Goal: Task Accomplishment & Management: Use online tool/utility

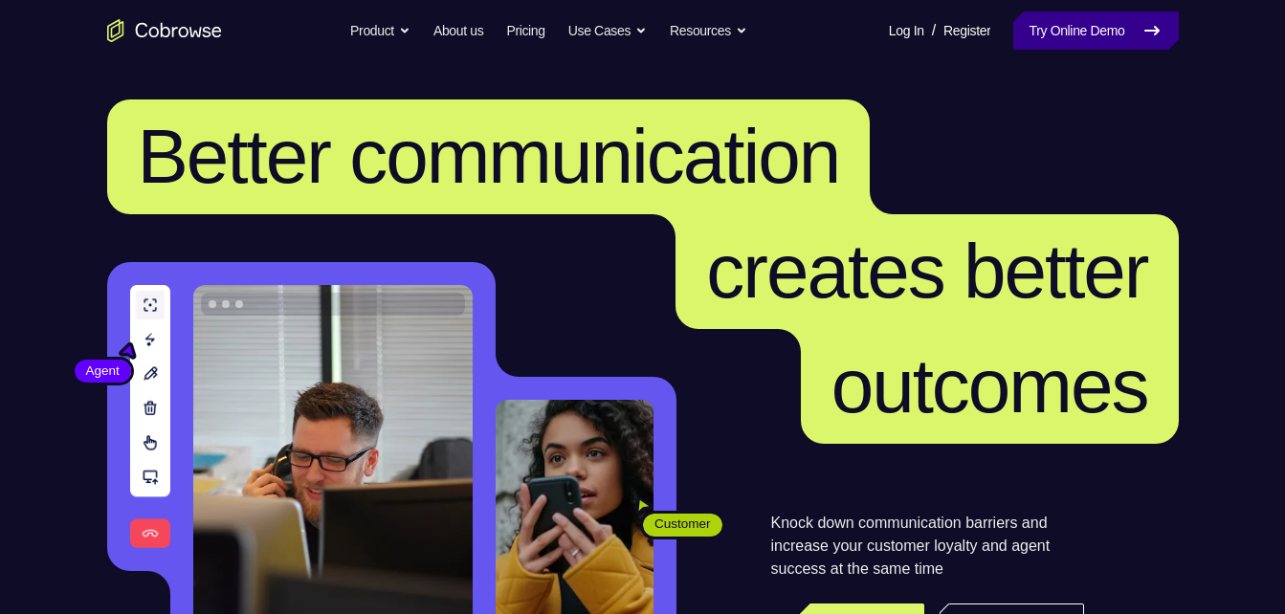
click at [1076, 29] on link "Try Online Demo" at bounding box center [1095, 30] width 165 height 38
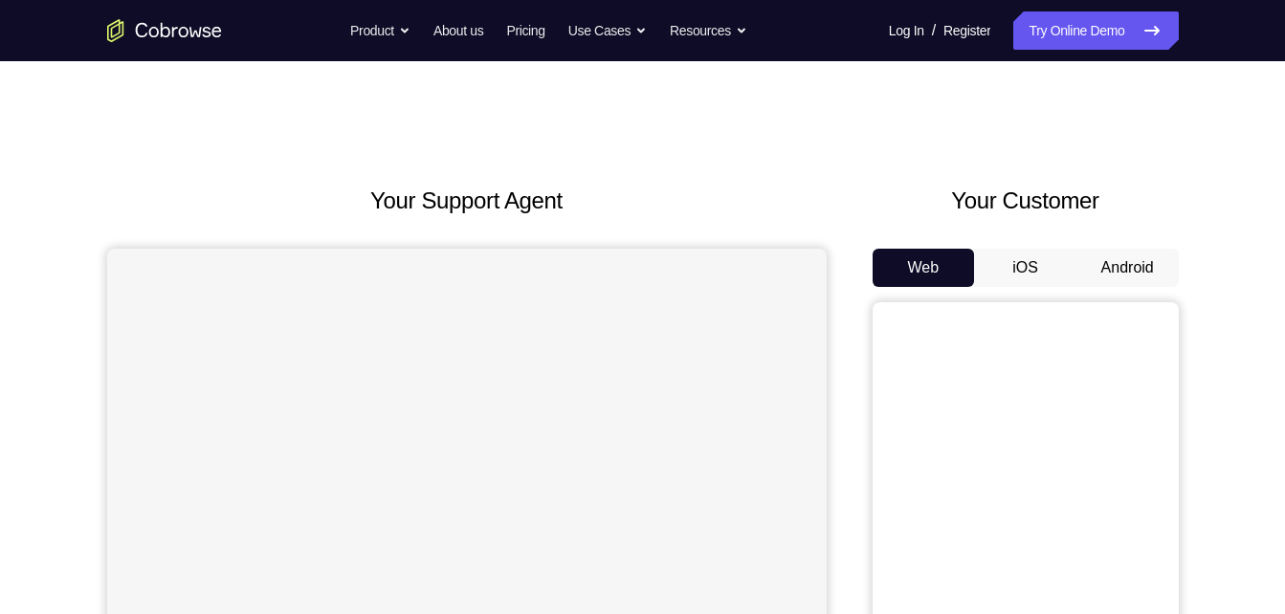
click at [1129, 266] on button "Android" at bounding box center [1128, 268] width 102 height 38
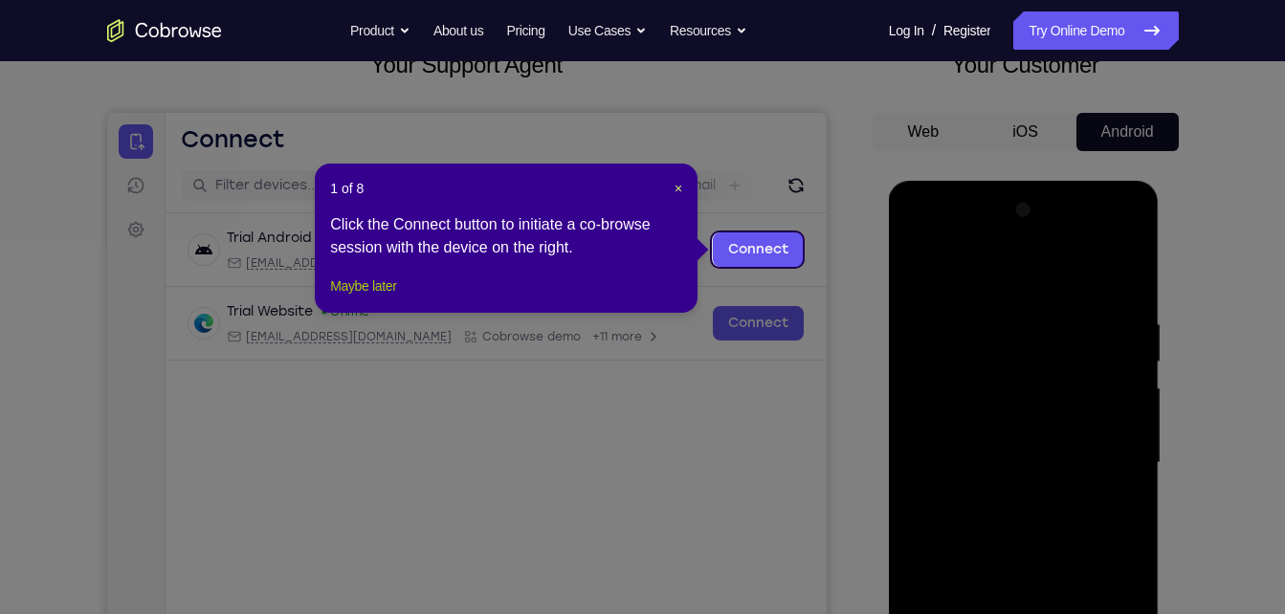
click at [391, 298] on button "Maybe later" at bounding box center [363, 286] width 66 height 23
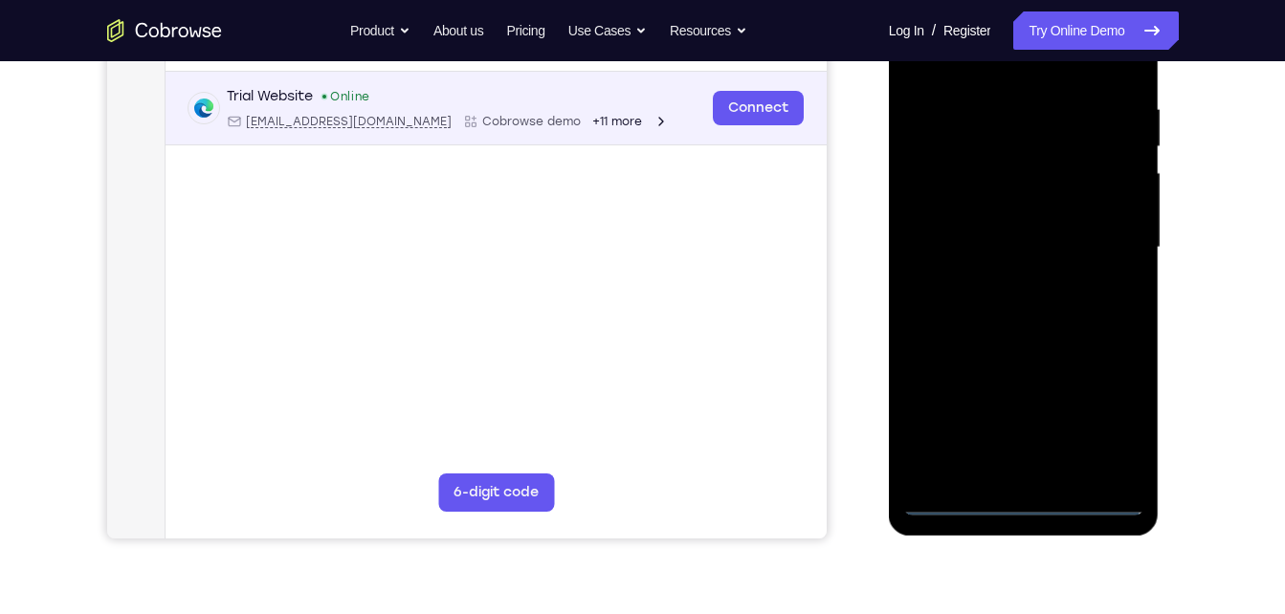
scroll to position [353, 0]
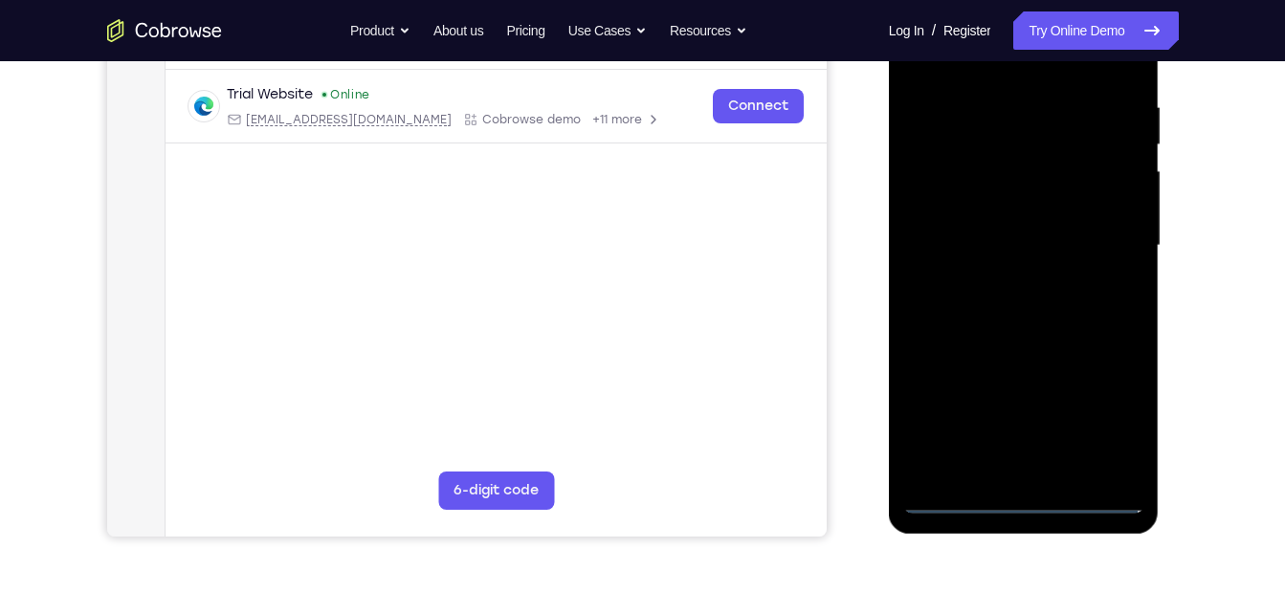
click at [1024, 497] on div at bounding box center [1023, 246] width 241 height 536
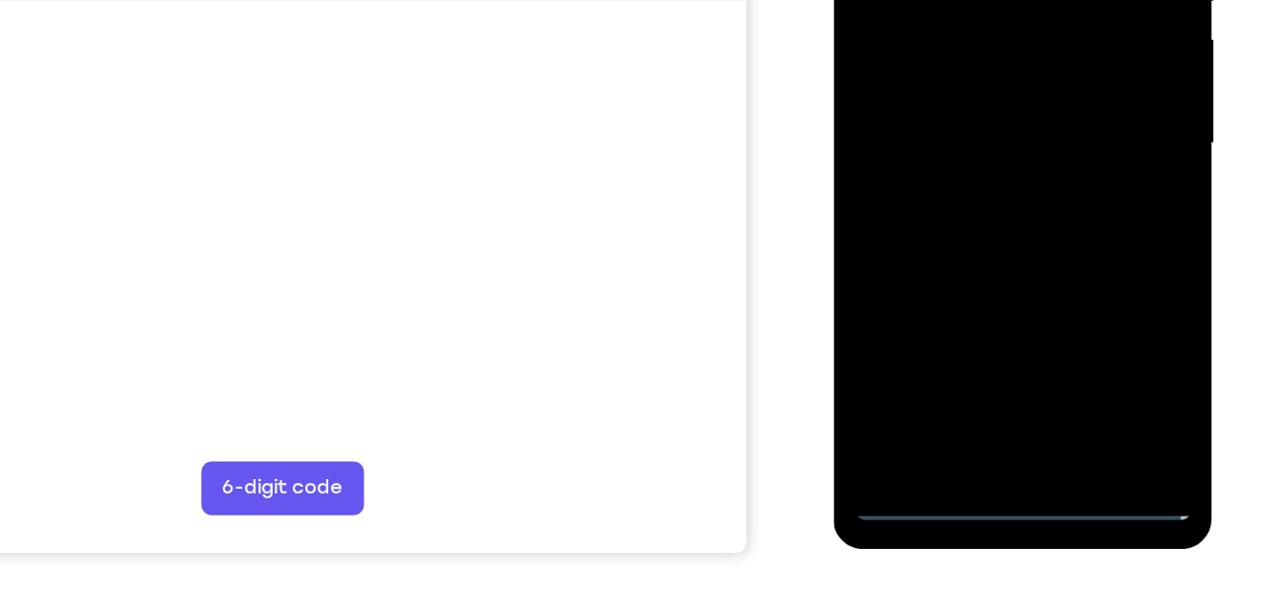
click at [972, 285] on div at bounding box center [968, 30] width 241 height 536
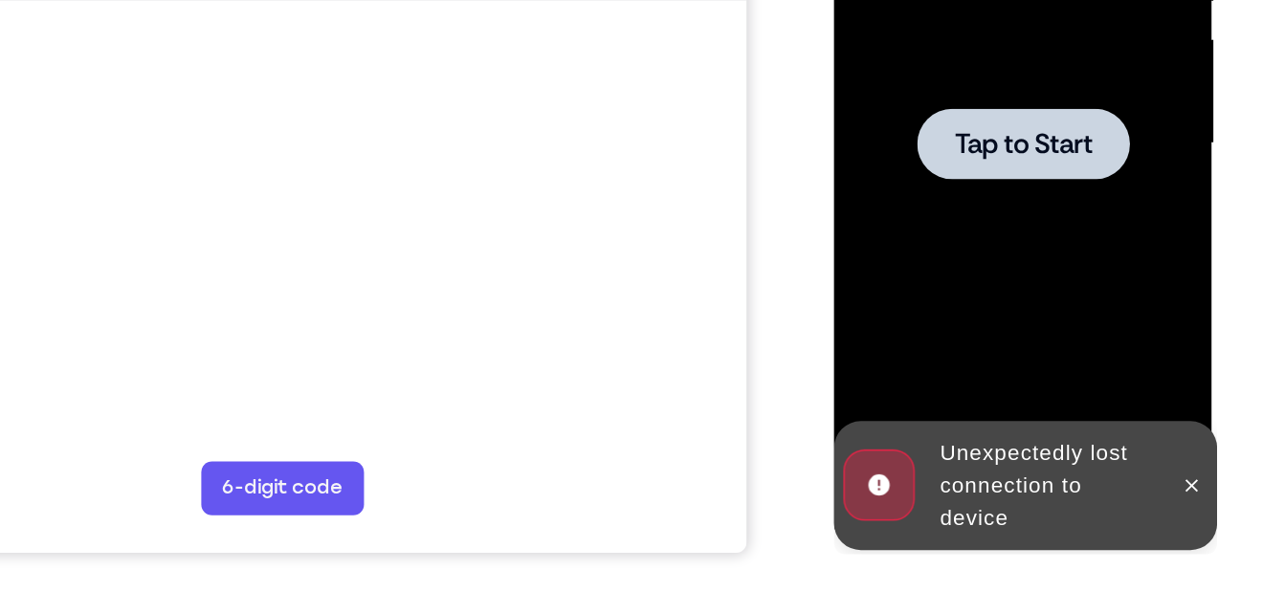
click at [951, 128] on div at bounding box center [968, 30] width 241 height 536
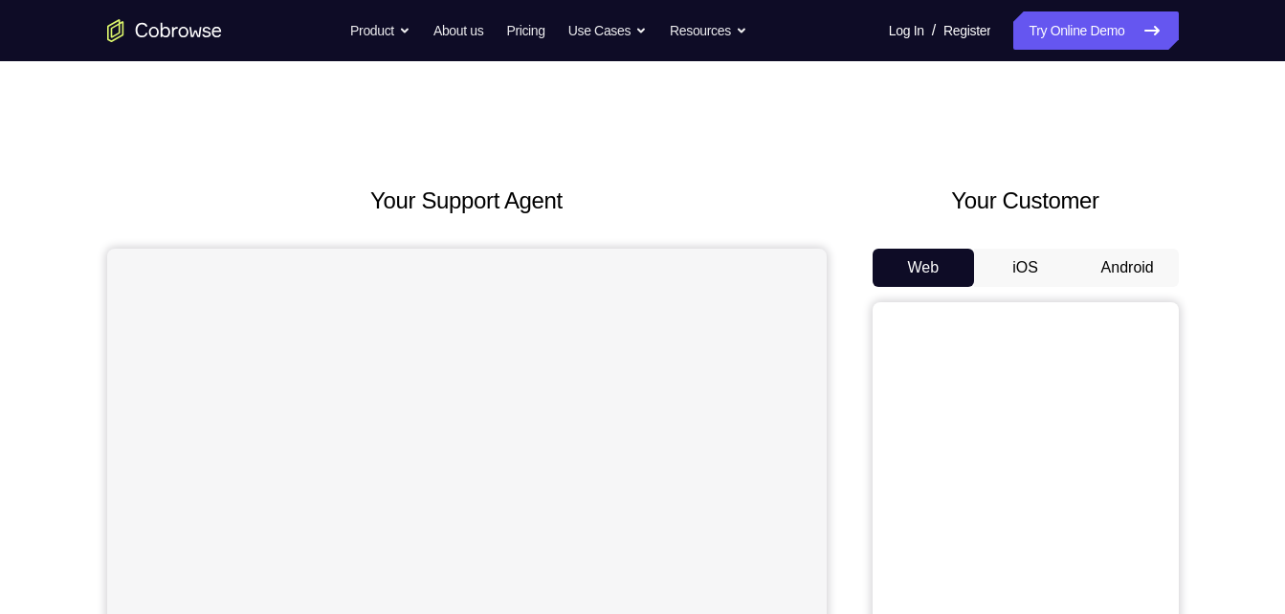
click at [1108, 274] on button "Android" at bounding box center [1128, 268] width 102 height 38
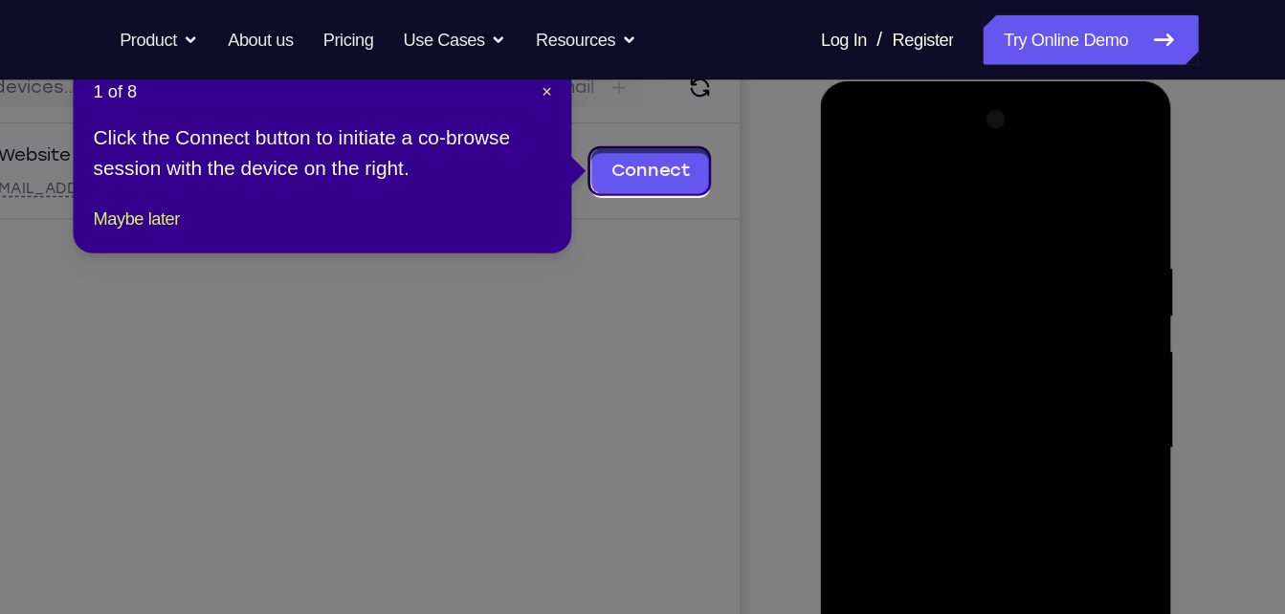
scroll to position [250, 0]
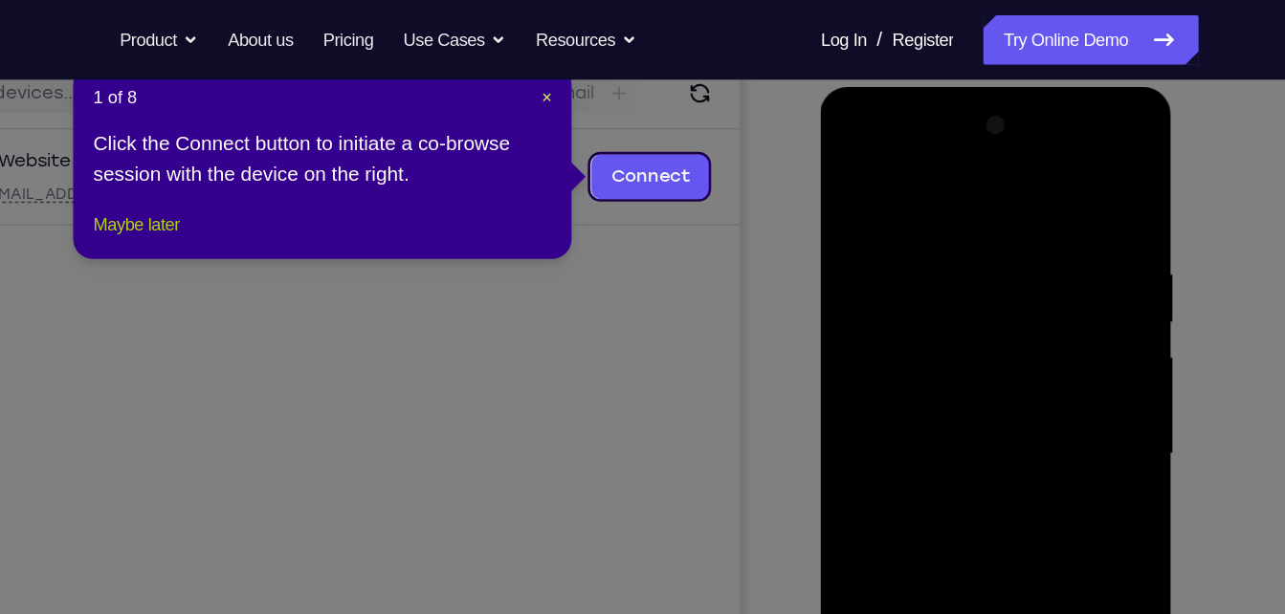
click at [365, 184] on button "Maybe later" at bounding box center [363, 172] width 66 height 23
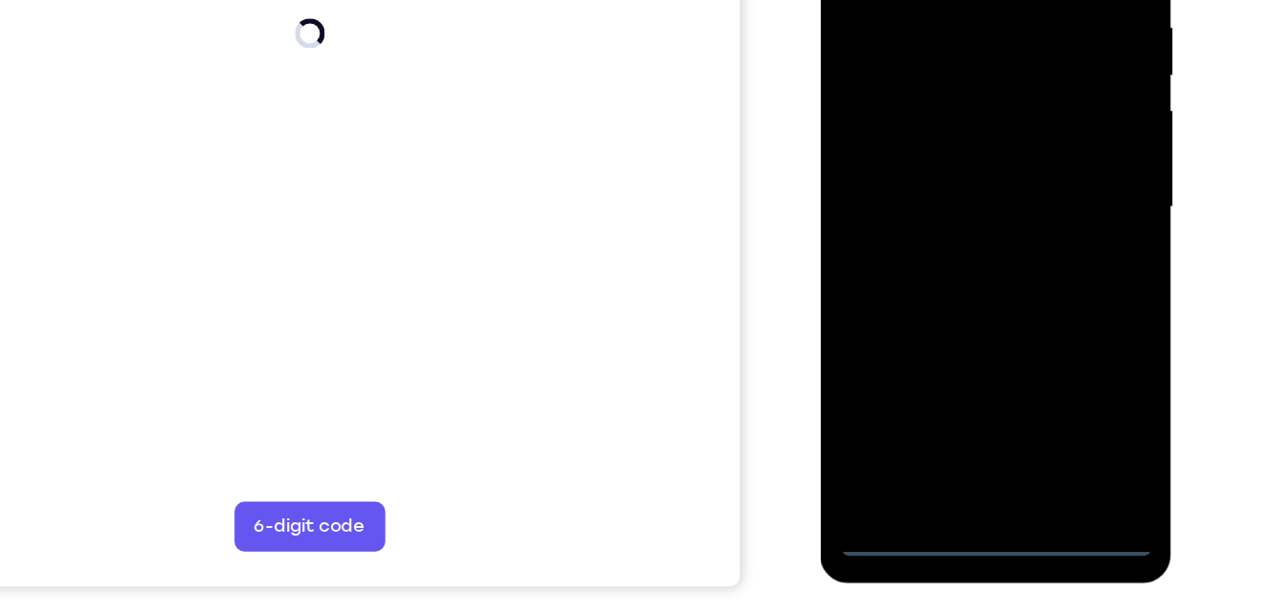
scroll to position [322, 0]
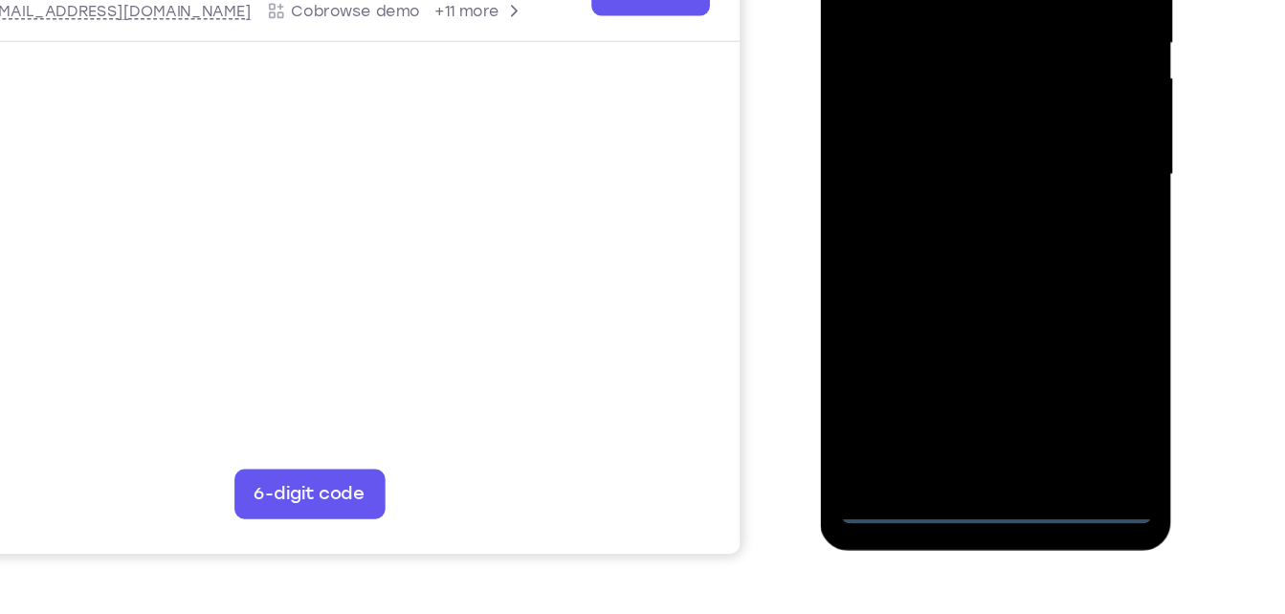
click at [953, 347] on div at bounding box center [955, 91] width 241 height 536
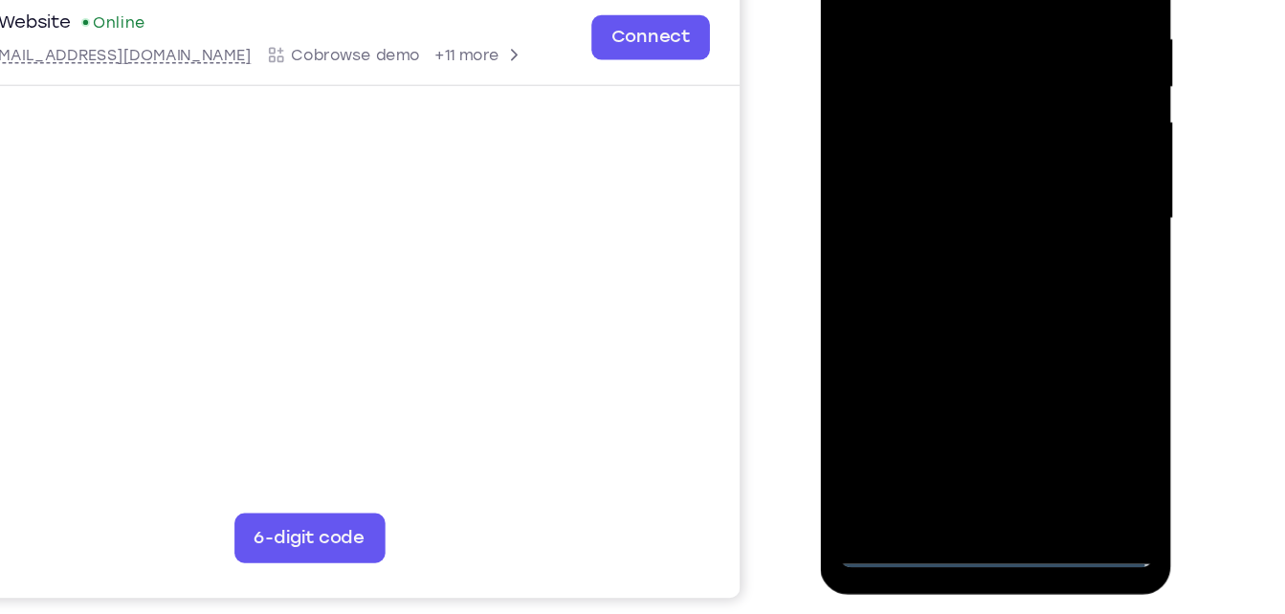
click at [1038, 312] on div at bounding box center [955, 135] width 241 height 536
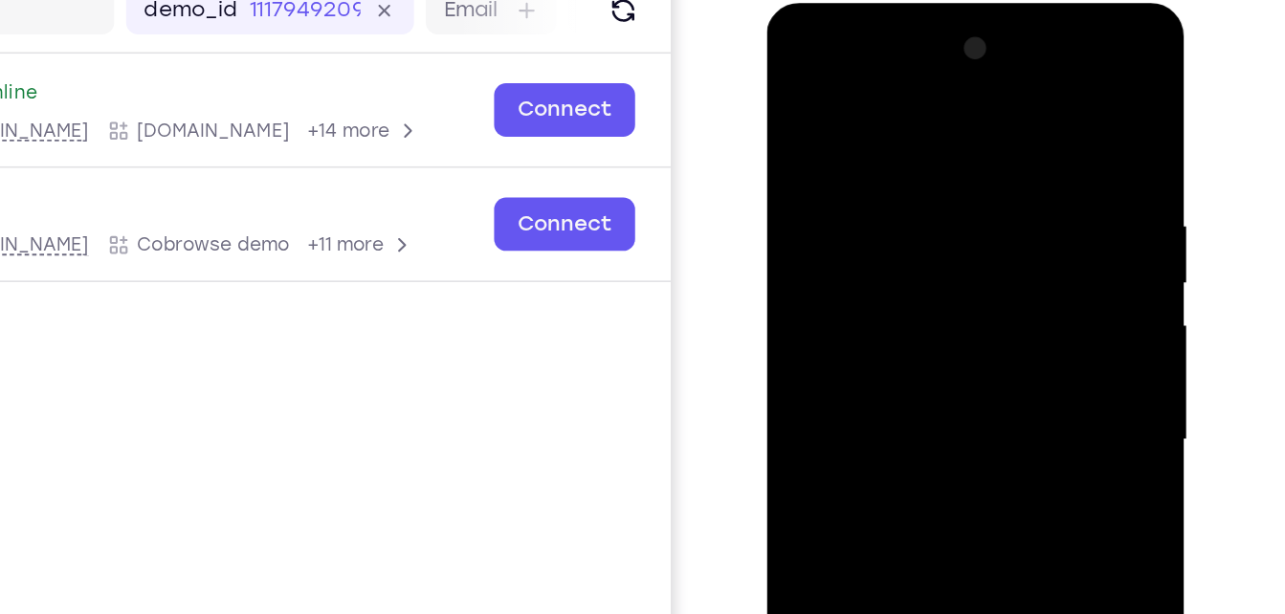
click at [844, 100] on div at bounding box center [901, 285] width 241 height 536
click at [987, 277] on div at bounding box center [901, 285] width 241 height 536
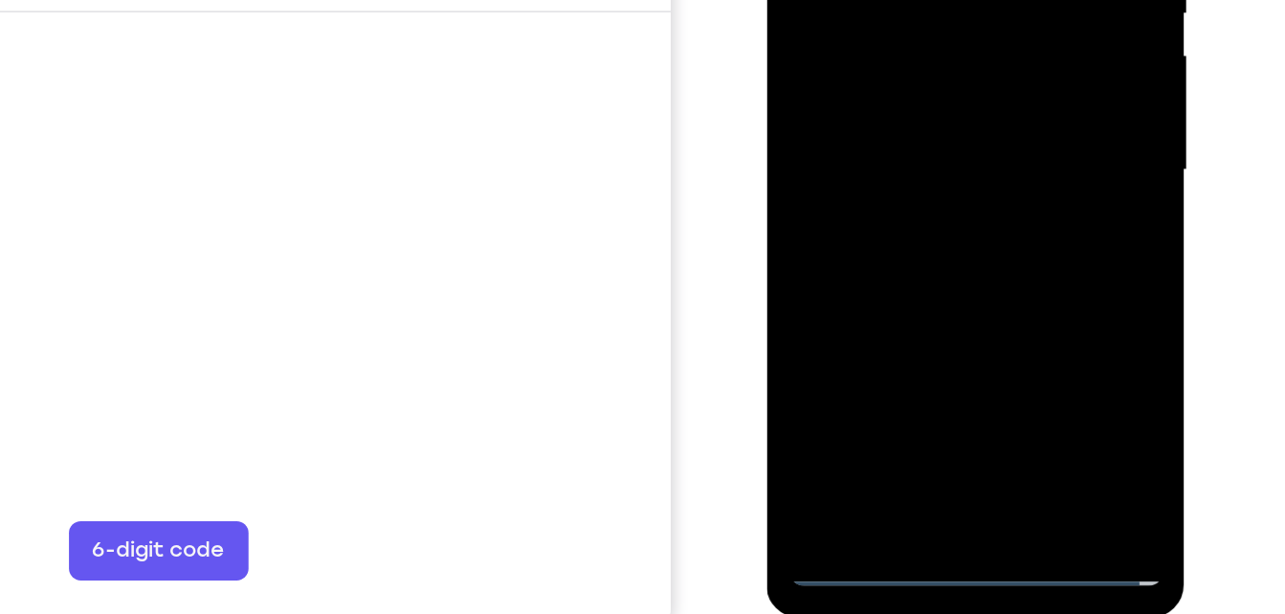
scroll to position [269, 0]
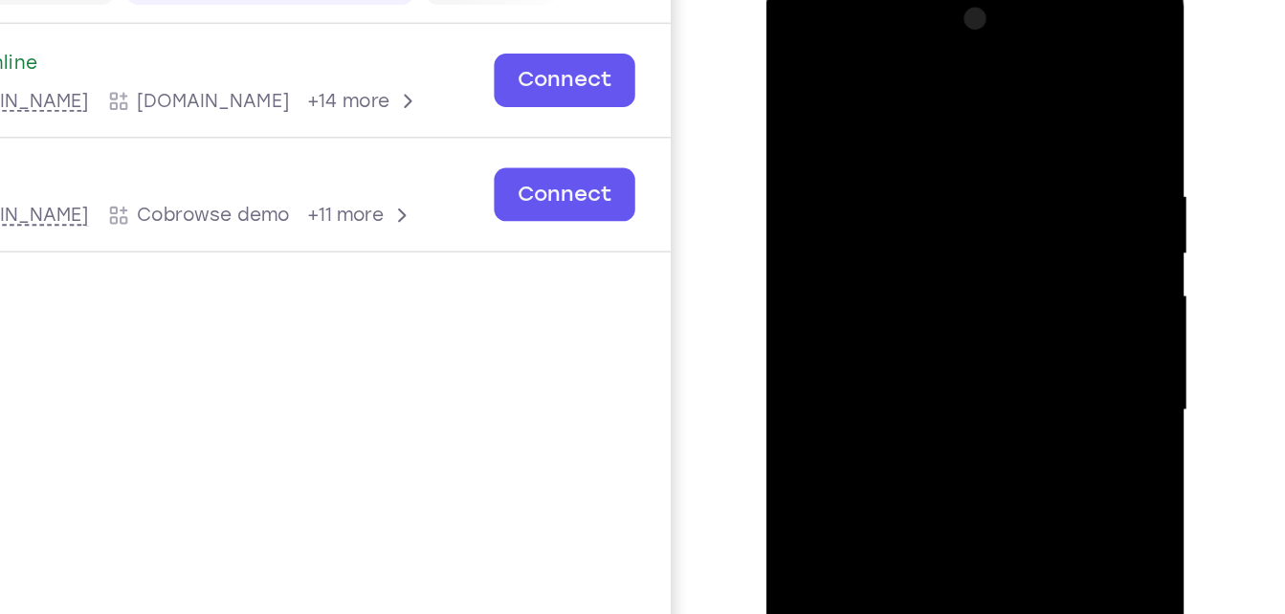
click at [886, 293] on div at bounding box center [901, 257] width 241 height 536
click at [907, 237] on div at bounding box center [901, 257] width 241 height 536
click at [888, 226] on div at bounding box center [901, 257] width 241 height 536
click at [897, 254] on div at bounding box center [901, 257] width 241 height 536
click at [912, 318] on div at bounding box center [901, 257] width 241 height 536
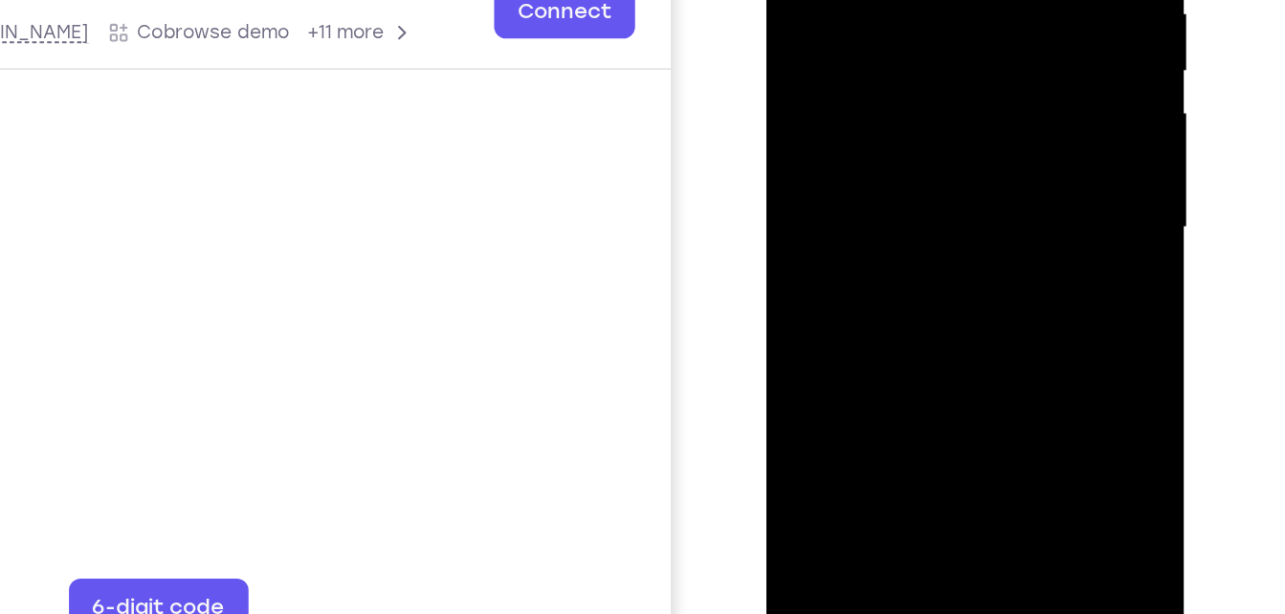
scroll to position [341, 0]
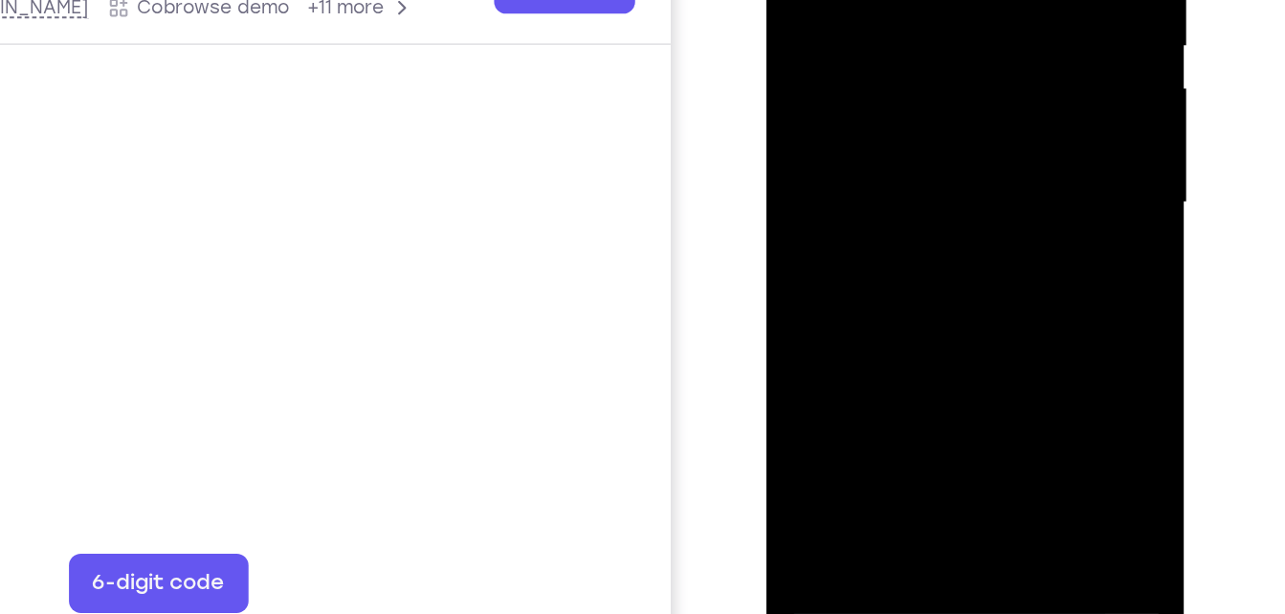
scroll to position [253, 0]
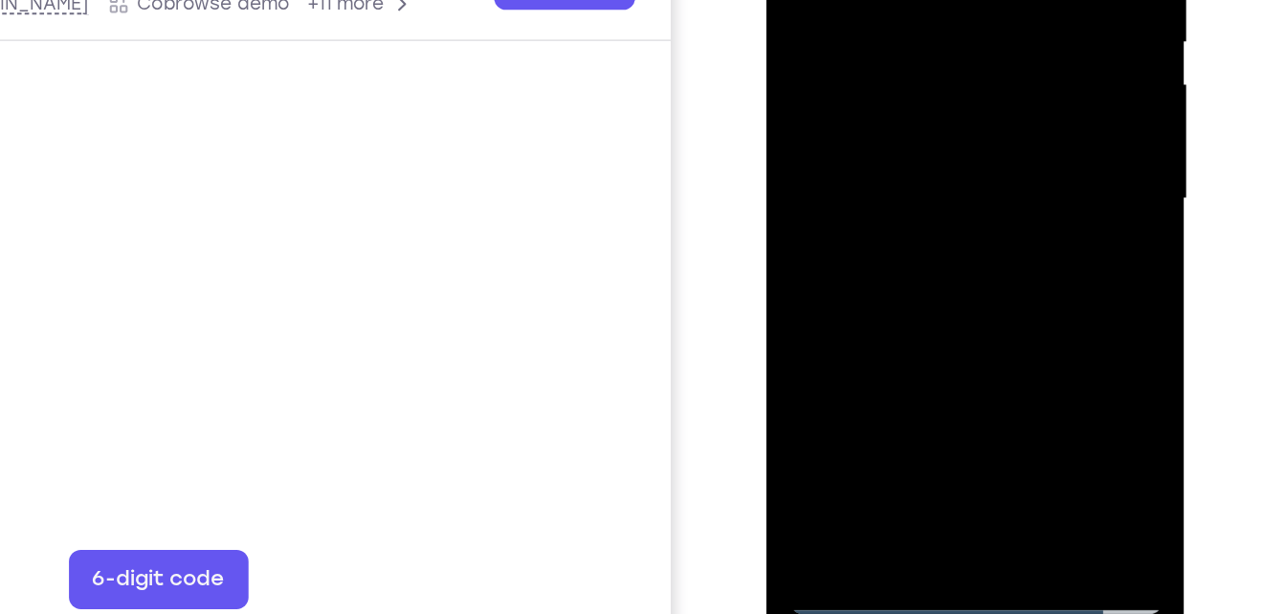
click at [951, 273] on div at bounding box center [901, 44] width 241 height 536
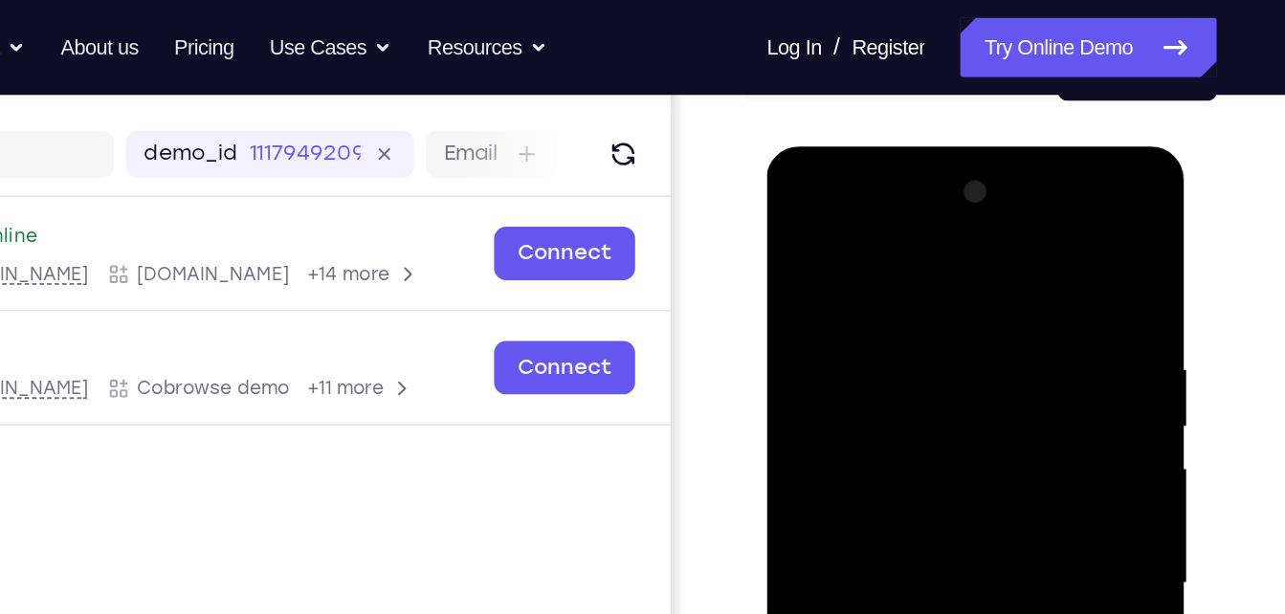
scroll to position [220, 0]
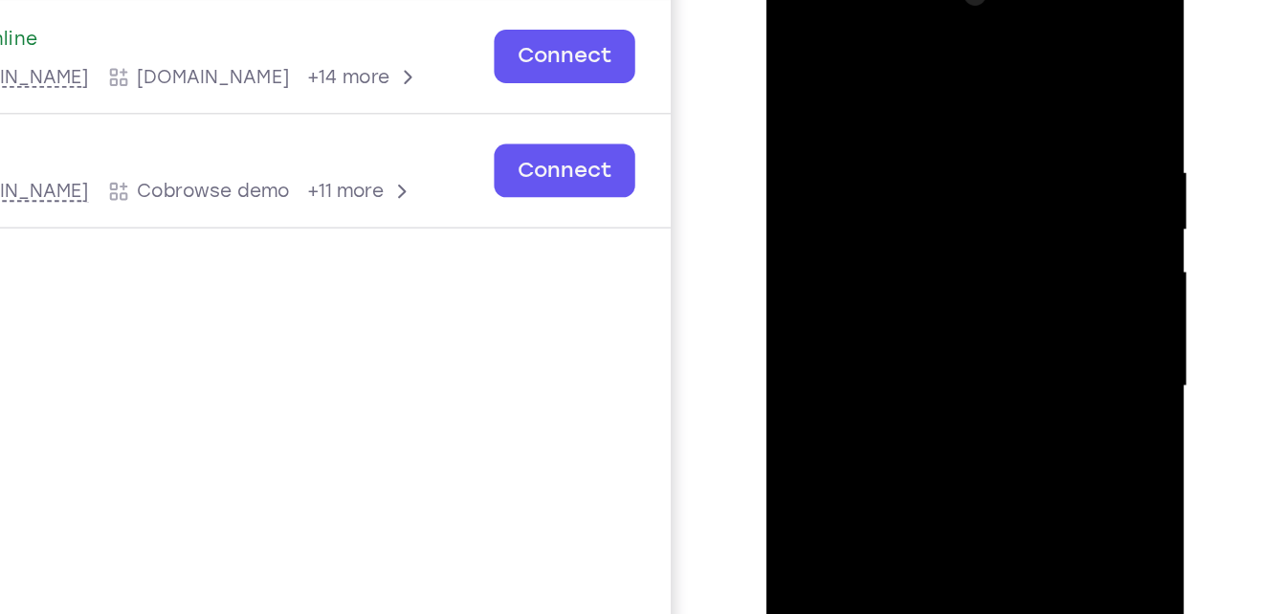
click at [917, 334] on div at bounding box center [901, 233] width 241 height 536
click at [892, 211] on div at bounding box center [901, 233] width 241 height 536
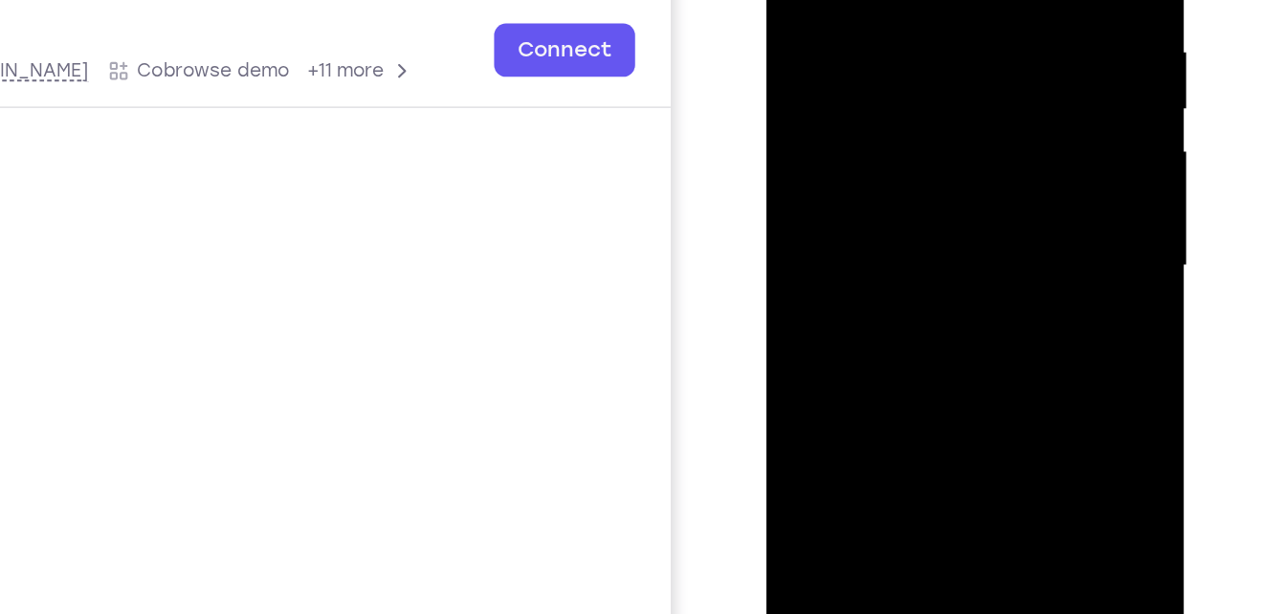
click at [942, 208] on div at bounding box center [901, 112] width 241 height 536
click at [984, 209] on div at bounding box center [901, 112] width 241 height 536
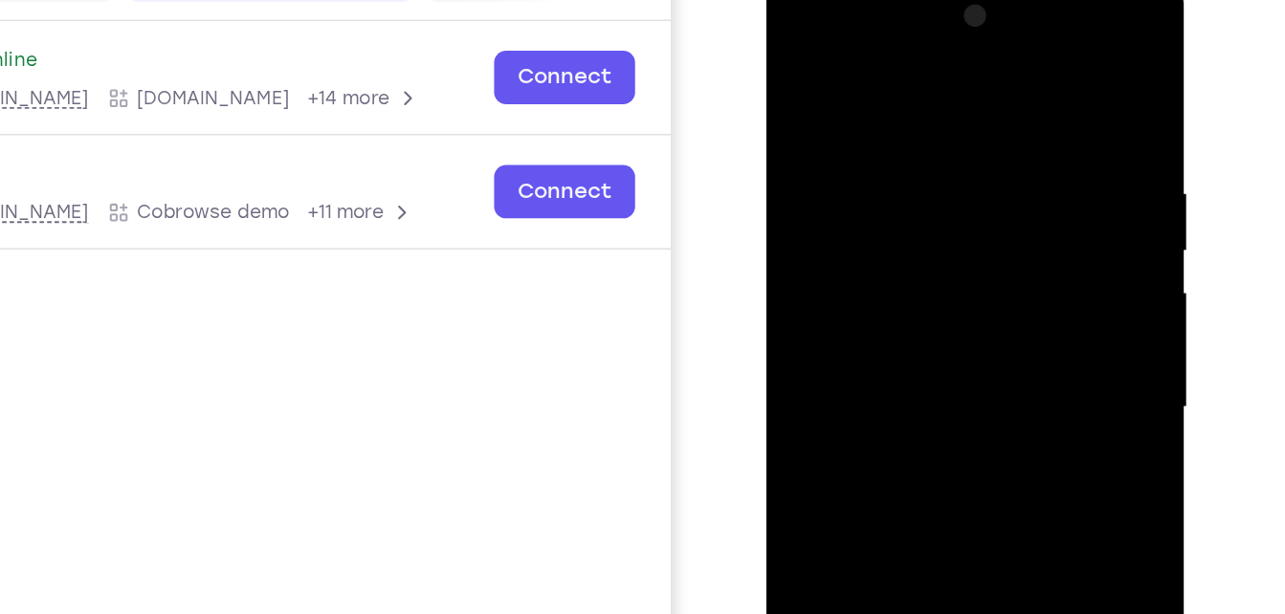
click at [869, 199] on div at bounding box center [901, 253] width 241 height 536
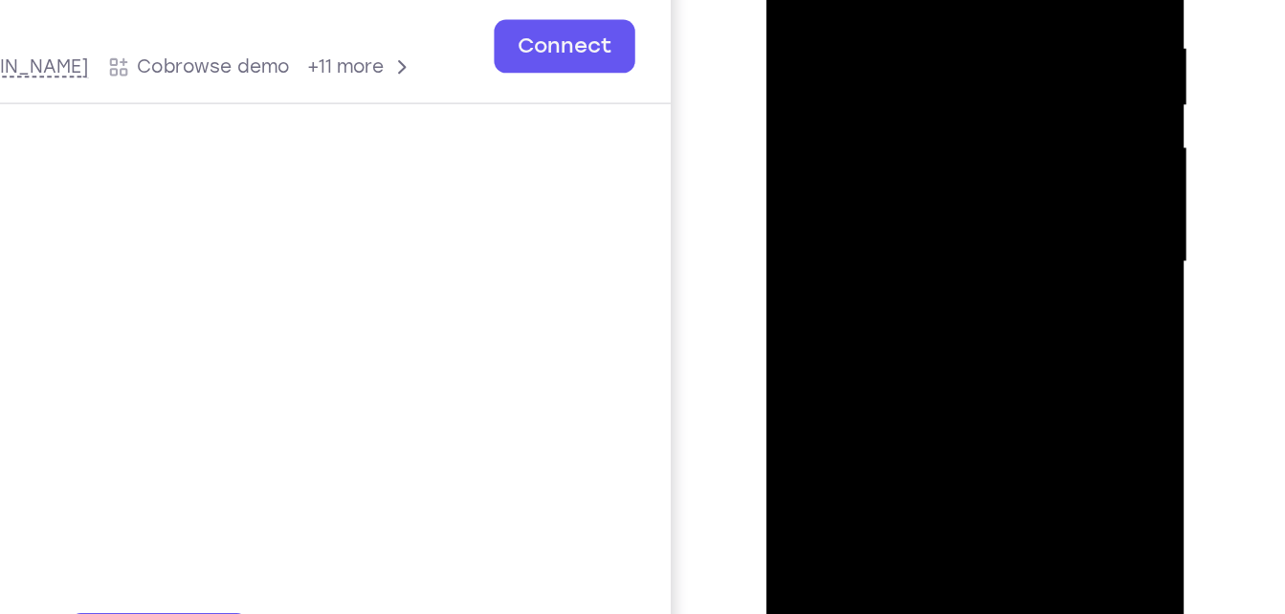
click at [921, 223] on div at bounding box center [901, 107] width 241 height 536
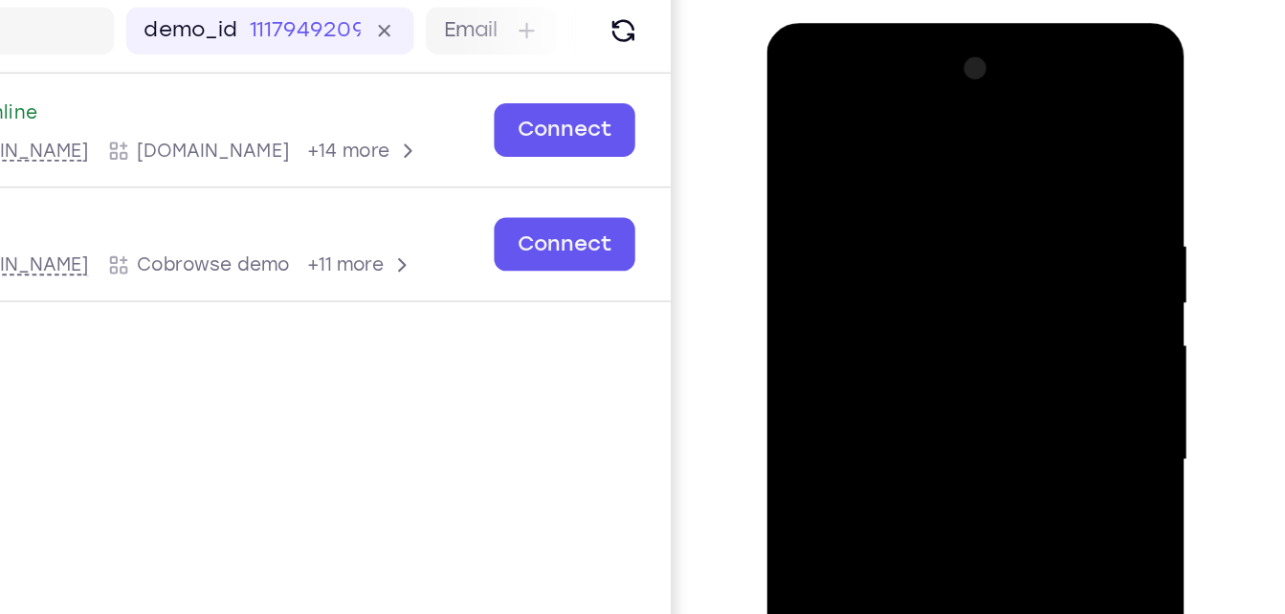
click at [886, 314] on div at bounding box center [901, 305] width 241 height 536
click at [846, 343] on div at bounding box center [901, 305] width 241 height 536
click at [885, 340] on div at bounding box center [901, 305] width 241 height 536
click at [850, 347] on div at bounding box center [901, 305] width 241 height 536
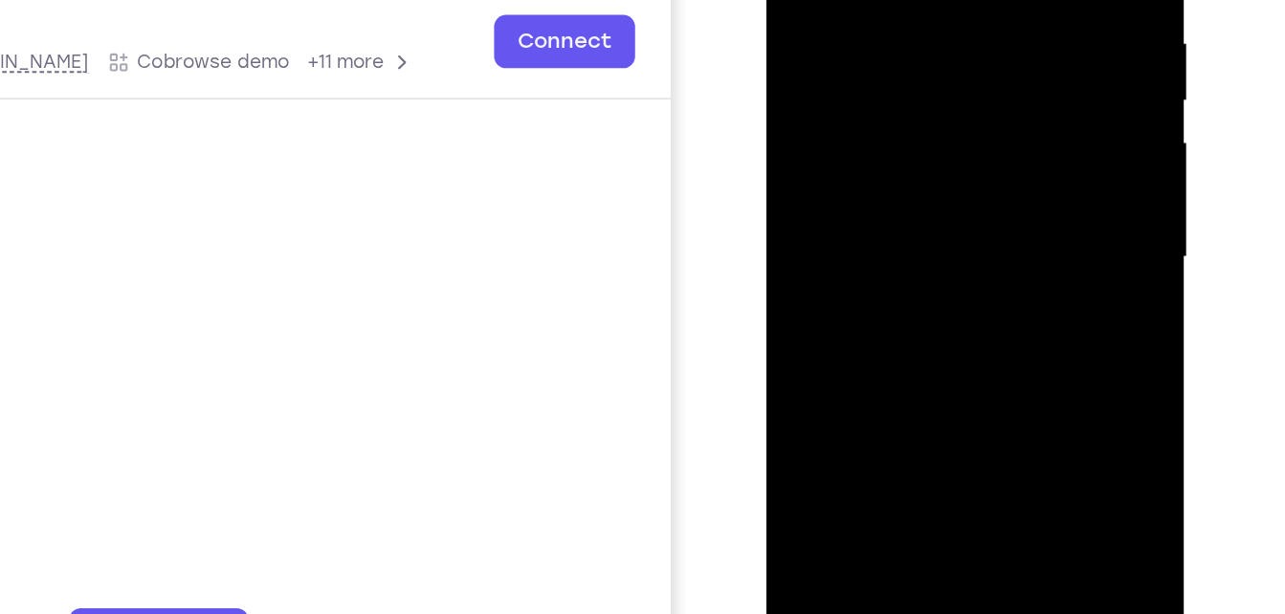
click at [1001, 284] on div at bounding box center [901, 103] width 241 height 536
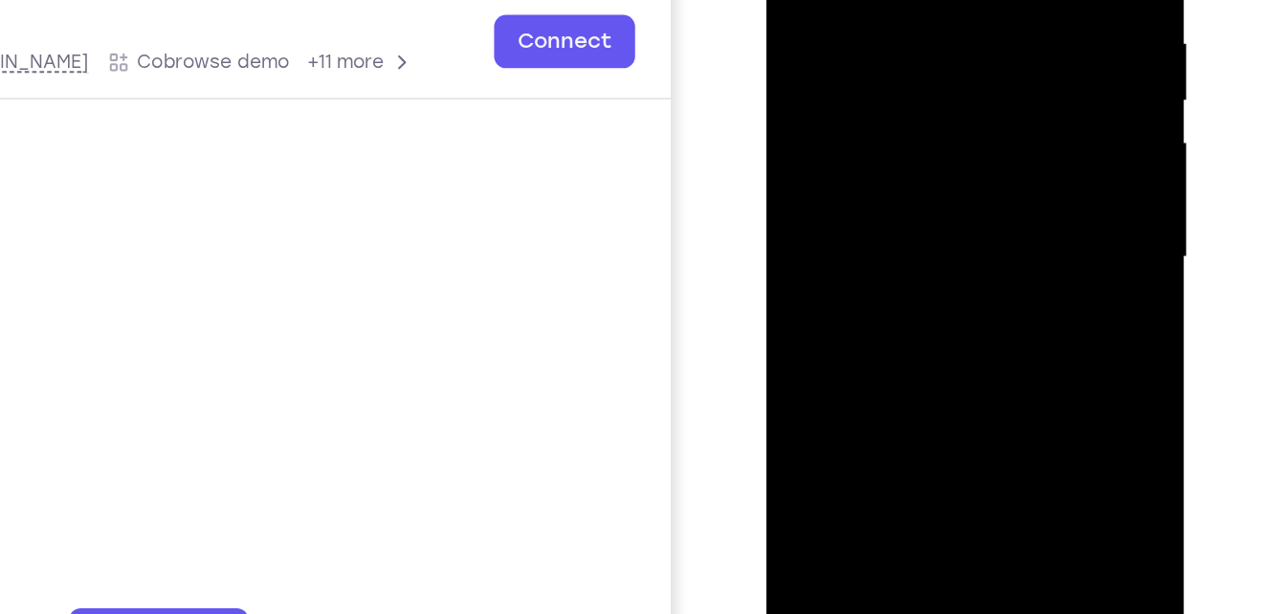
click at [1001, 284] on div at bounding box center [901, 103] width 241 height 536
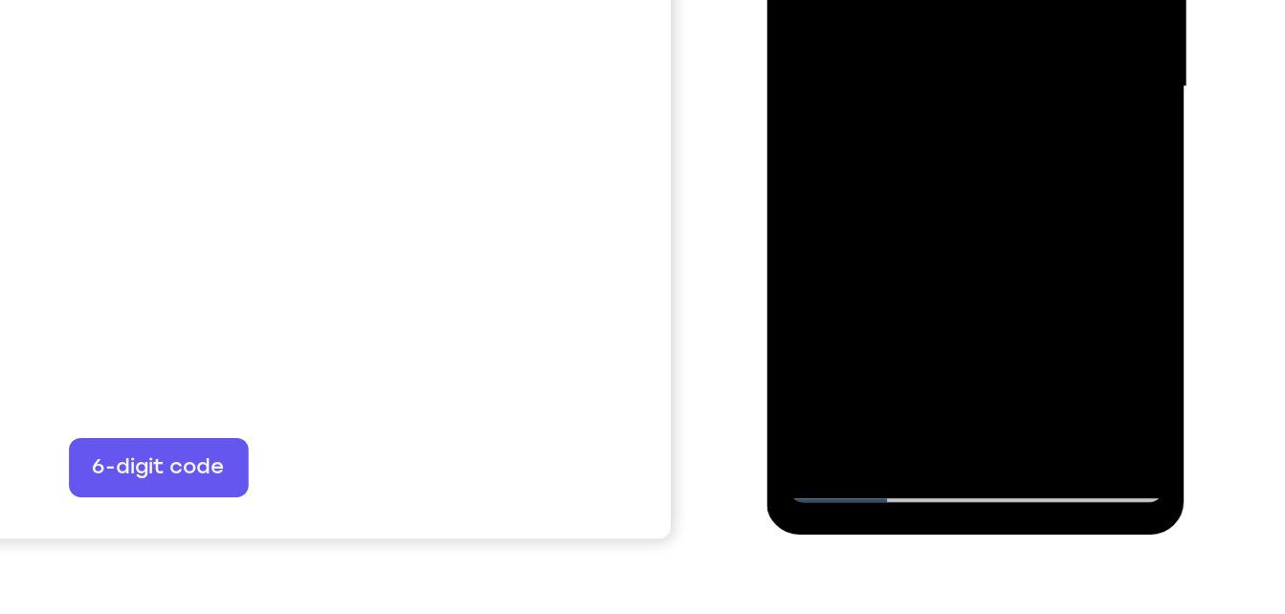
scroll to position [323, 0]
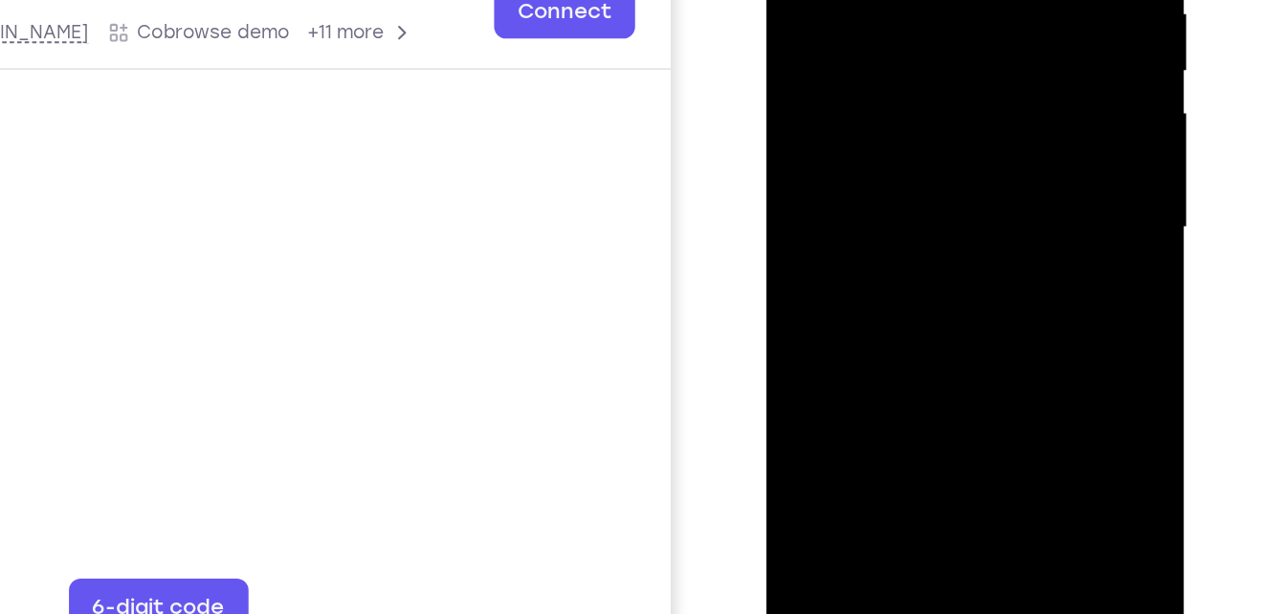
click at [830, 120] on div at bounding box center [901, 74] width 241 height 536
click at [857, 116] on div at bounding box center [901, 74] width 241 height 536
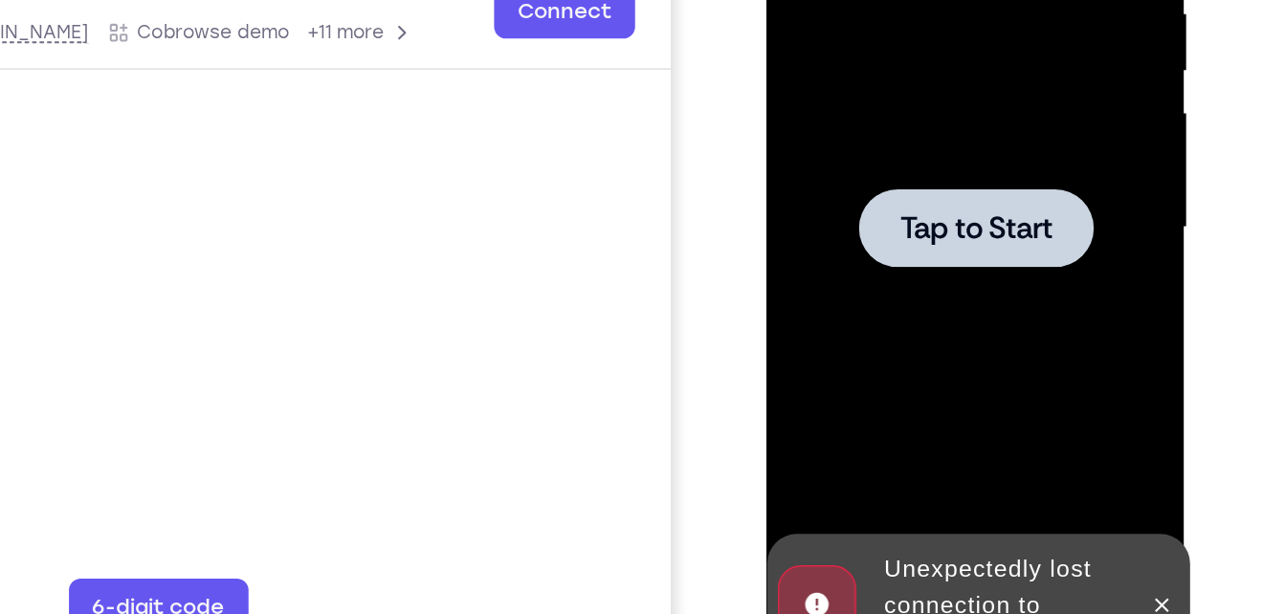
click at [857, 116] on div at bounding box center [901, 74] width 241 height 536
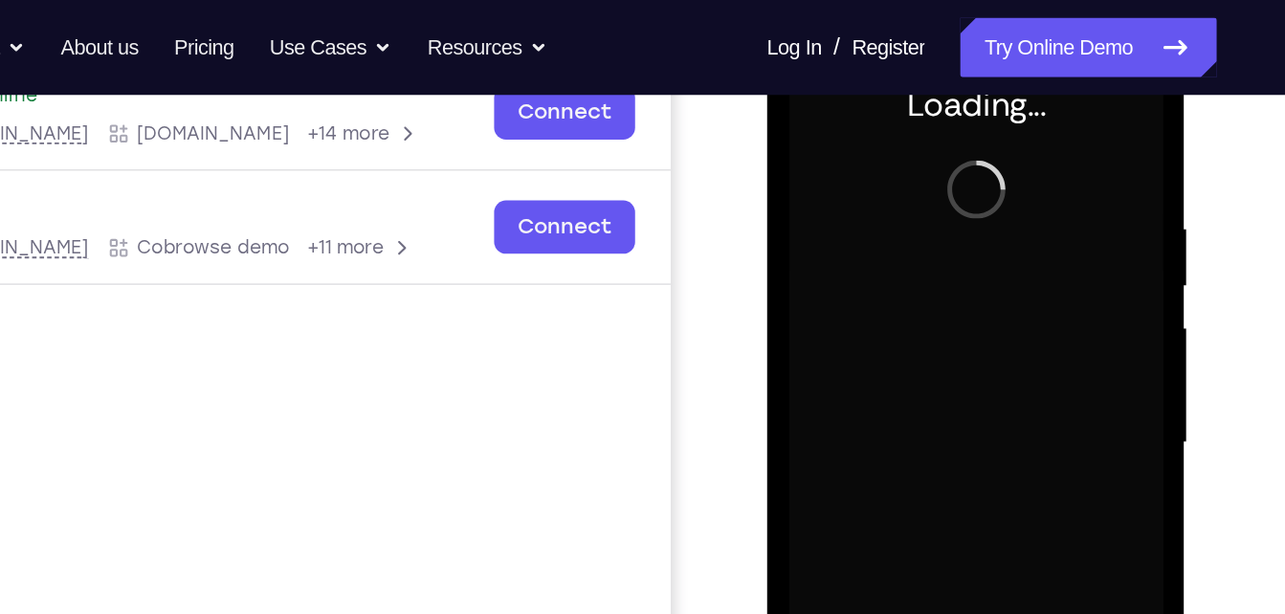
scroll to position [309, 0]
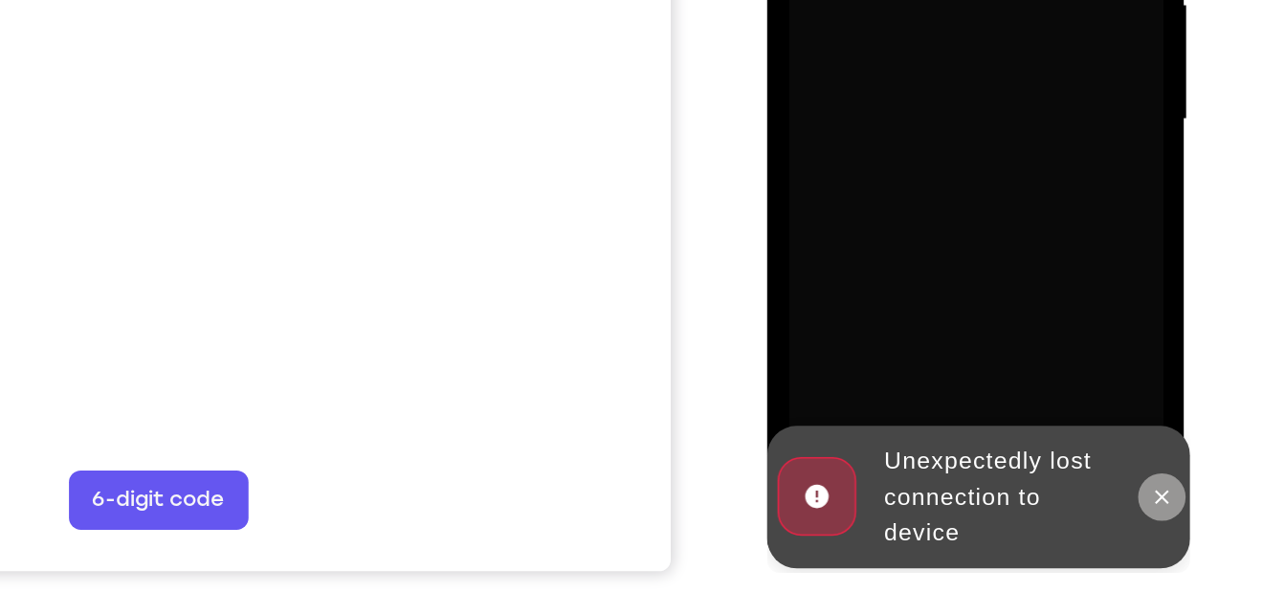
click at [1019, 198] on button at bounding box center [1021, 208] width 31 height 31
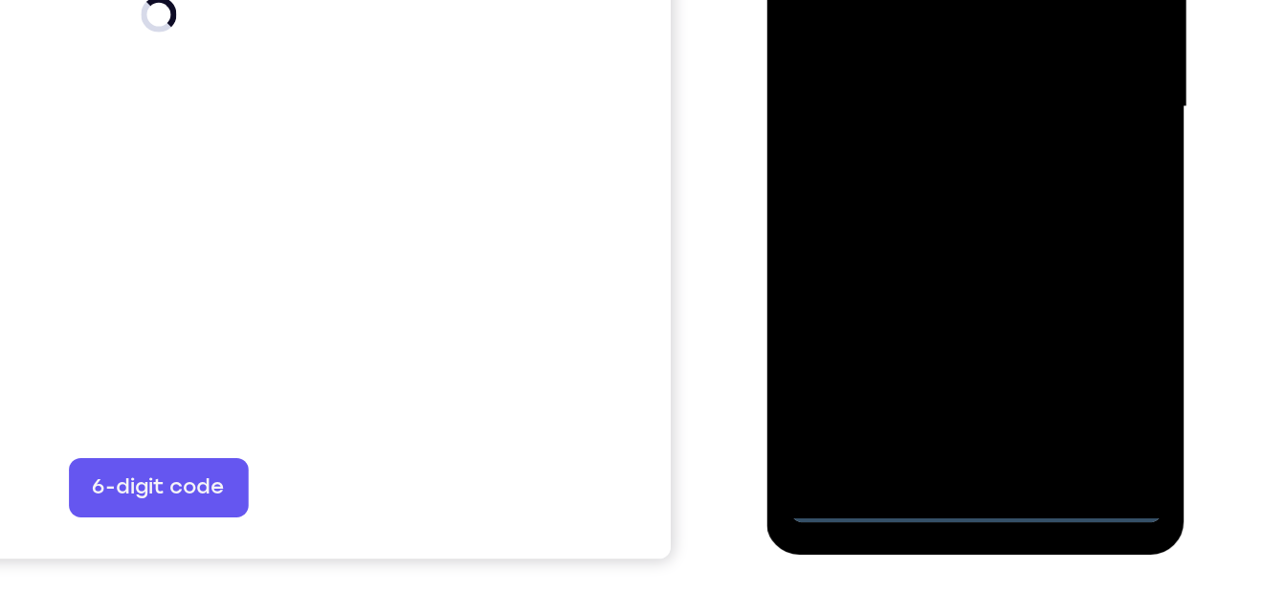
scroll to position [318, 0]
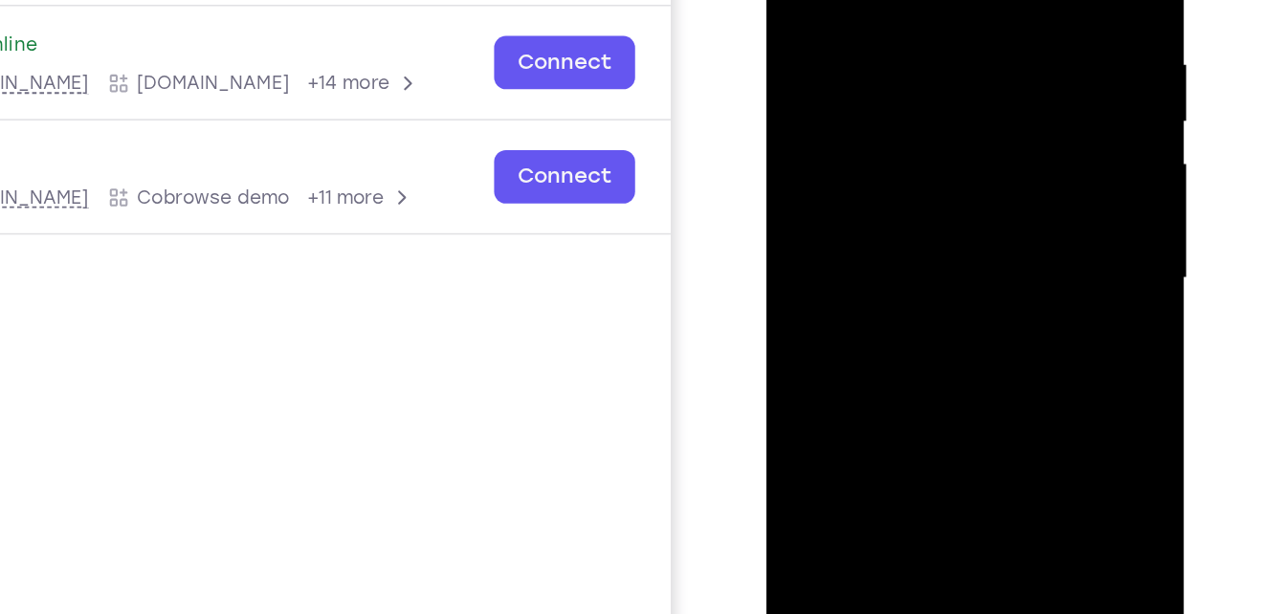
scroll to position [254, 0]
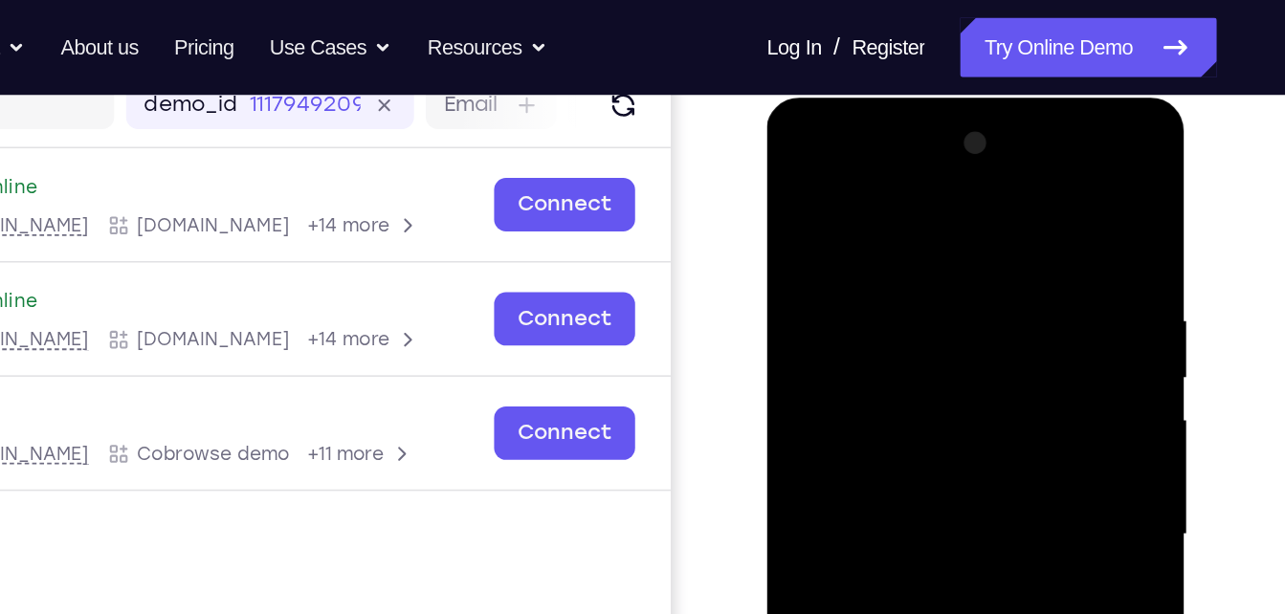
click at [815, 155] on div at bounding box center [901, 380] width 241 height 536
click at [979, 378] on div at bounding box center [901, 380] width 241 height 536
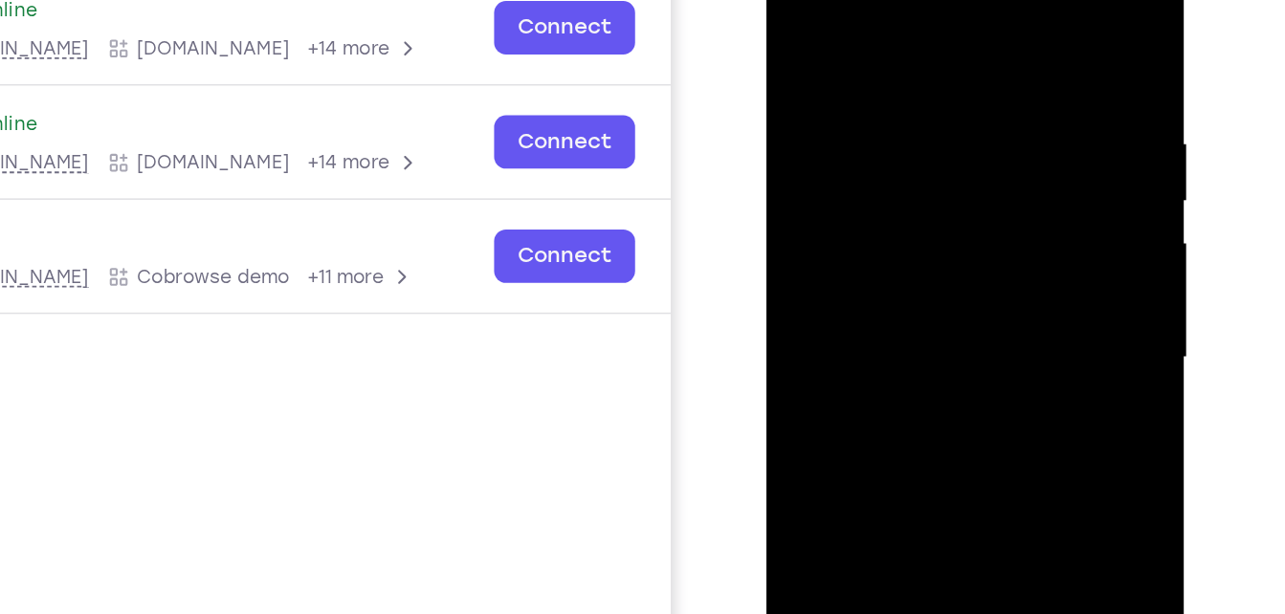
click at [876, 237] on div at bounding box center [901, 204] width 241 height 536
click at [852, 167] on div at bounding box center [901, 204] width 241 height 536
click at [864, 190] on div at bounding box center [901, 204] width 241 height 536
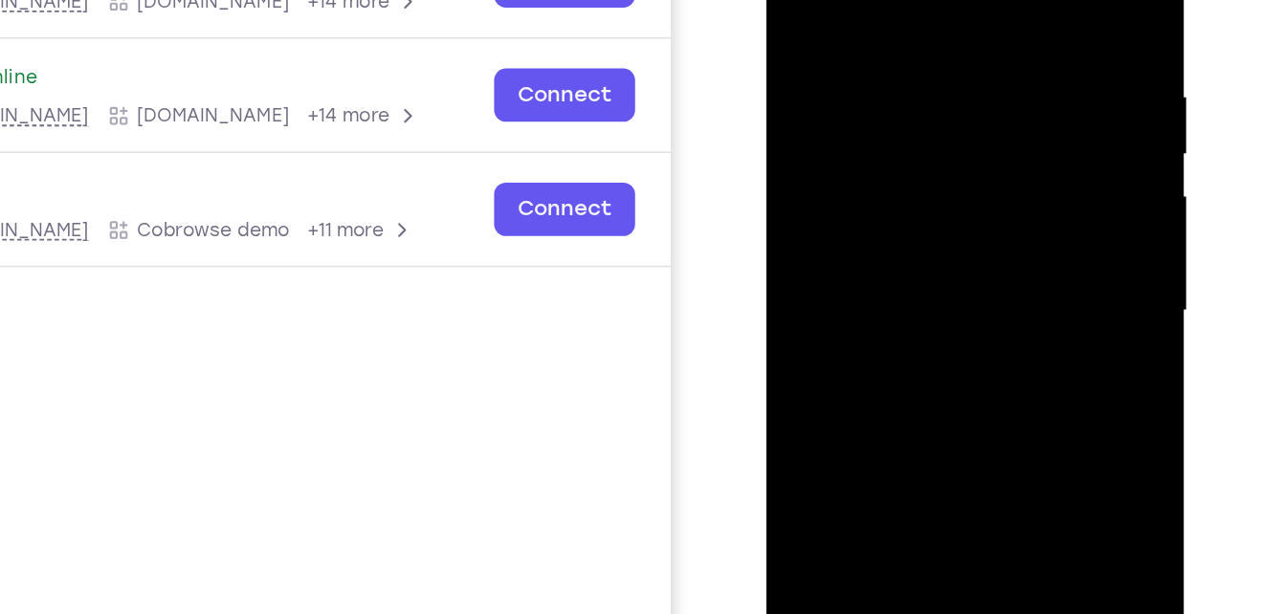
click at [891, 189] on div at bounding box center [901, 157] width 241 height 536
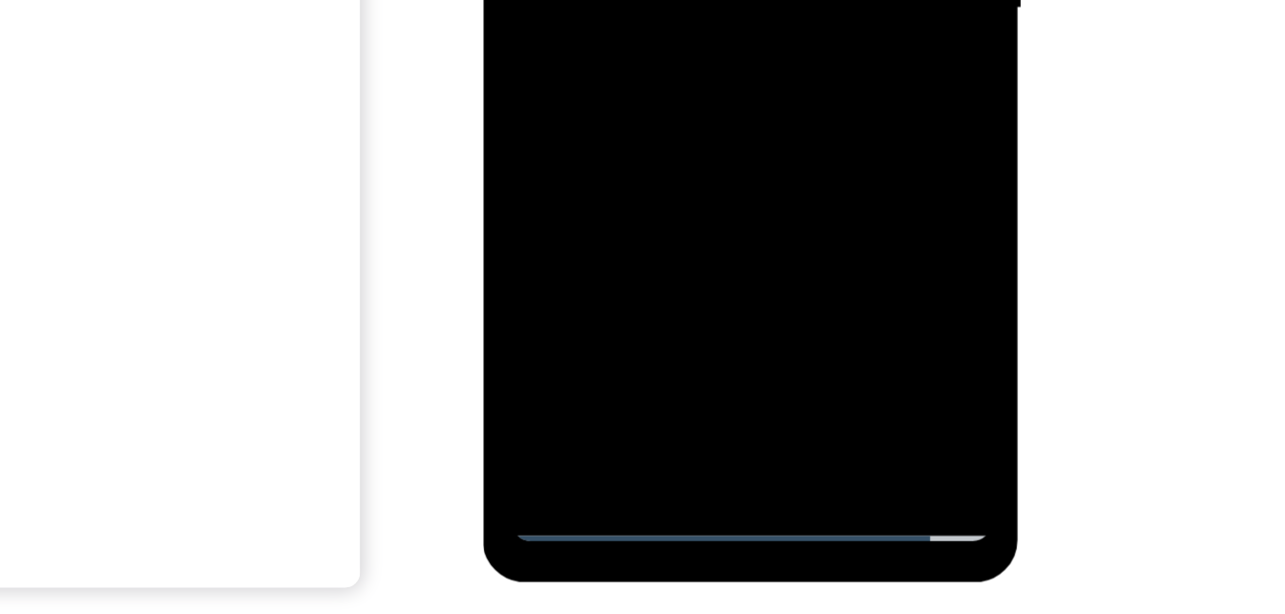
scroll to position [288, 0]
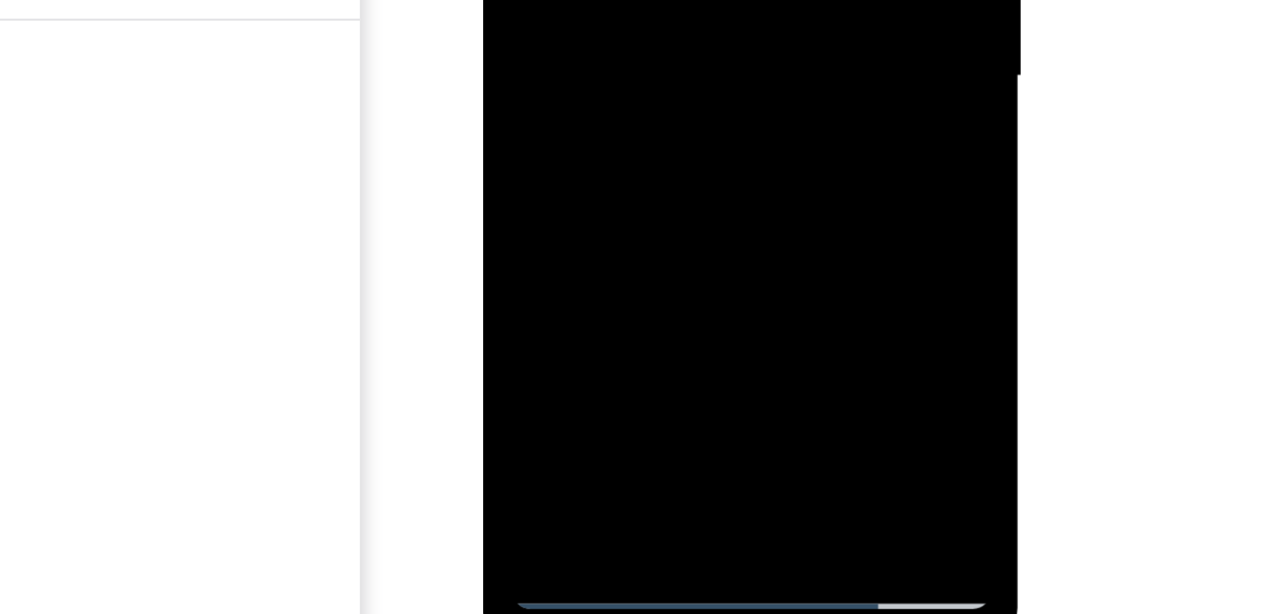
scroll to position [314, 0]
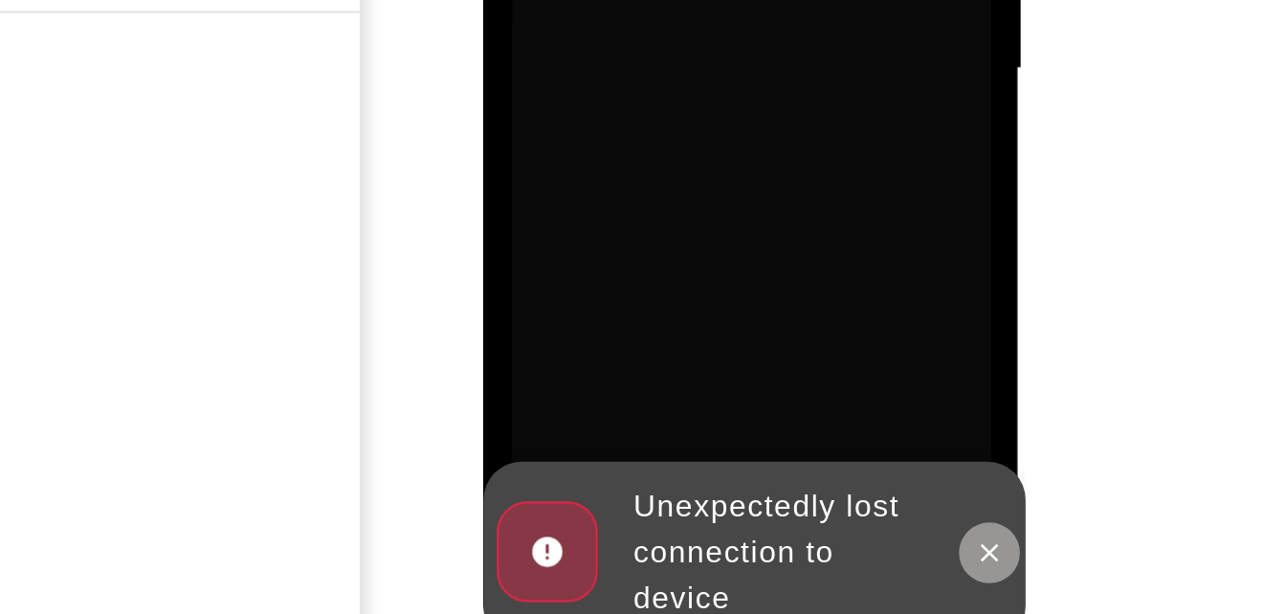
click at [737, 30] on icon at bounding box center [737, 35] width 15 height 15
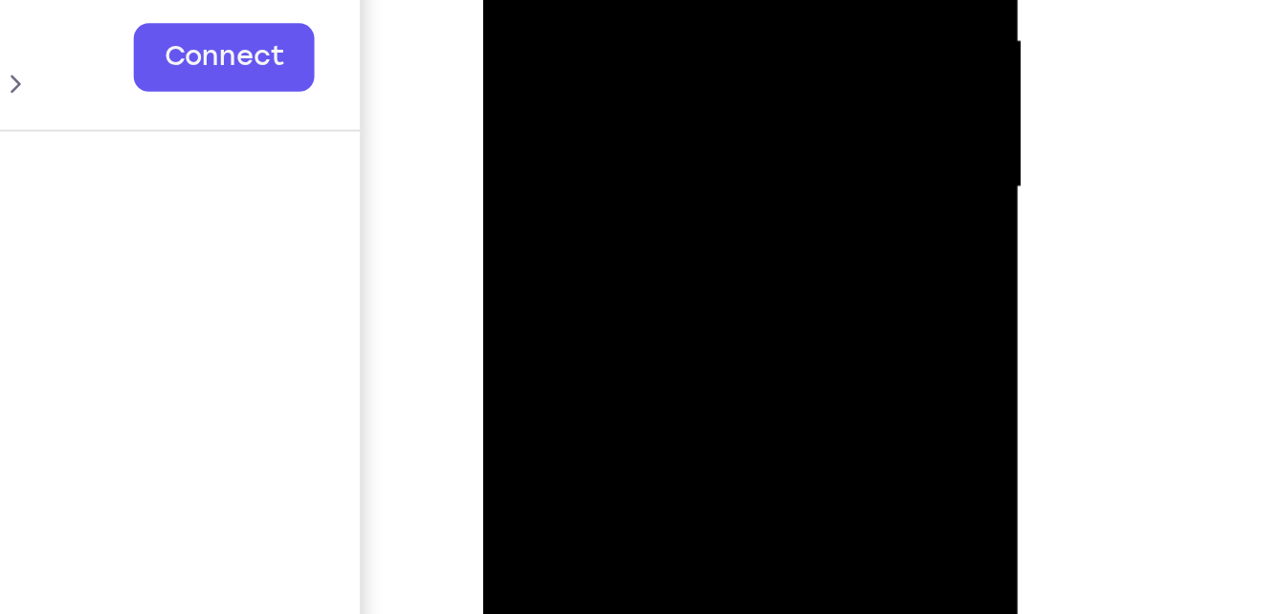
scroll to position [299, 0]
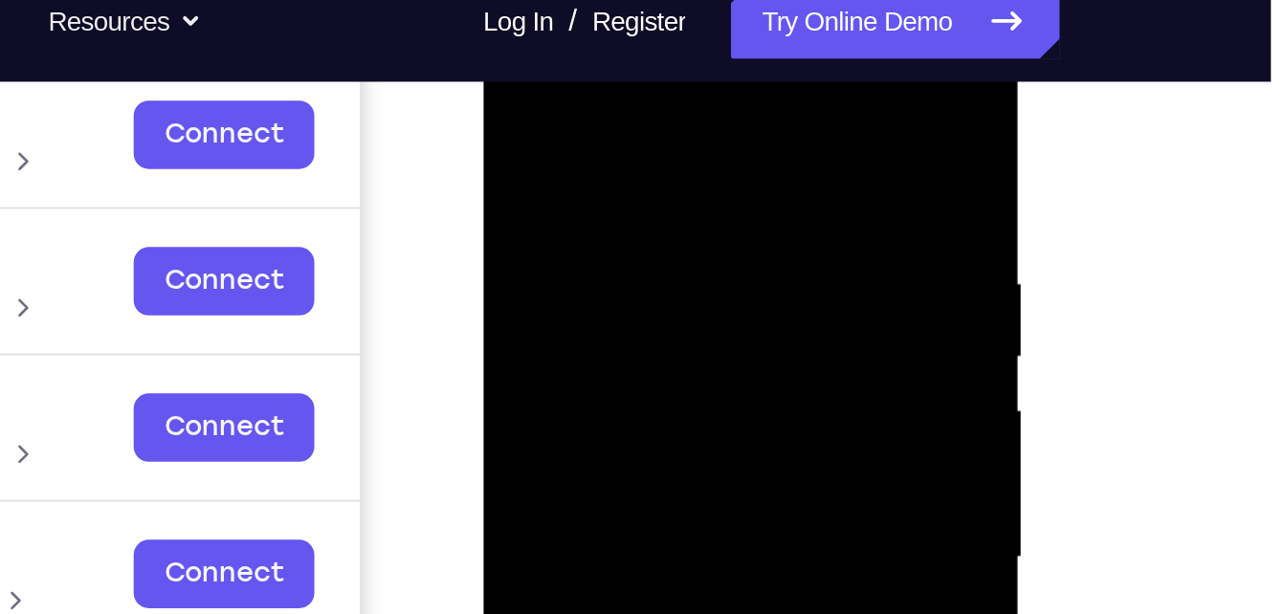
click at [588, 105] on div at bounding box center [618, 281] width 241 height 536
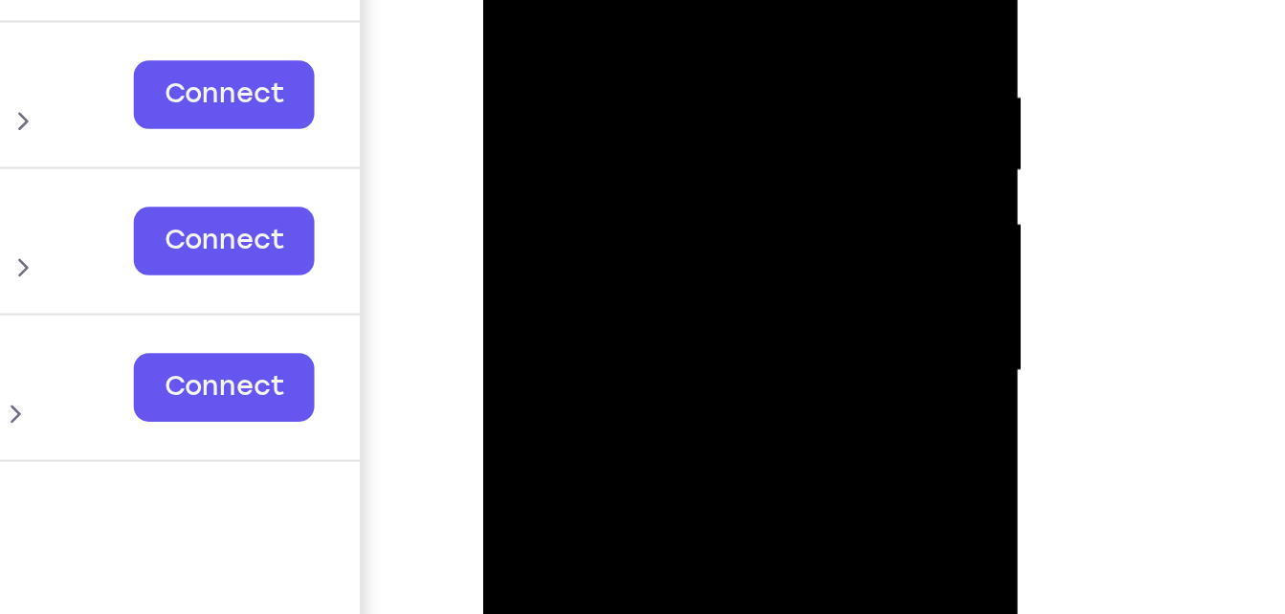
click at [699, 95] on div at bounding box center [618, 95] width 241 height 536
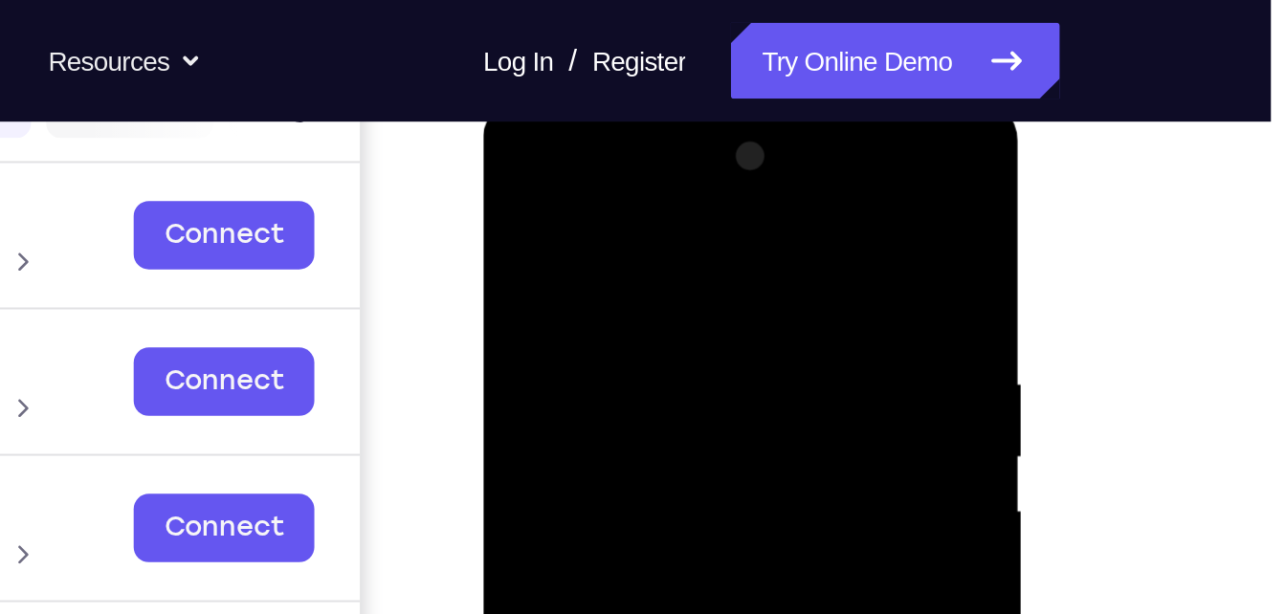
scroll to position [263, 0]
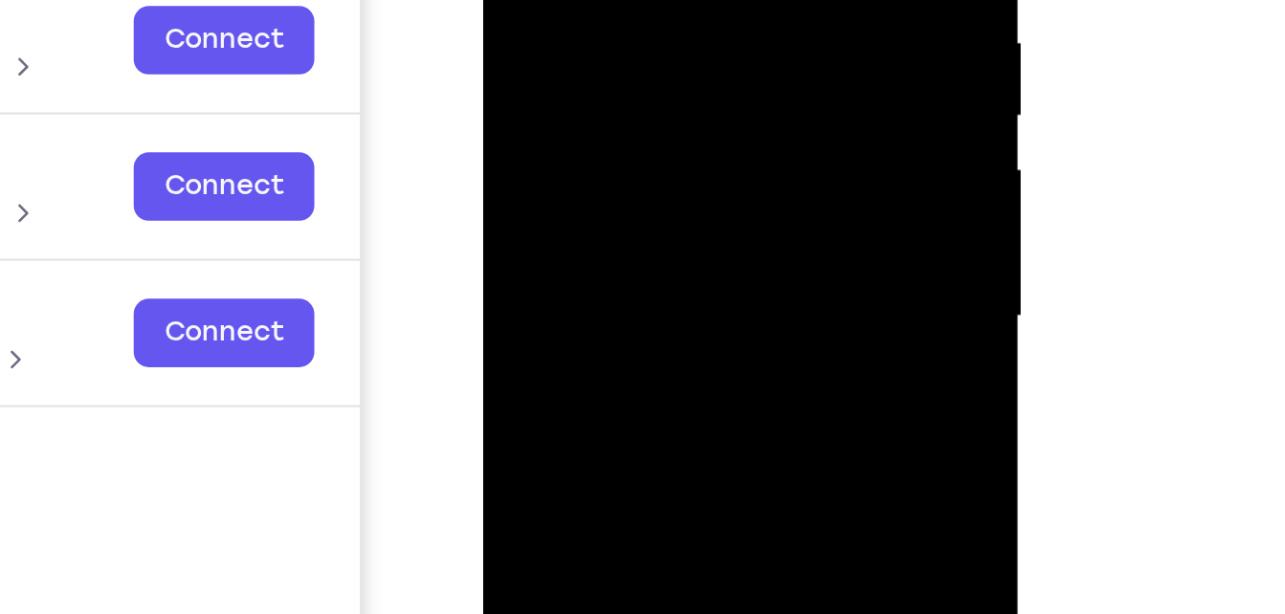
click at [600, 71] on div at bounding box center [618, 39] width 241 height 536
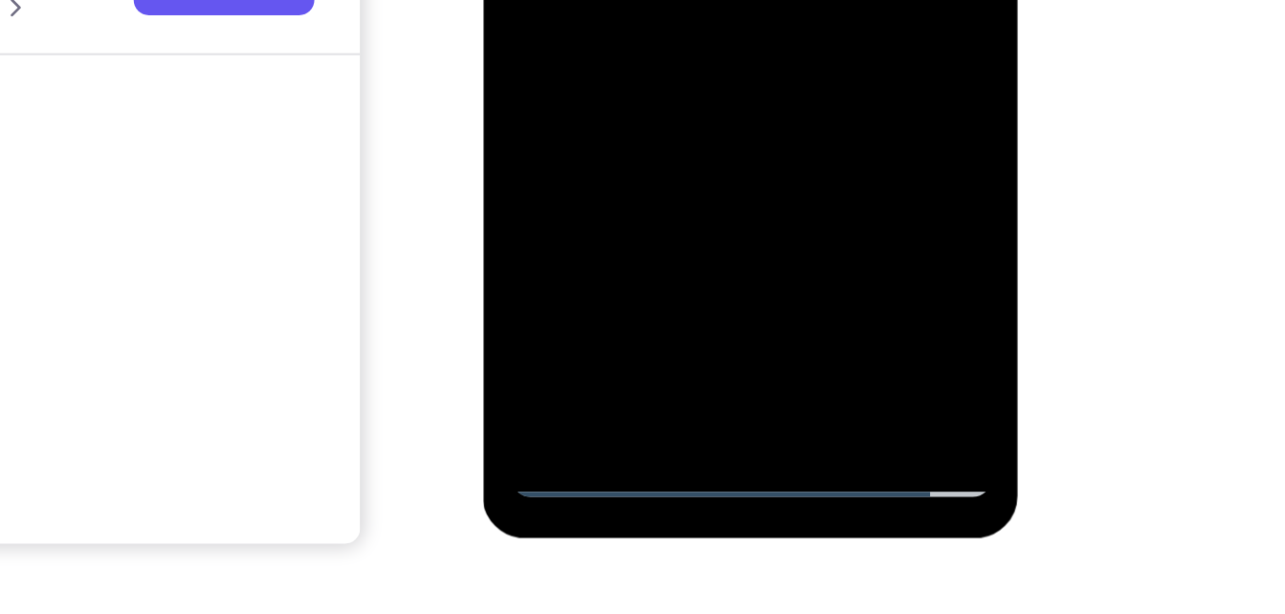
scroll to position [315, 0]
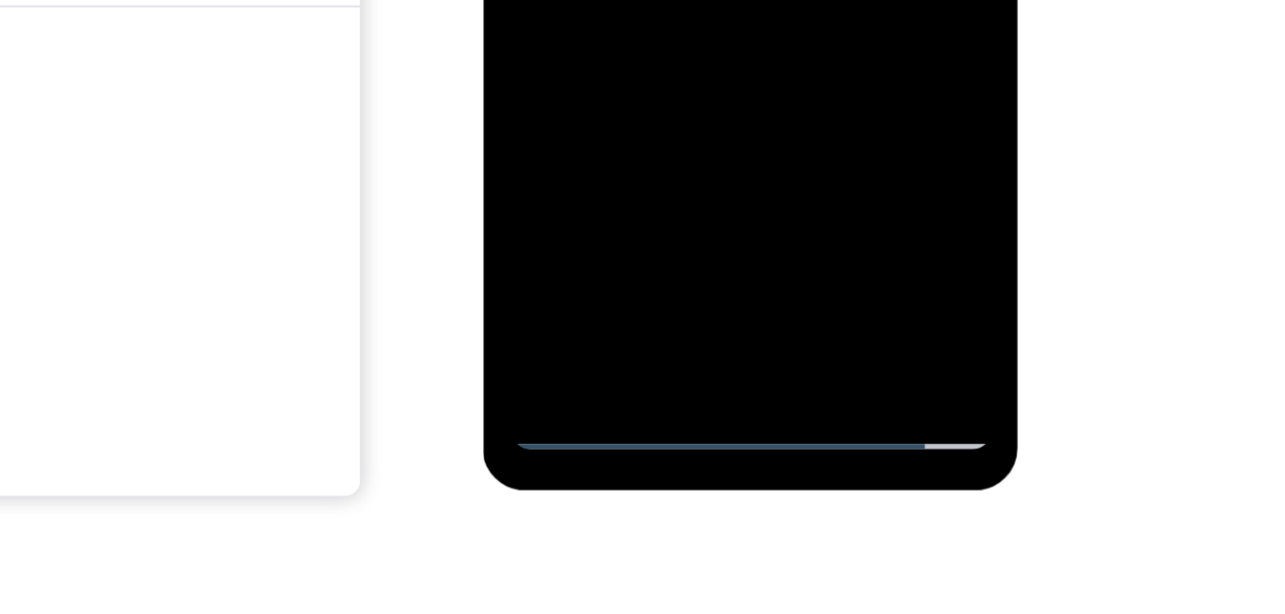
scroll to position [342, 0]
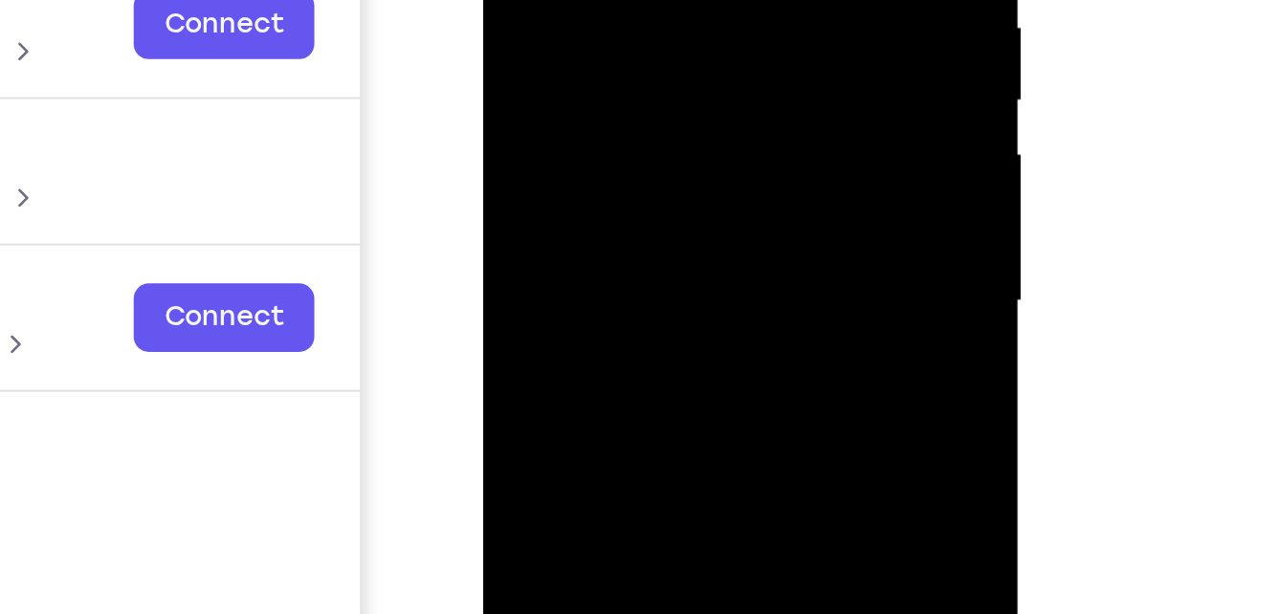
click at [621, 125] on div at bounding box center [618, 24] width 241 height 536
click at [590, 0] on div at bounding box center [618, 24] width 241 height 536
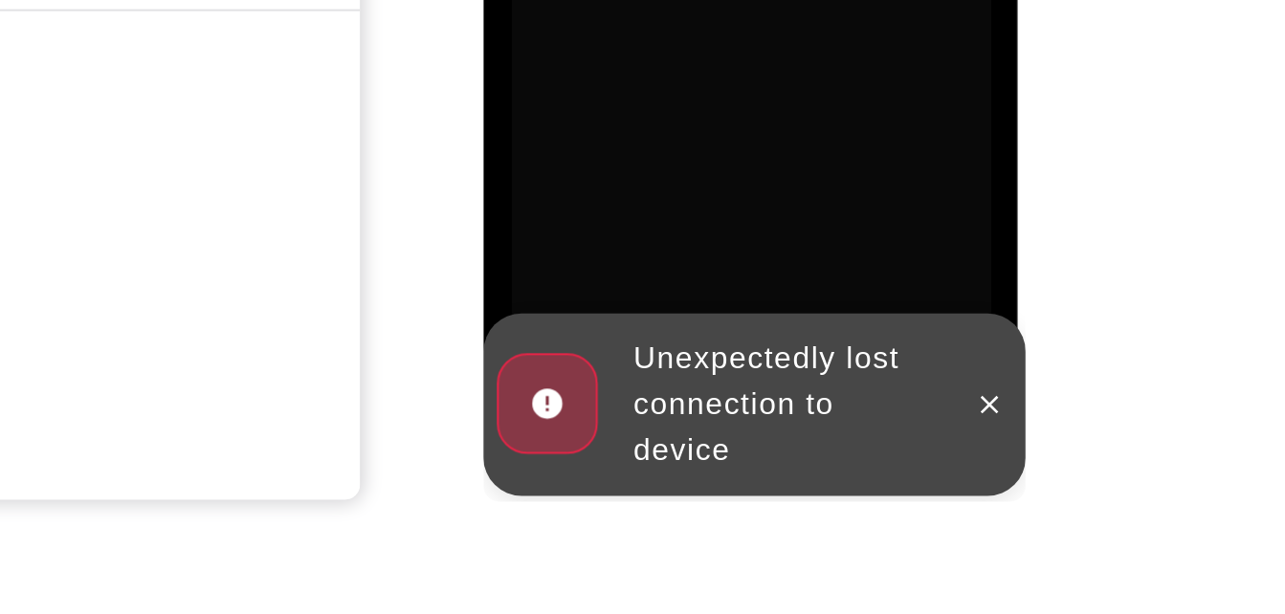
scroll to position [332, 0]
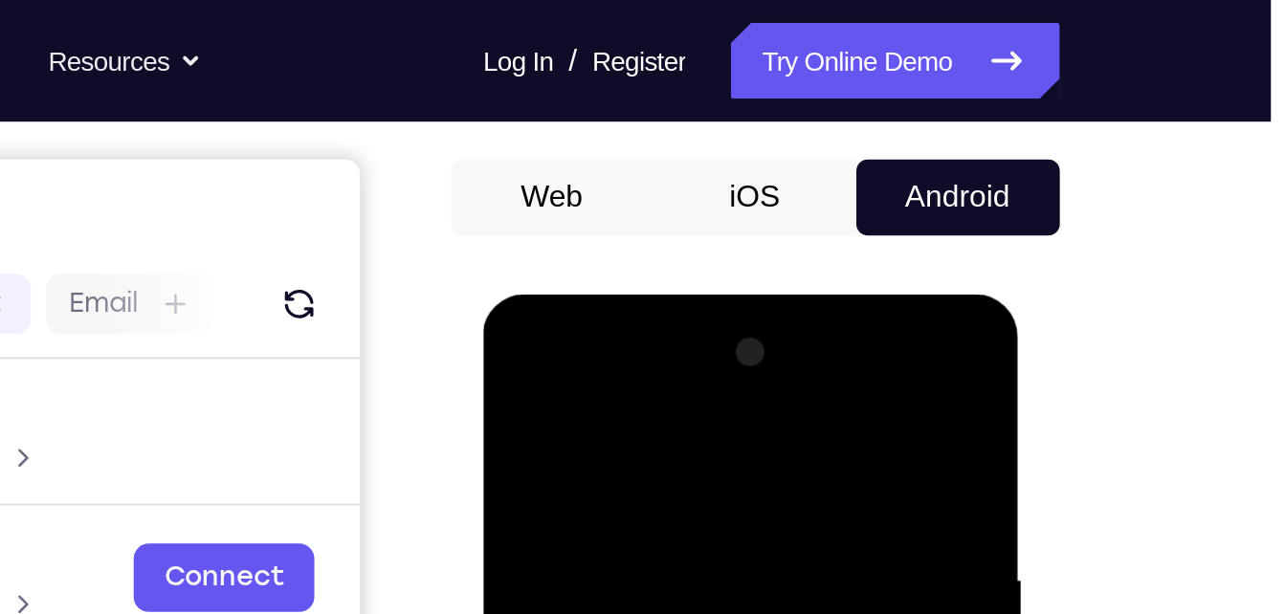
scroll to position [167, 0]
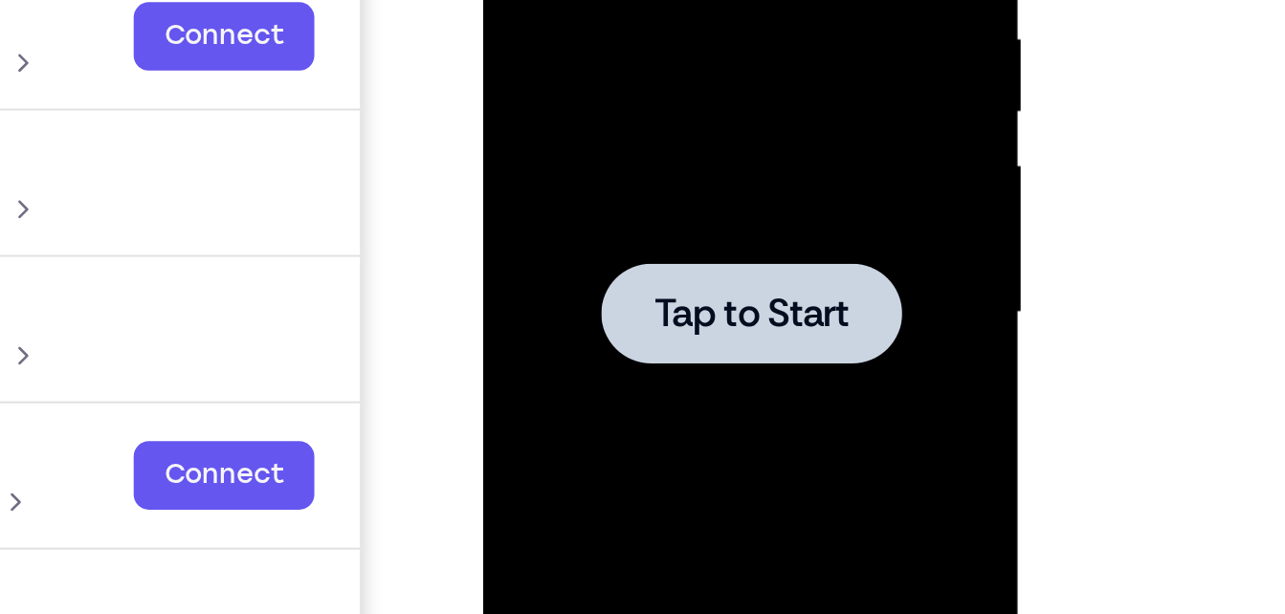
click at [624, 11] on div at bounding box center [618, 35] width 151 height 51
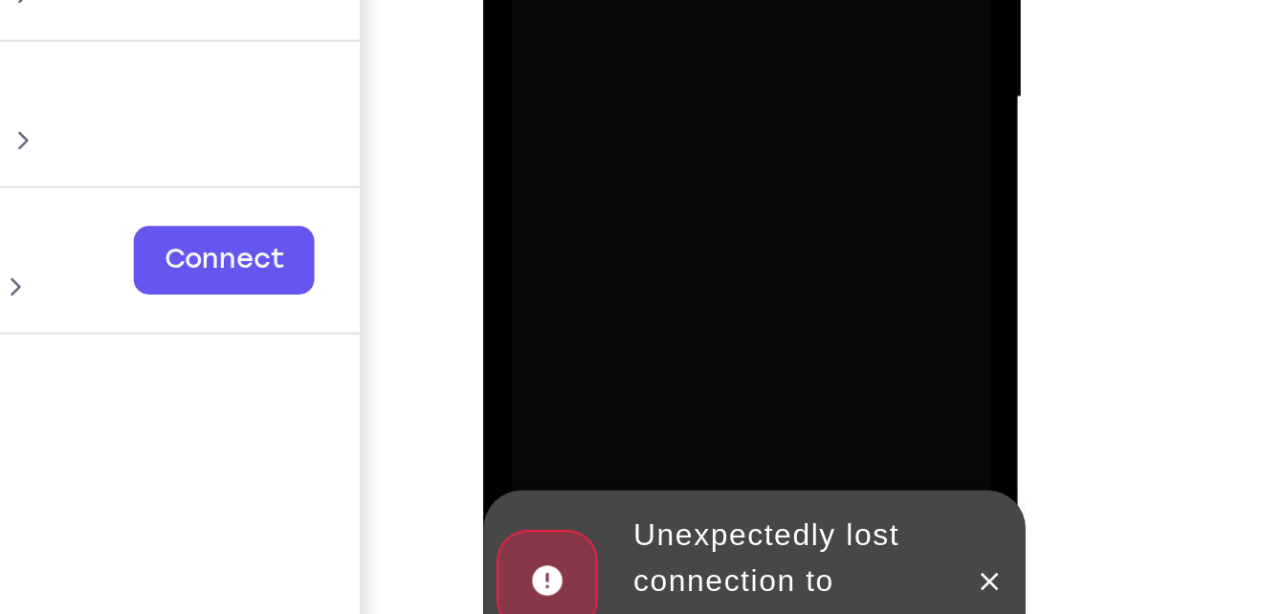
scroll to position [250, 0]
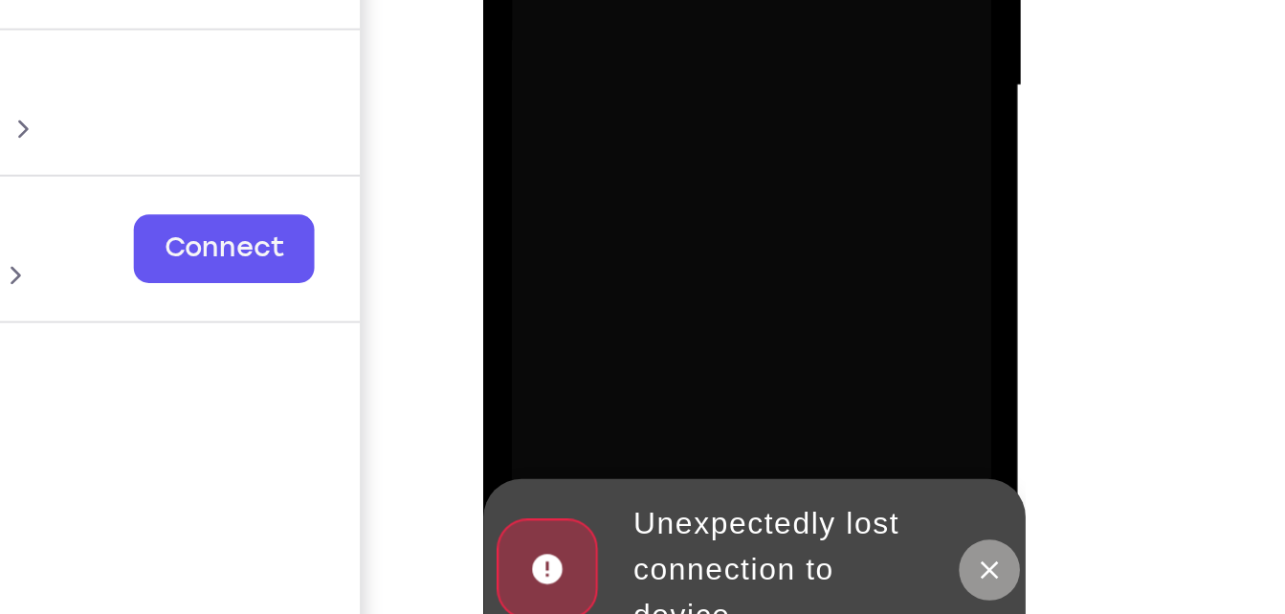
click at [735, 43] on button at bounding box center [738, 52] width 31 height 31
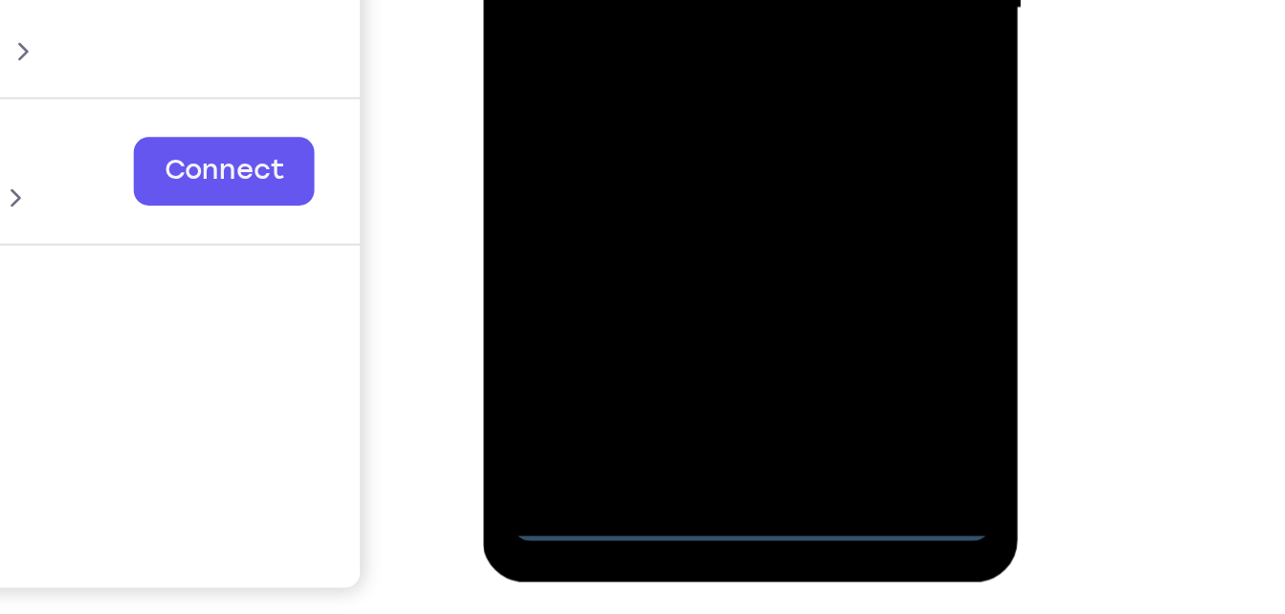
scroll to position [289, 0]
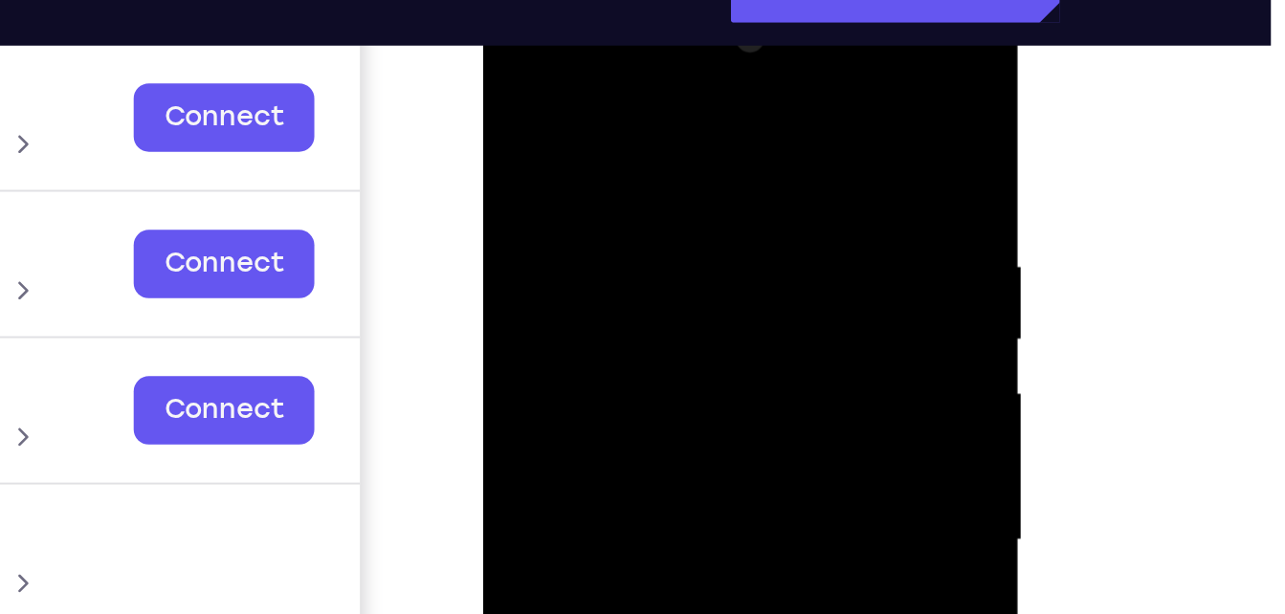
click at [550, 84] on div at bounding box center [618, 264] width 241 height 536
click at [697, 257] on div at bounding box center [618, 264] width 241 height 536
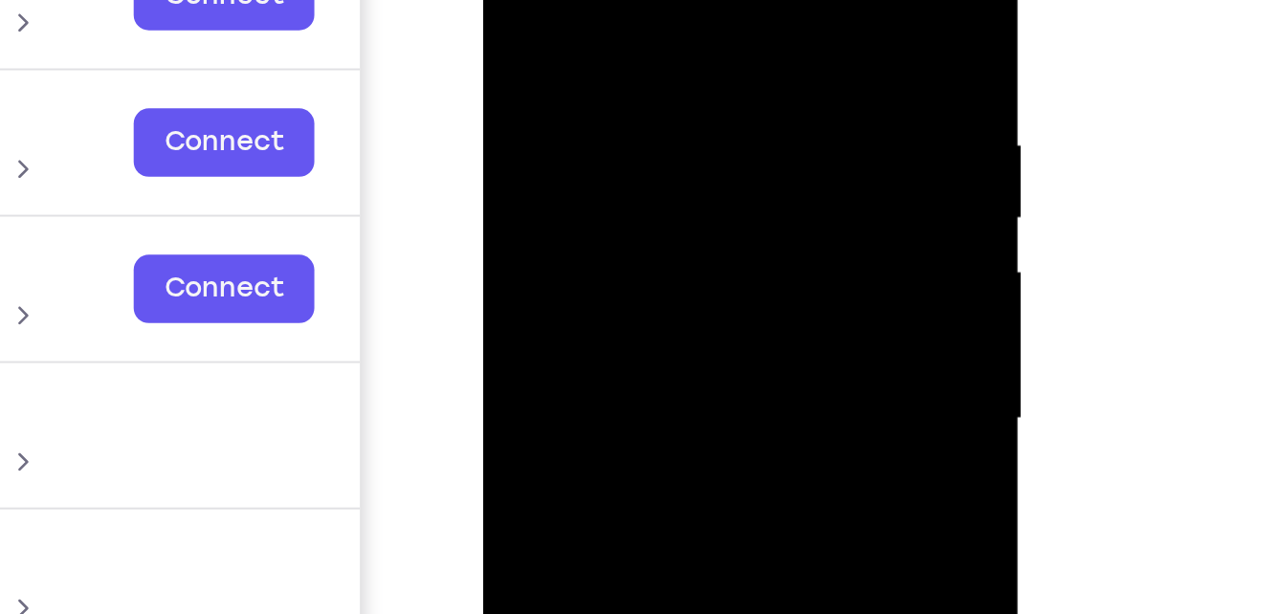
click at [607, 174] on div at bounding box center [618, 142] width 241 height 536
click at [573, 130] on div at bounding box center [618, 142] width 241 height 536
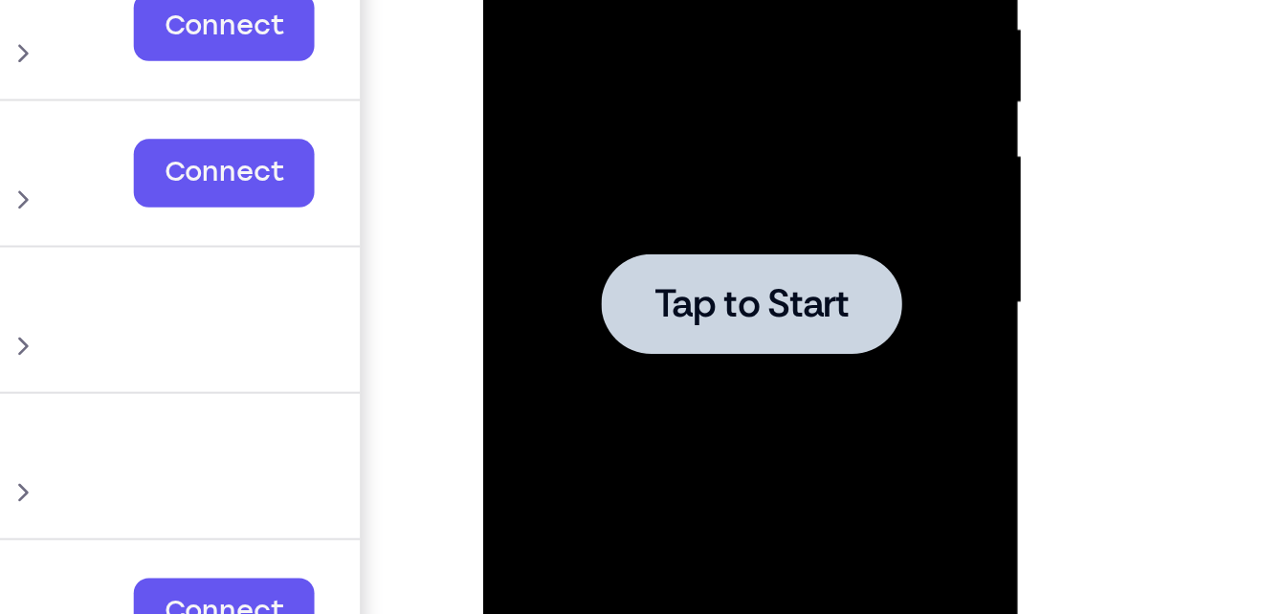
click at [612, 0] on div at bounding box center [618, 26] width 241 height 536
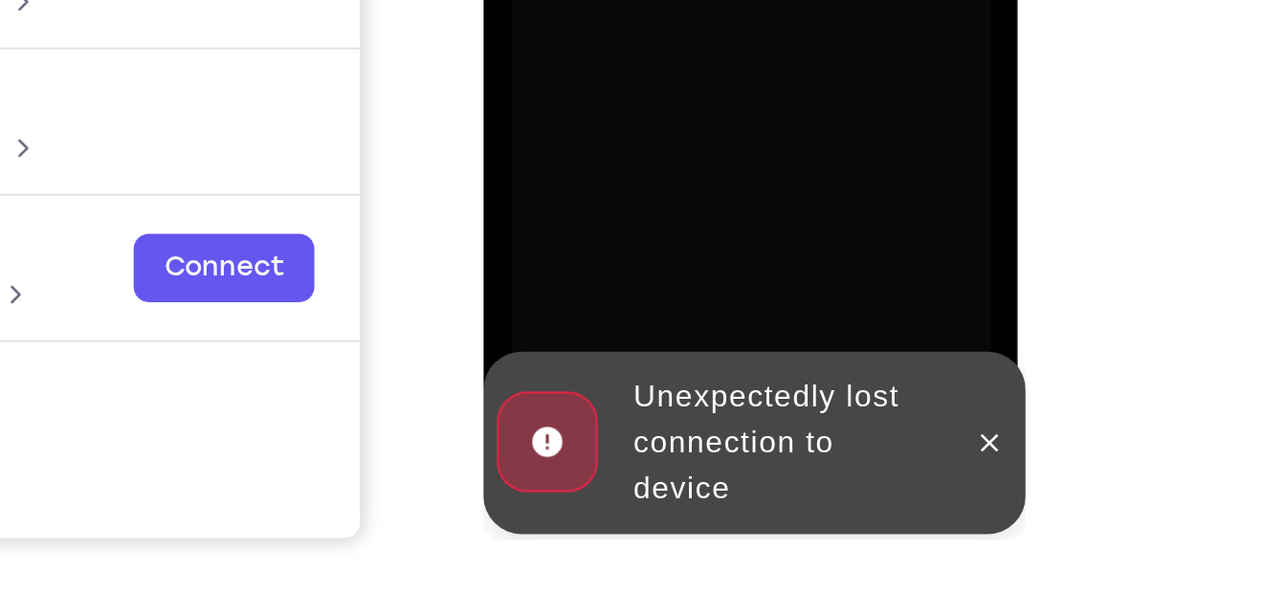
scroll to position [320, 0]
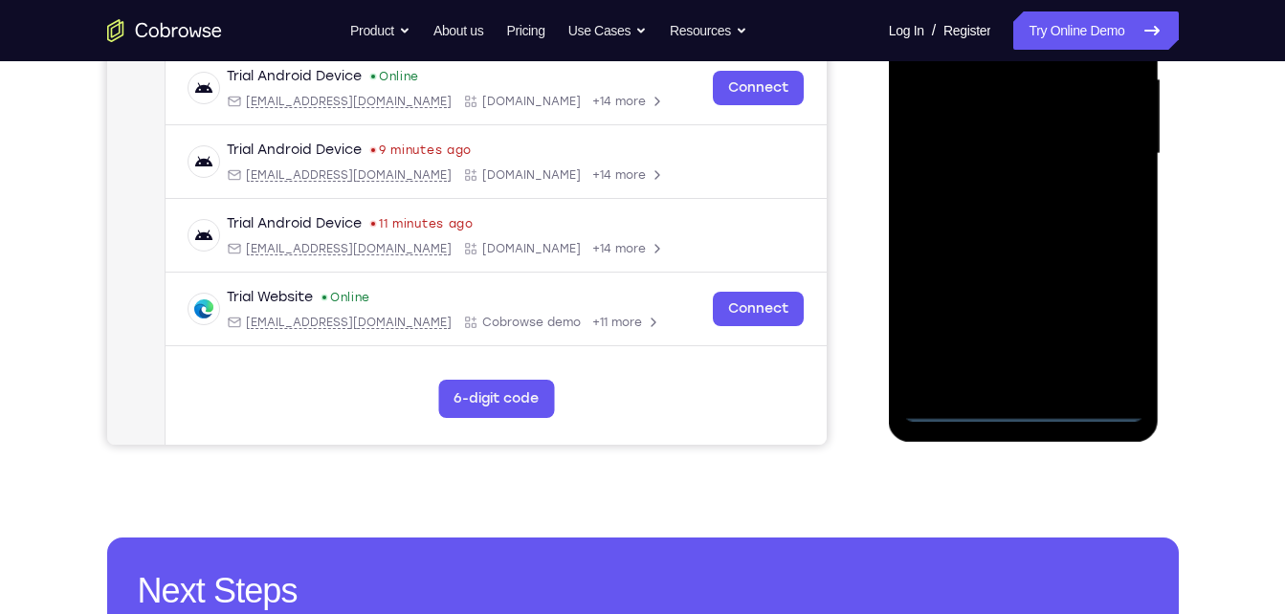
scroll to position [444, 0]
click at [1033, 396] on div at bounding box center [1023, 155] width 241 height 536
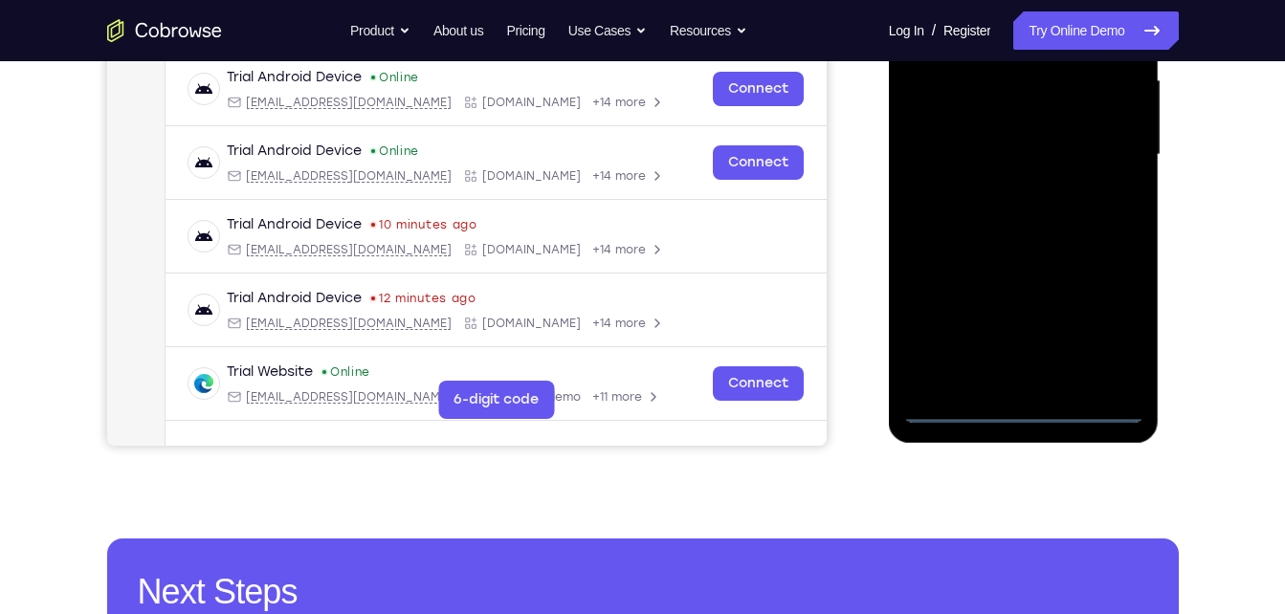
click at [1023, 407] on div at bounding box center [1023, 155] width 241 height 536
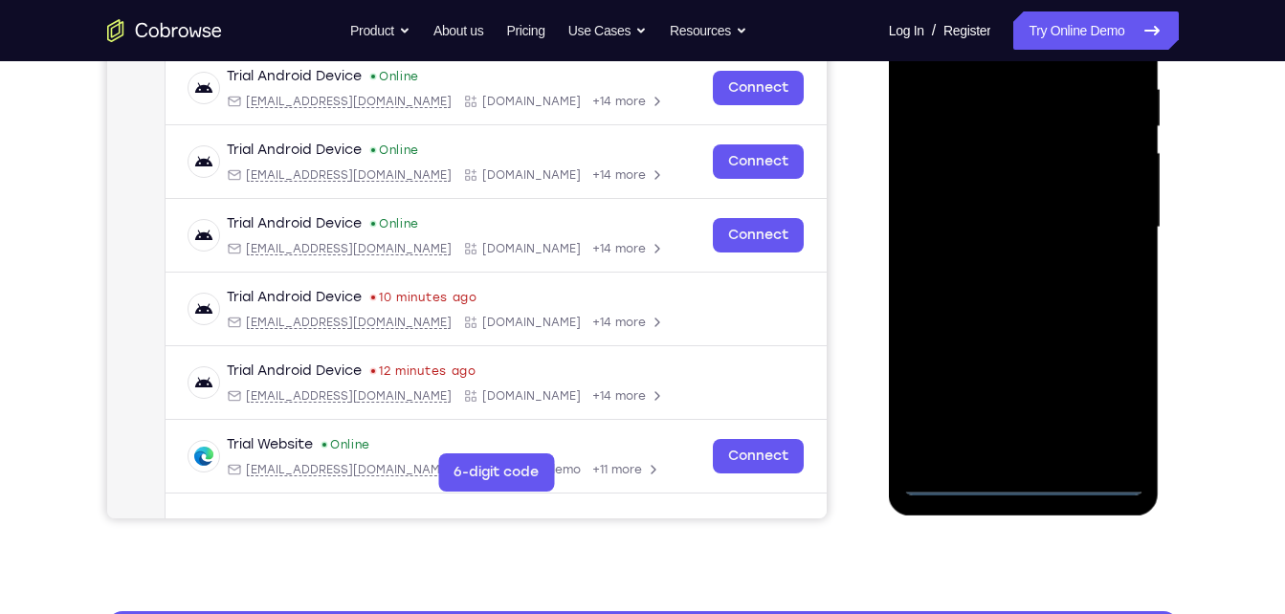
scroll to position [370, 0]
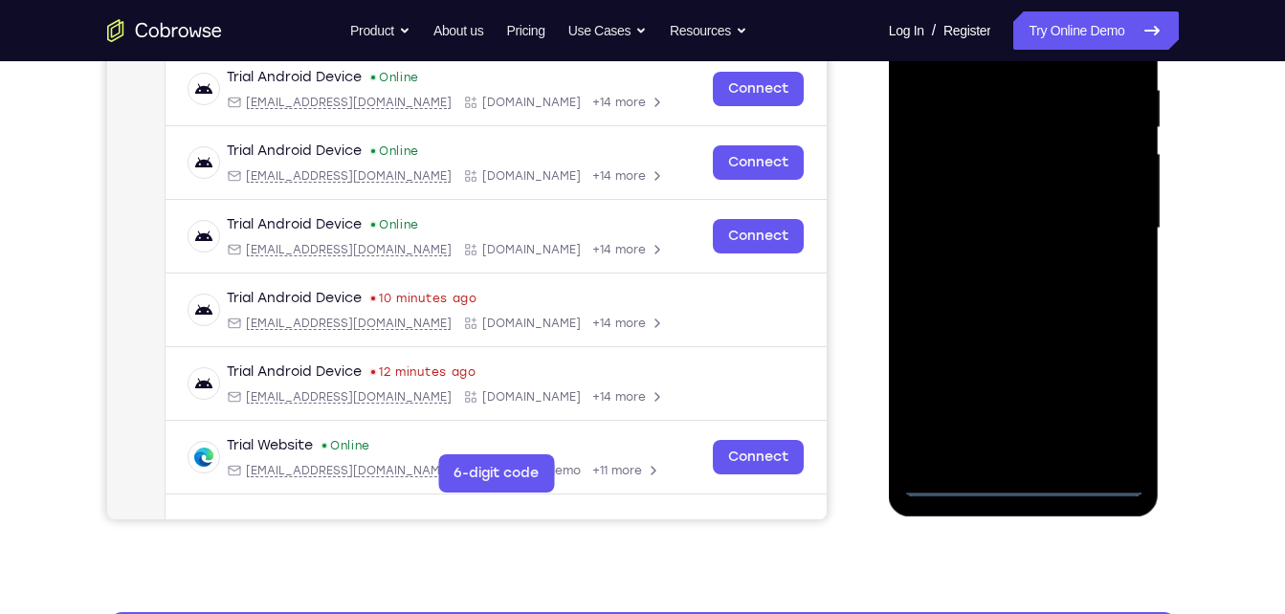
click at [1118, 396] on div at bounding box center [1023, 229] width 241 height 536
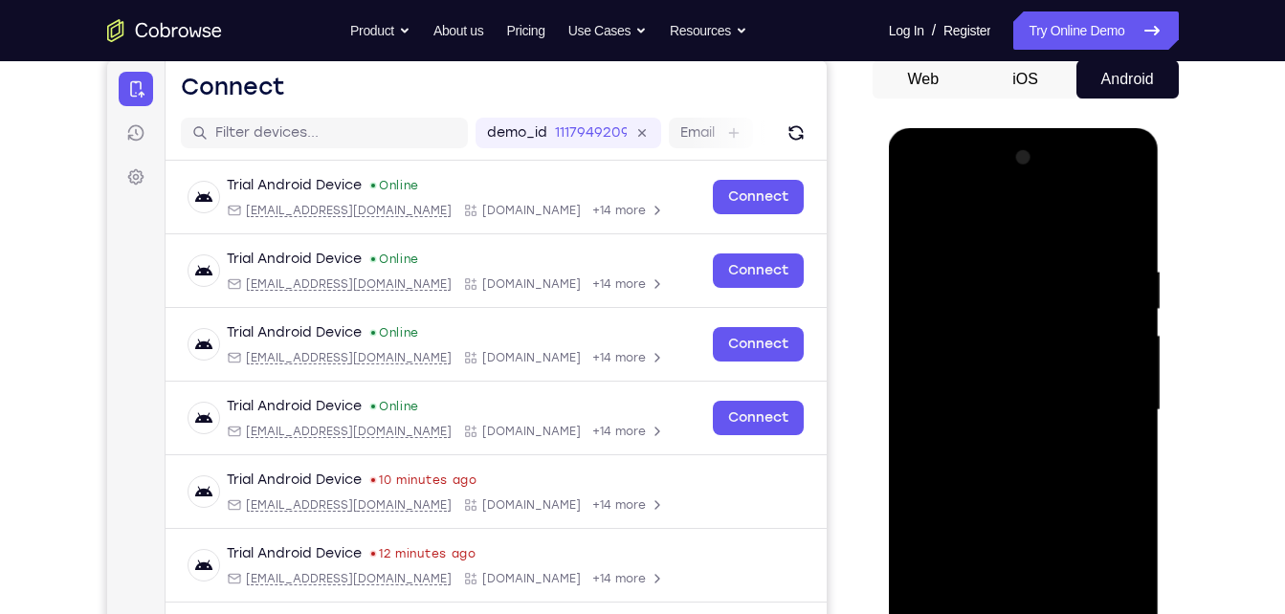
scroll to position [188, 0]
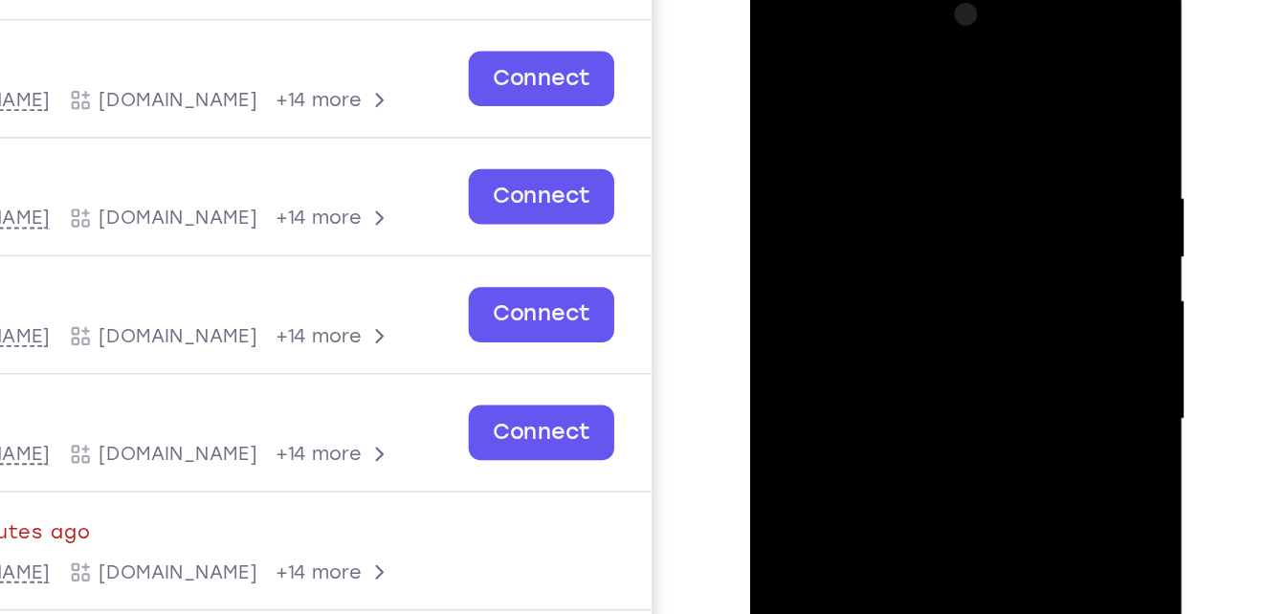
click at [813, 65] on div at bounding box center [886, 251] width 241 height 536
click at [964, 247] on div at bounding box center [886, 251] width 241 height 536
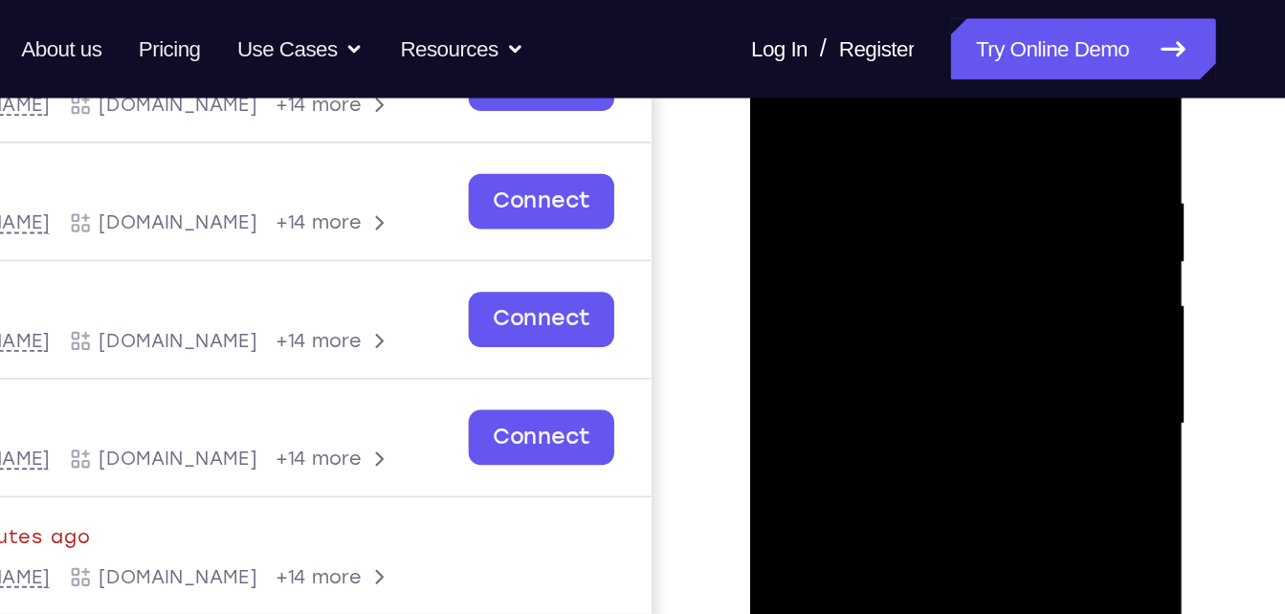
scroll to position [273, 0]
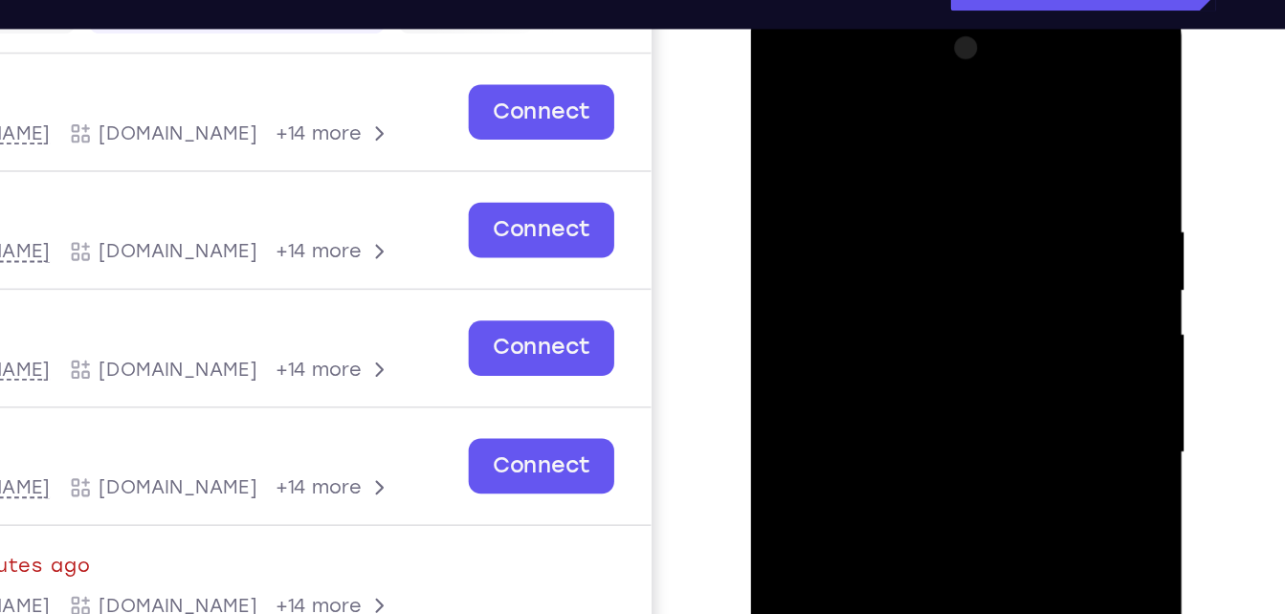
click at [874, 316] on div at bounding box center [886, 283] width 241 height 536
click at [868, 270] on div at bounding box center [886, 283] width 241 height 536
click at [841, 251] on div at bounding box center [886, 283] width 241 height 536
click at [860, 278] on div at bounding box center [886, 283] width 241 height 536
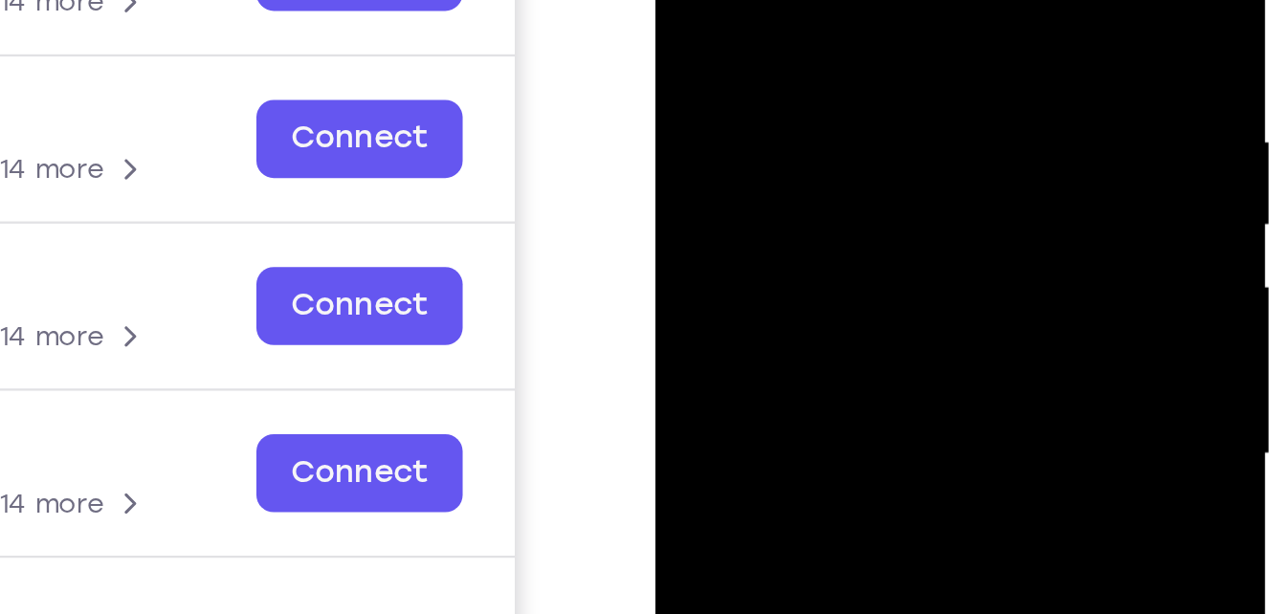
click at [780, 102] on div at bounding box center [790, 99] width 241 height 536
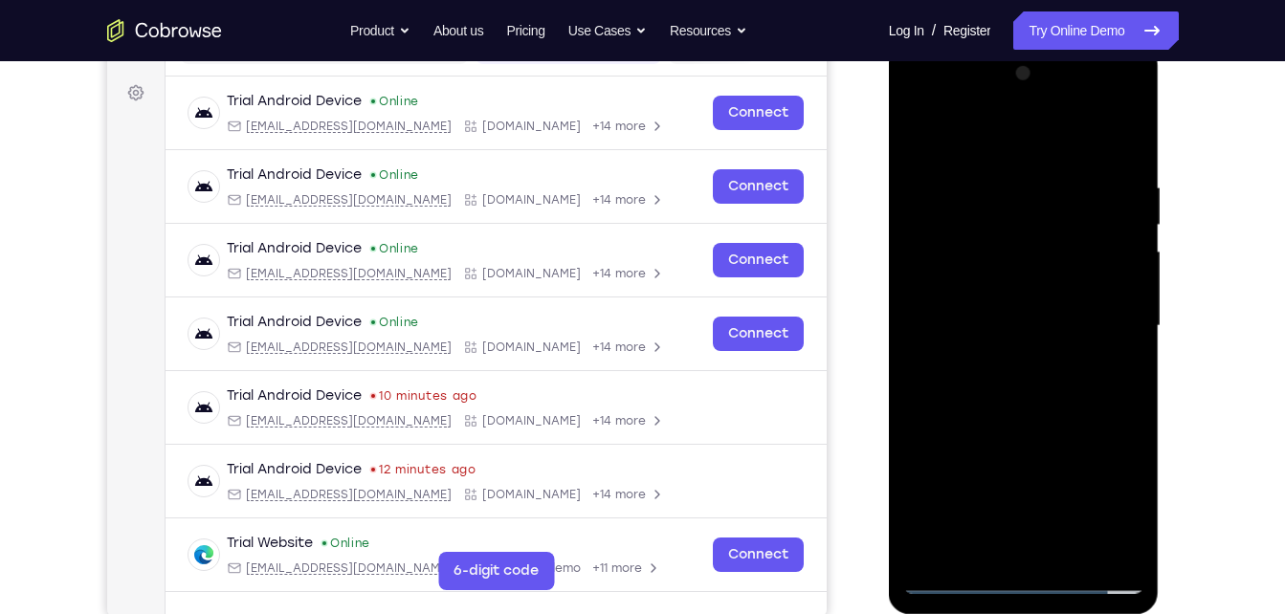
scroll to position [272, 0]
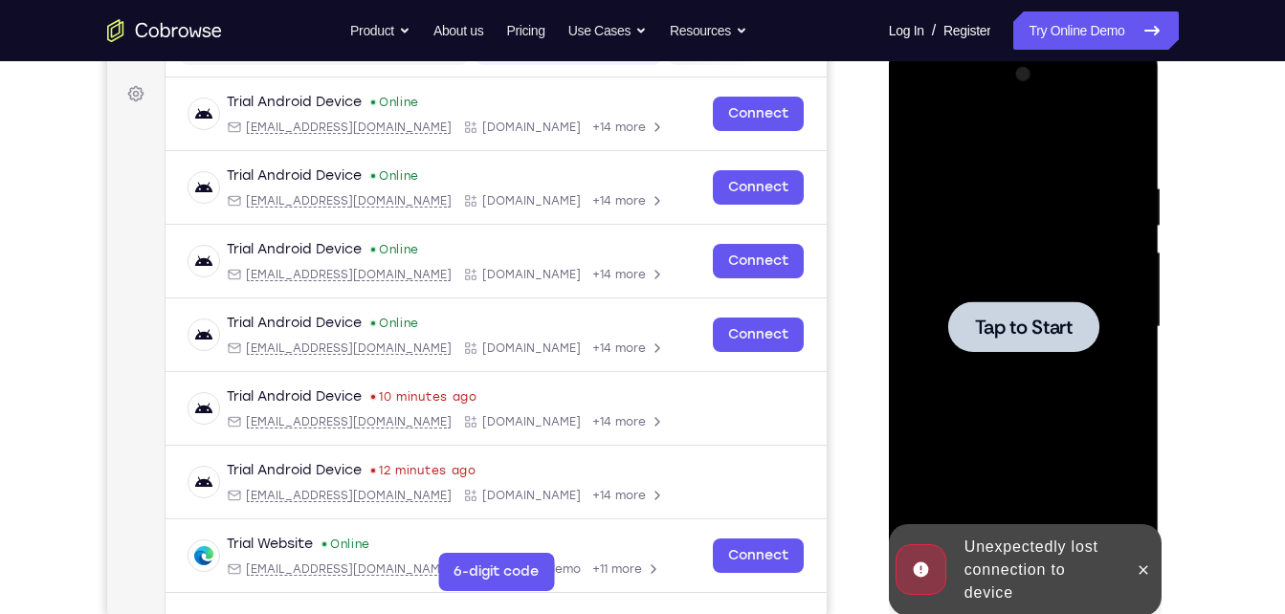
click at [1068, 348] on div at bounding box center [1023, 326] width 151 height 51
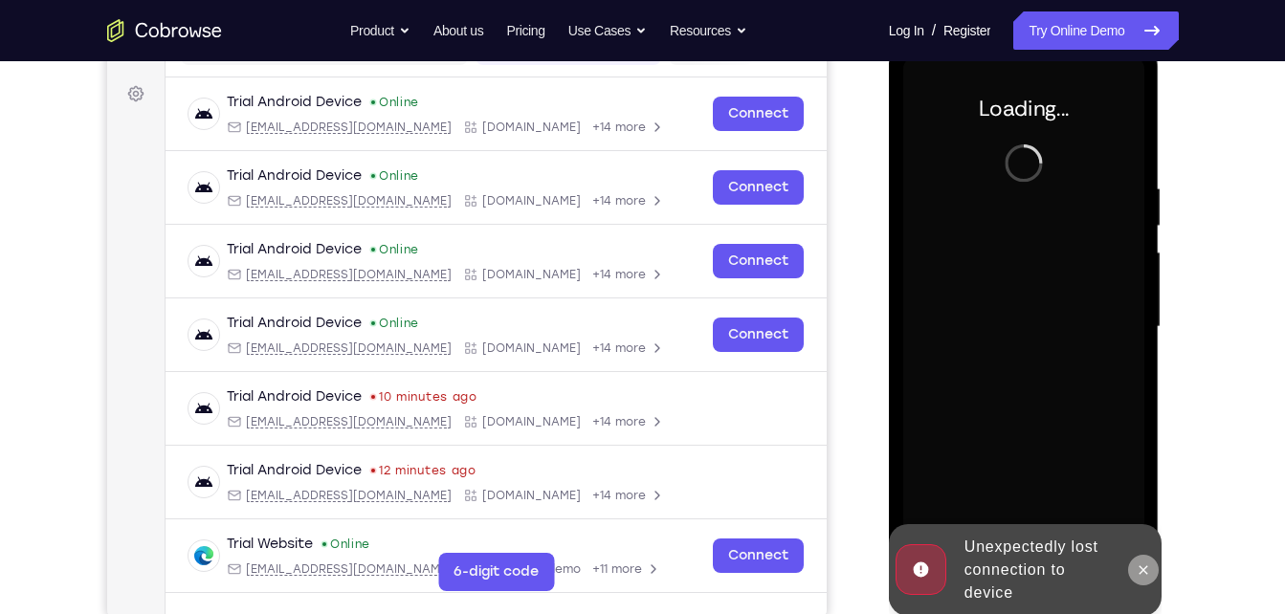
click at [1133, 568] on button at bounding box center [1143, 570] width 31 height 31
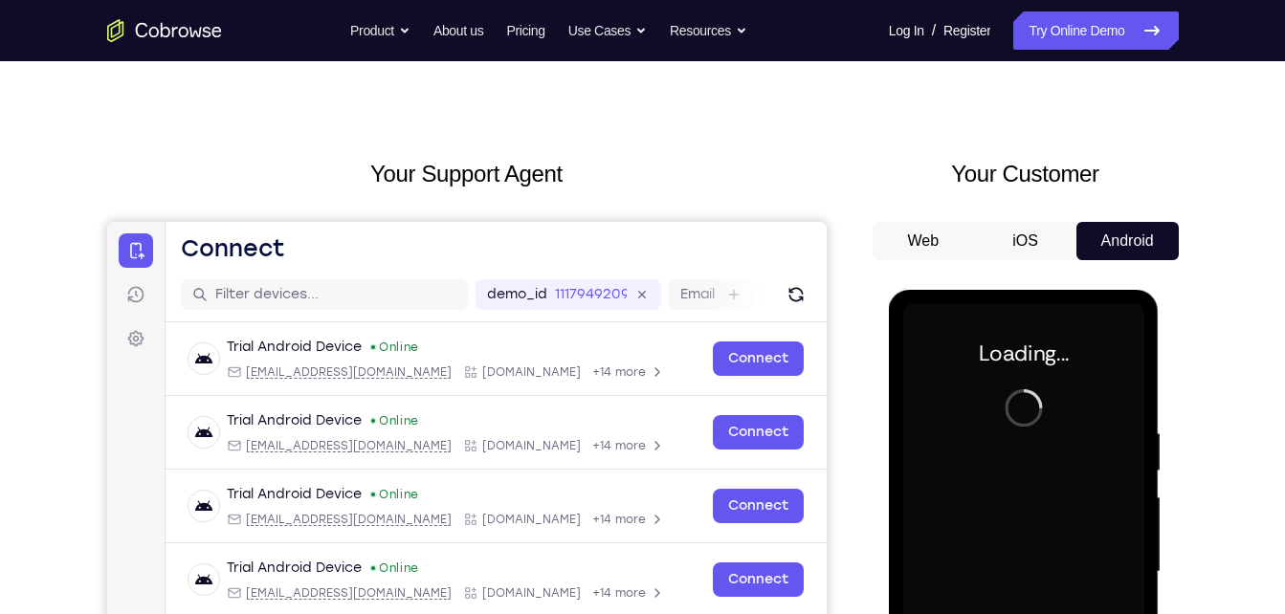
scroll to position [0, 0]
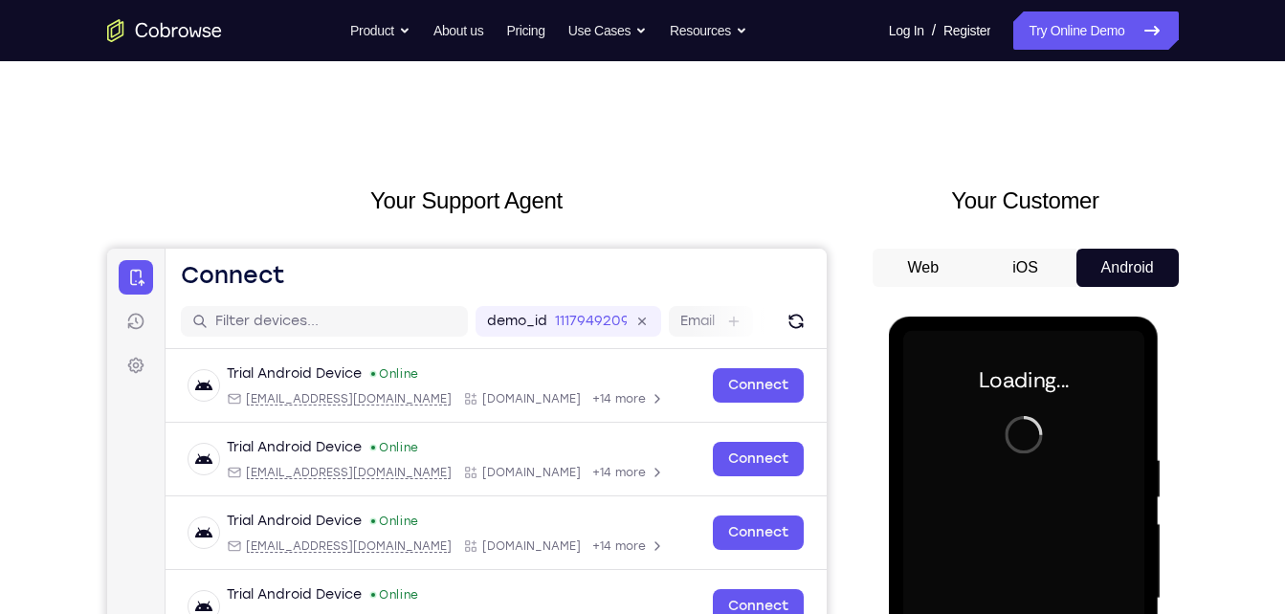
click at [918, 263] on button "Web" at bounding box center [924, 268] width 102 height 38
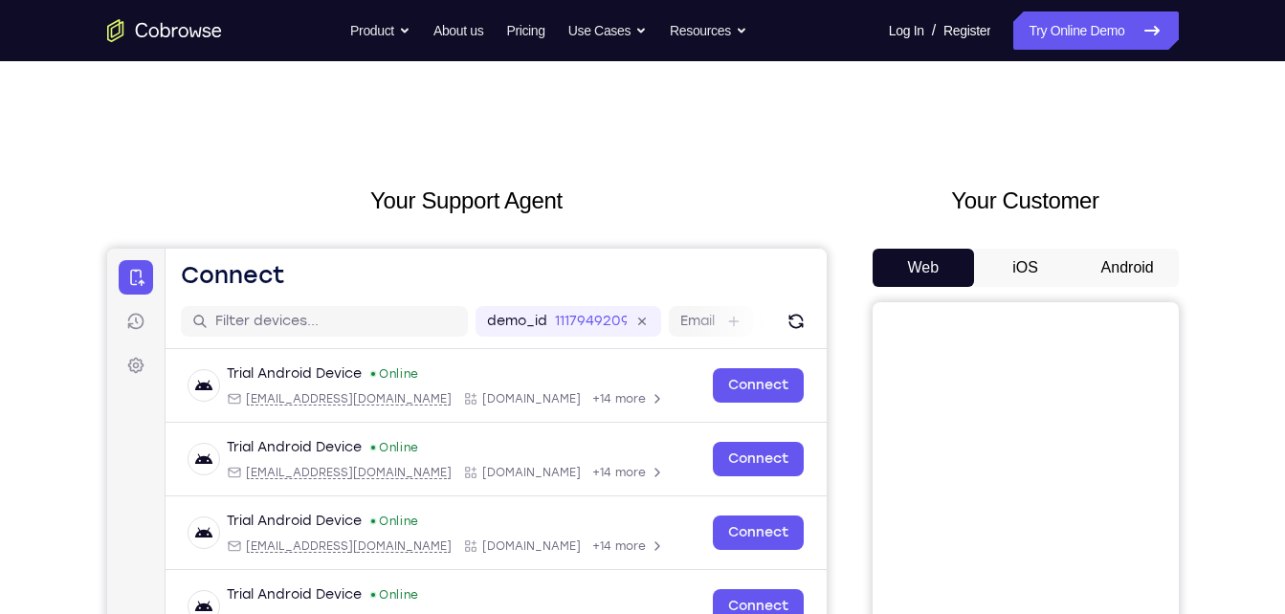
click at [1013, 252] on button "iOS" at bounding box center [1025, 268] width 102 height 38
click at [1126, 257] on button "Android" at bounding box center [1128, 268] width 102 height 38
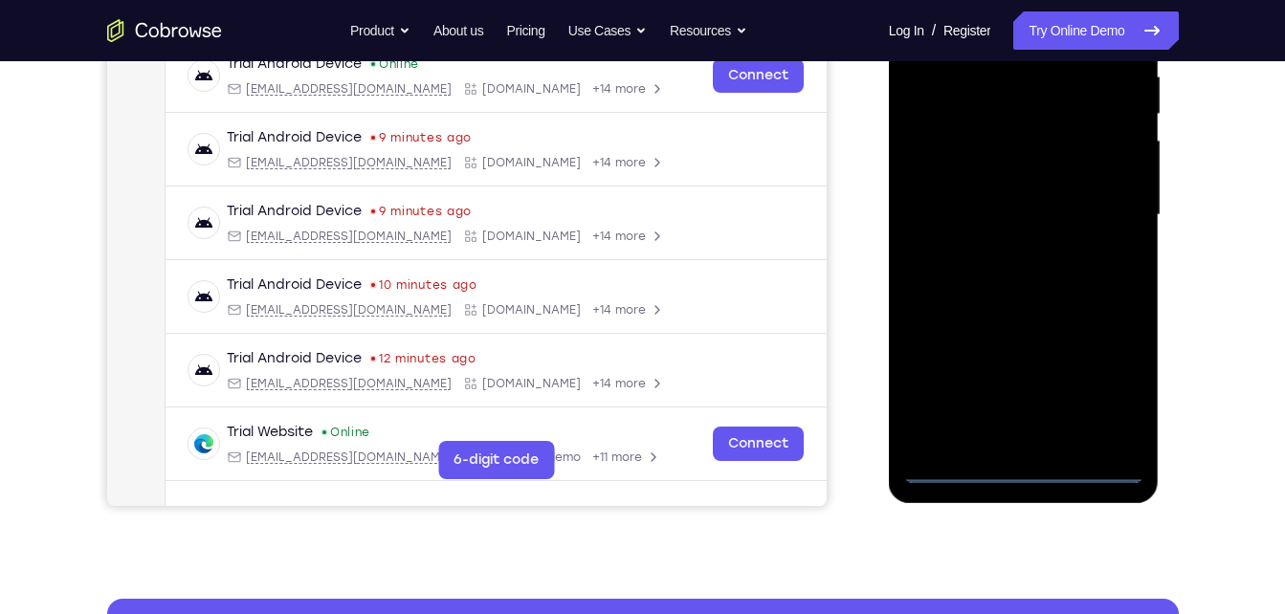
scroll to position [387, 0]
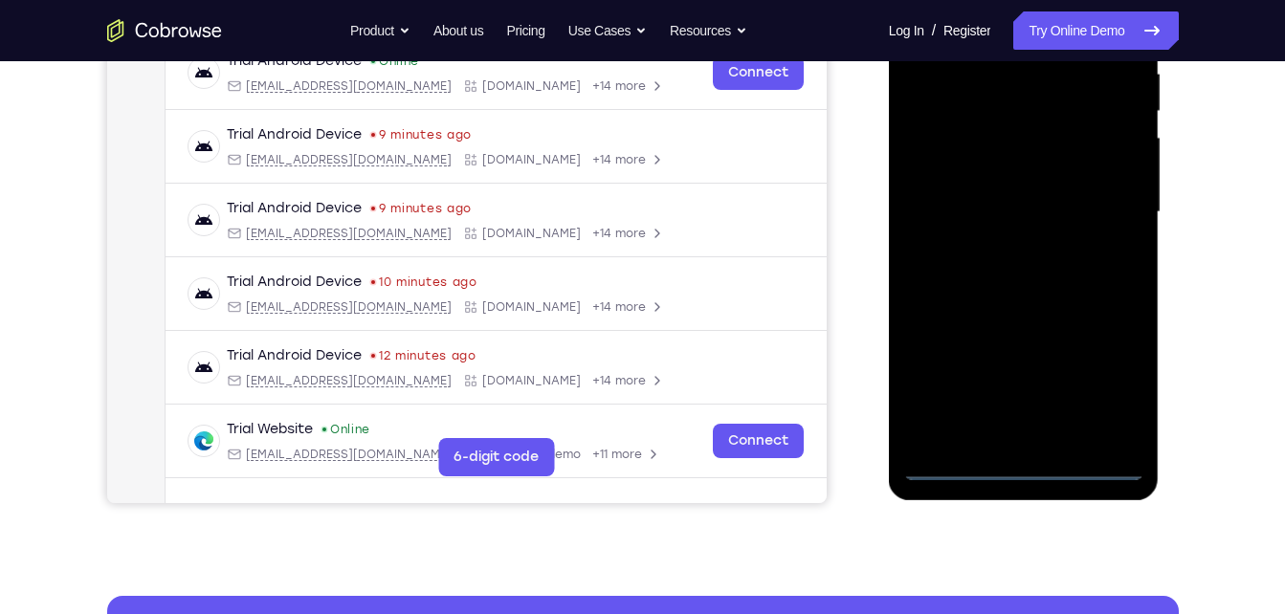
click at [1021, 458] on div at bounding box center [1023, 212] width 241 height 536
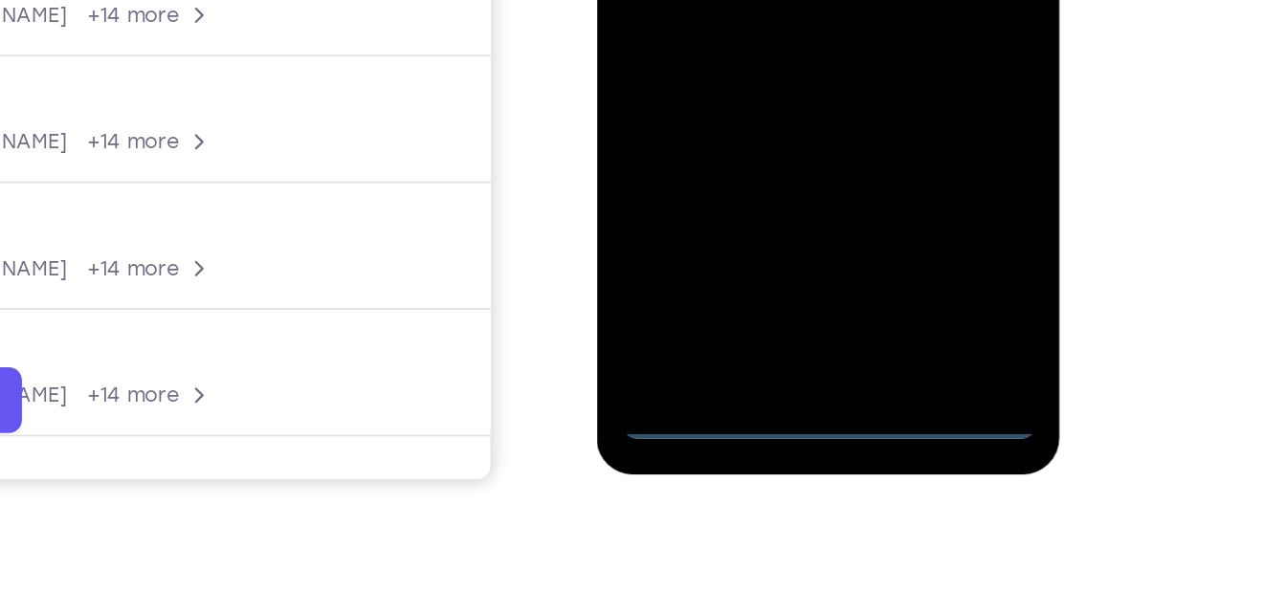
scroll to position [358, 0]
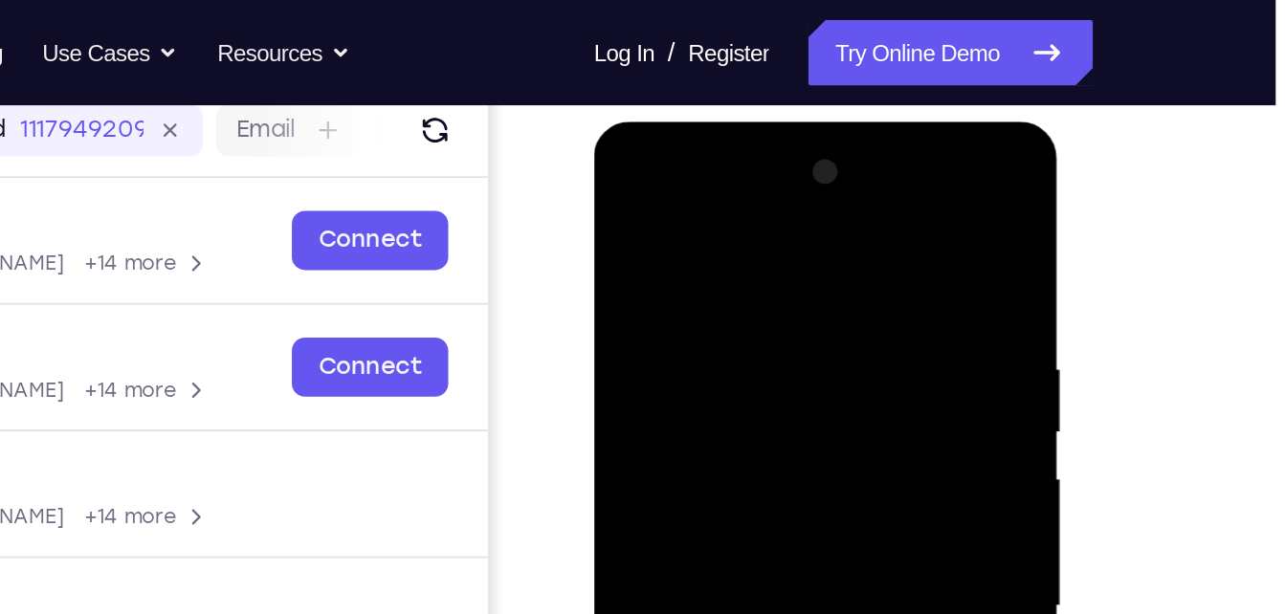
scroll to position [245, 0]
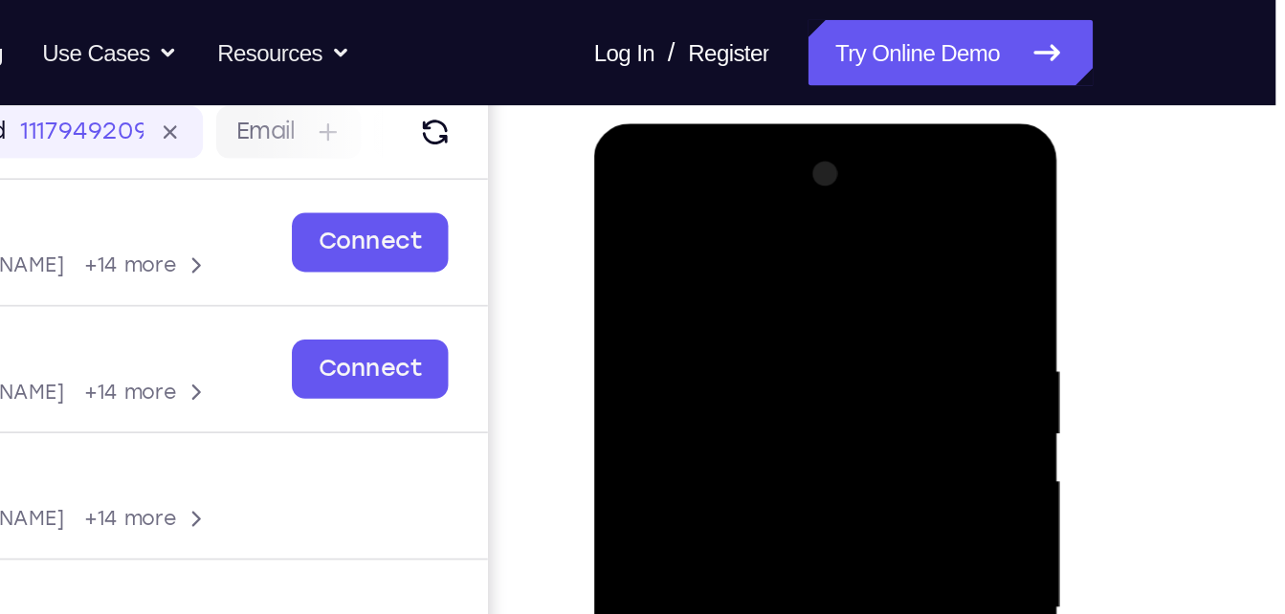
click at [682, 224] on div at bounding box center [729, 406] width 241 height 536
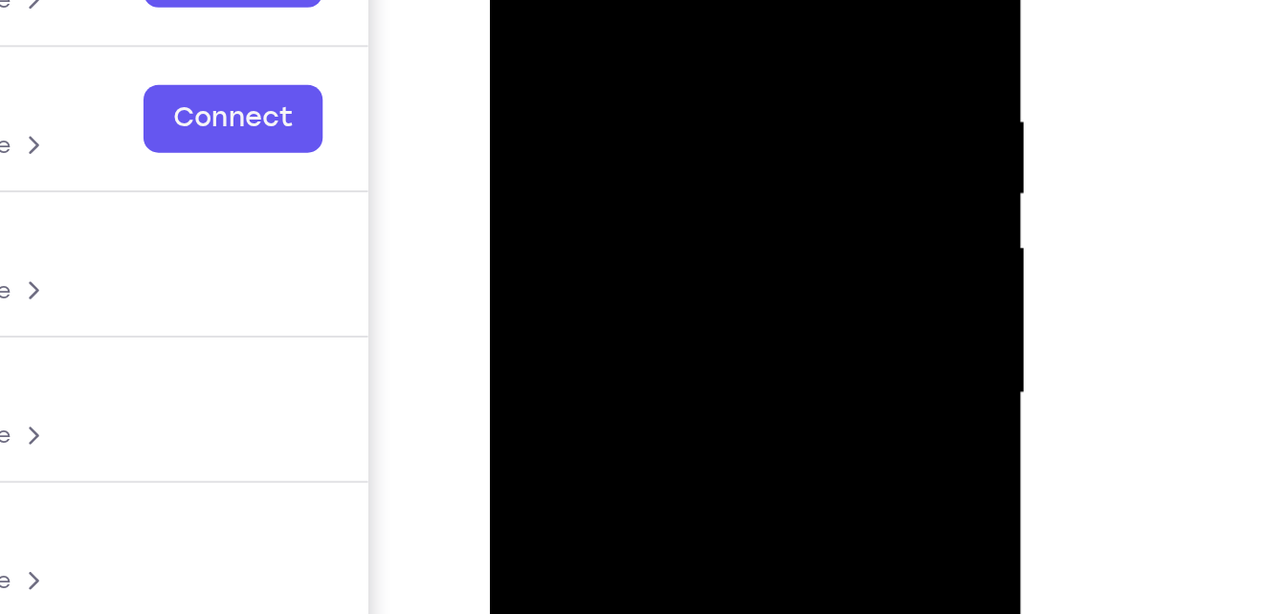
click at [700, 110] on div at bounding box center [624, 121] width 241 height 536
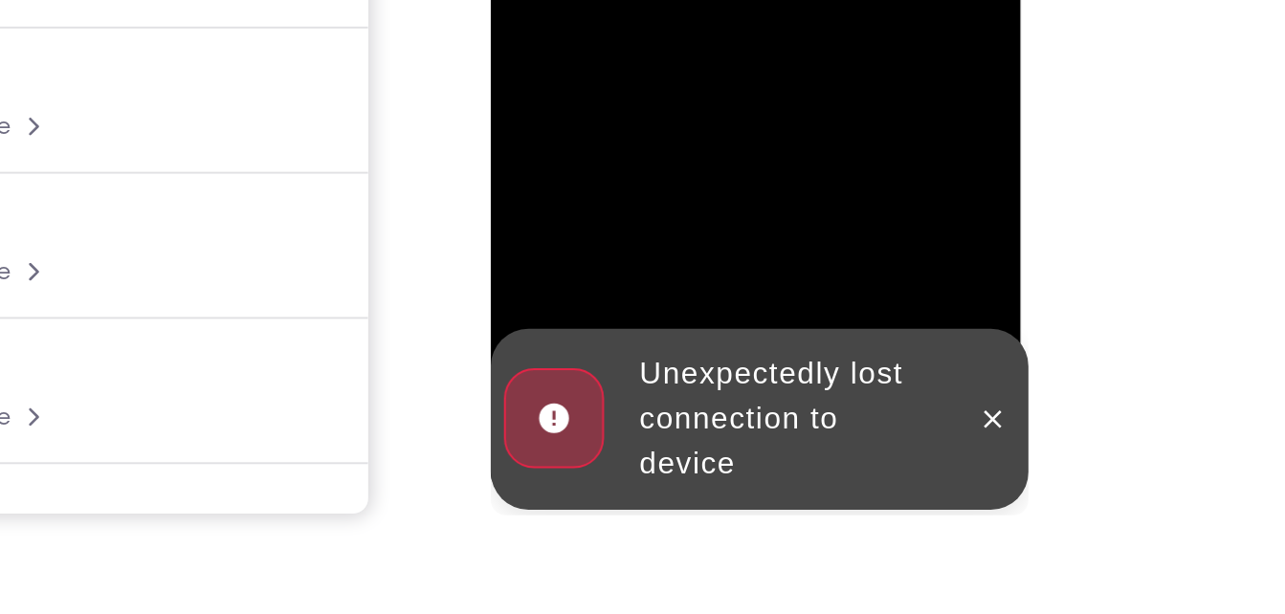
scroll to position [329, 0]
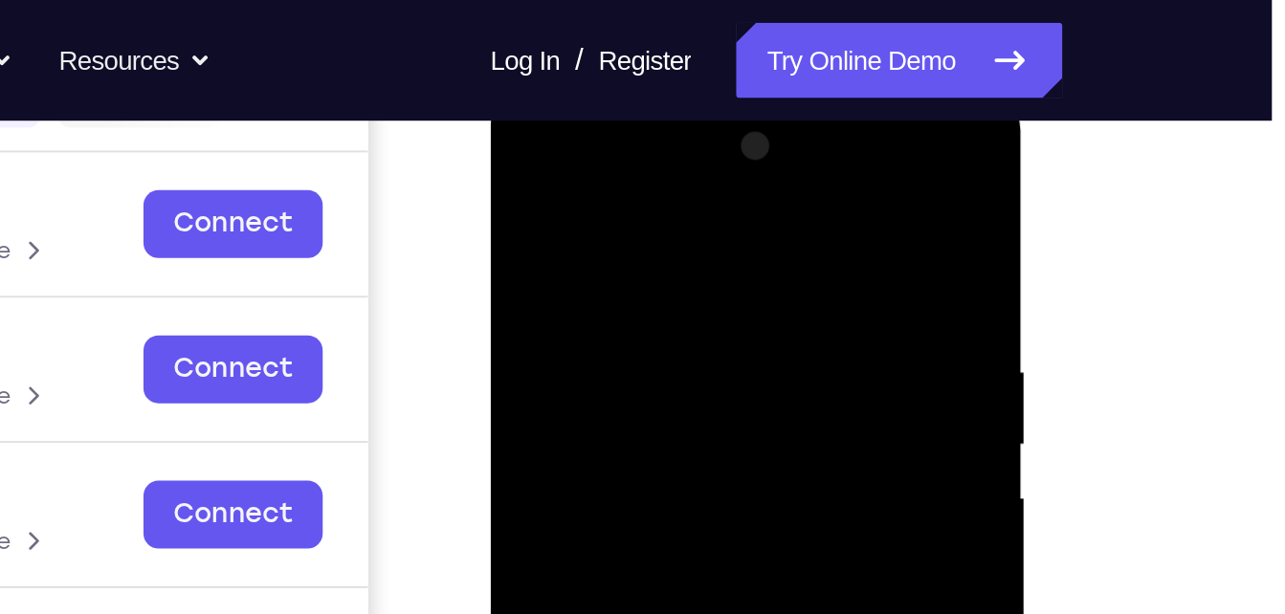
scroll to position [271, 0]
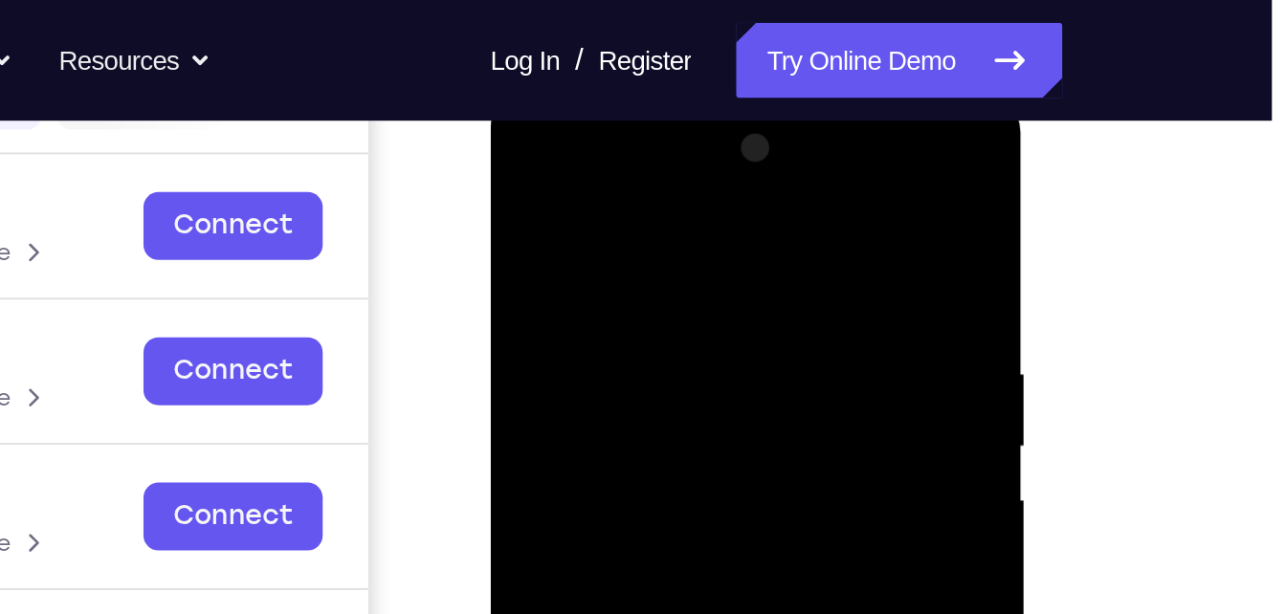
click at [606, 191] on div at bounding box center [624, 372] width 241 height 536
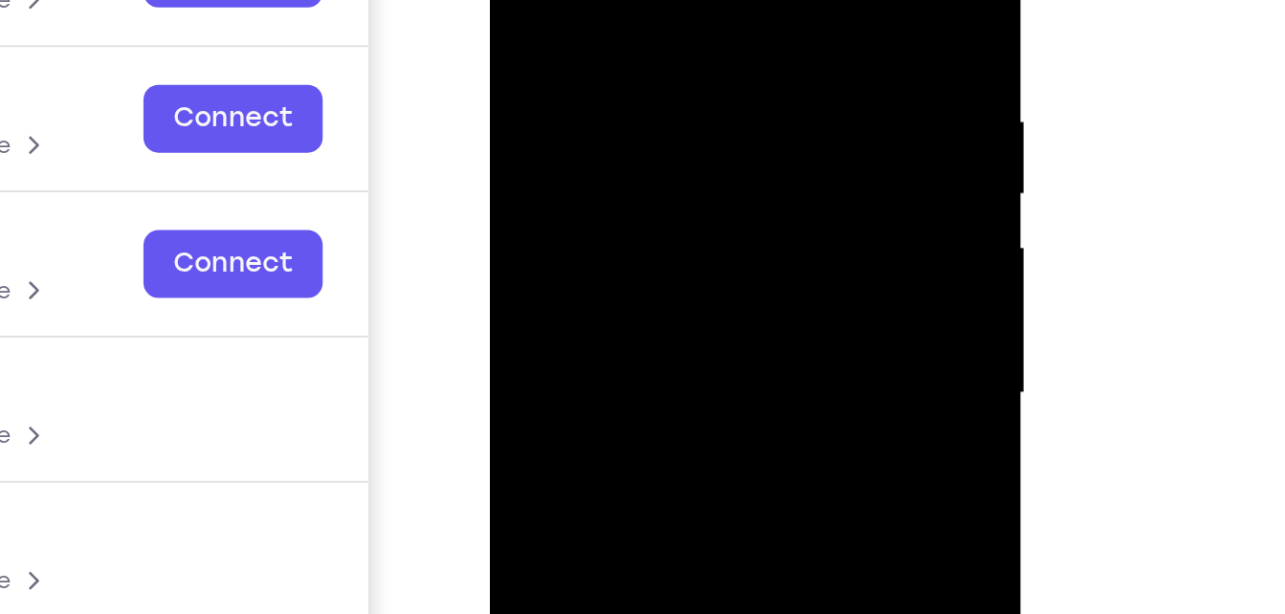
click at [703, 110] on div at bounding box center [624, 121] width 241 height 536
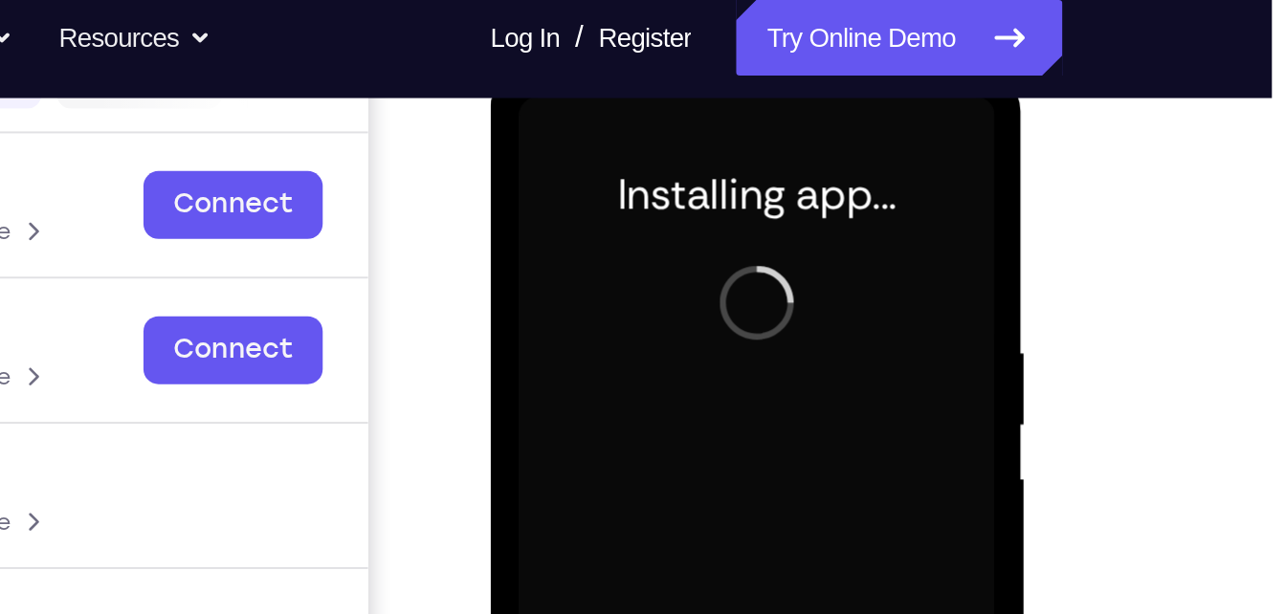
scroll to position [270, 0]
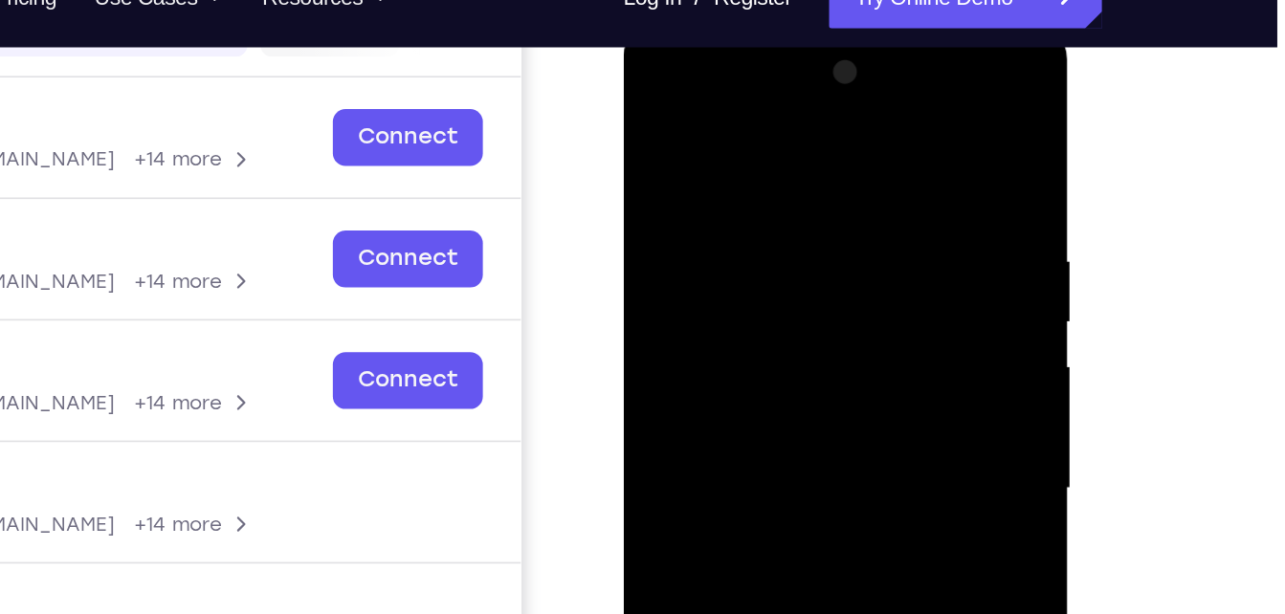
click at [683, 126] on div at bounding box center [757, 305] width 241 height 536
click at [833, 291] on div at bounding box center [757, 305] width 241 height 536
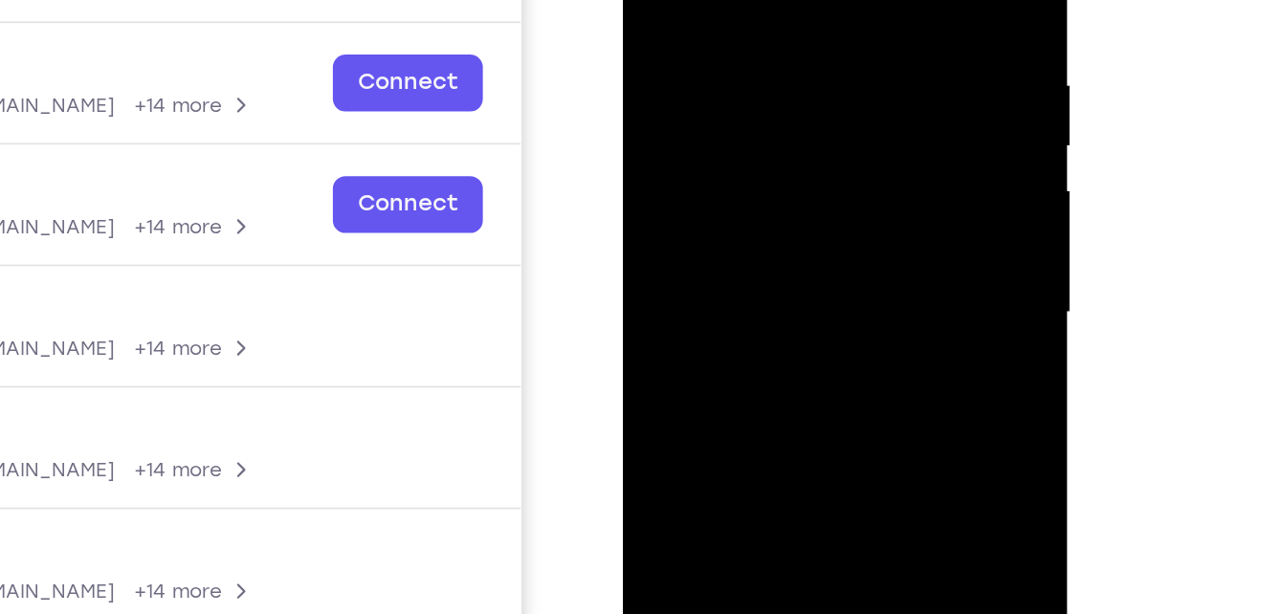
click at [736, 167] on div at bounding box center [757, 131] width 241 height 536
click at [713, 120] on div at bounding box center [757, 131] width 241 height 536
click at [705, 92] on div at bounding box center [757, 131] width 241 height 536
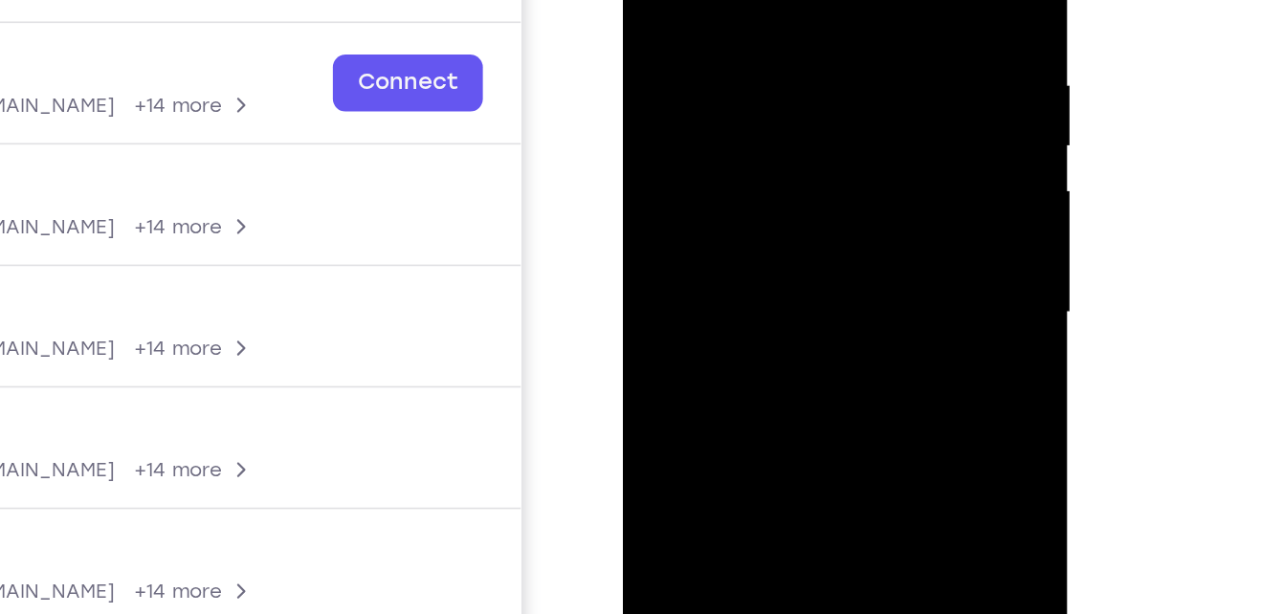
click at [729, 136] on div at bounding box center [757, 131] width 241 height 536
click at [760, 193] on div at bounding box center [757, 131] width 241 height 536
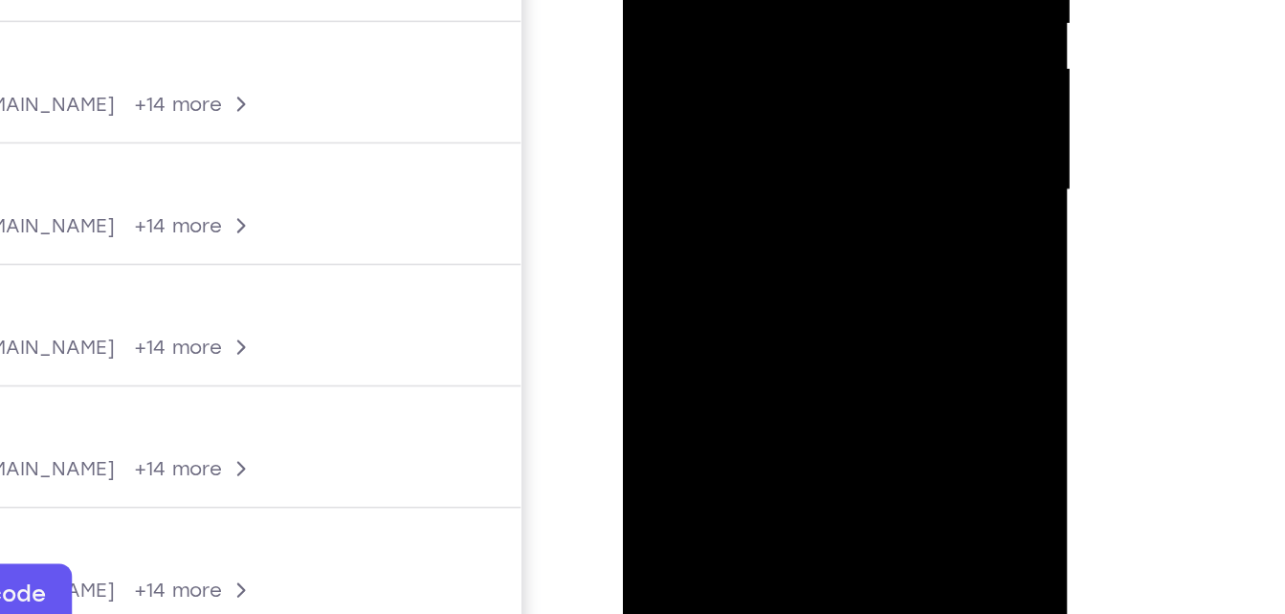
scroll to position [320, 0]
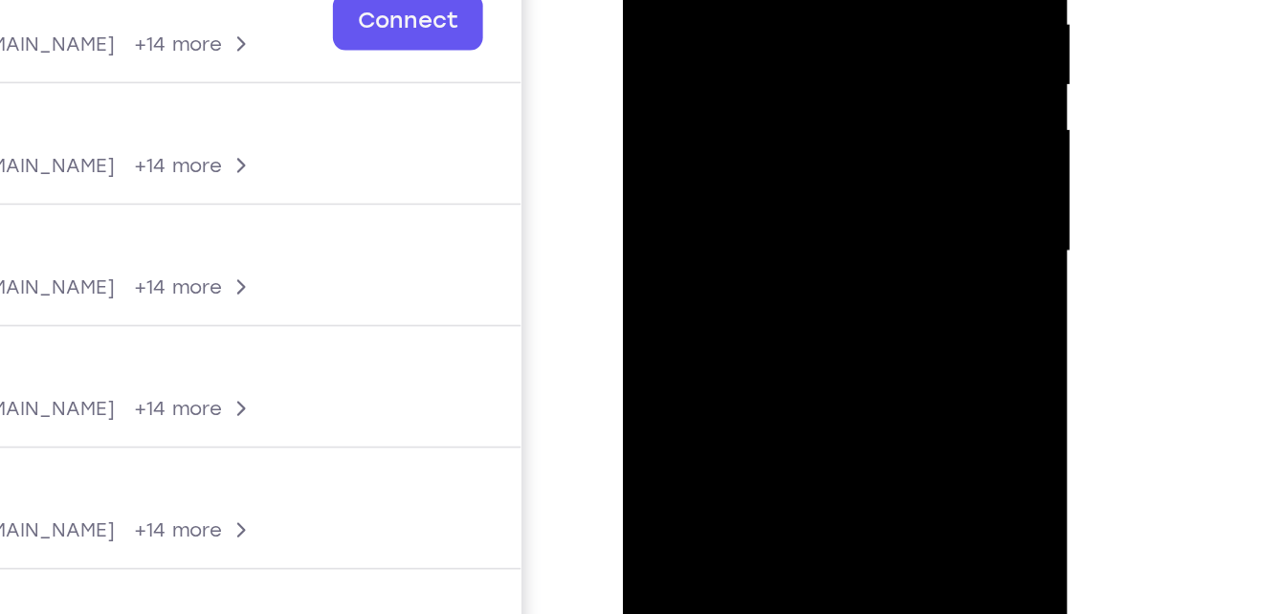
click at [764, 140] on div at bounding box center [757, 70] width 241 height 536
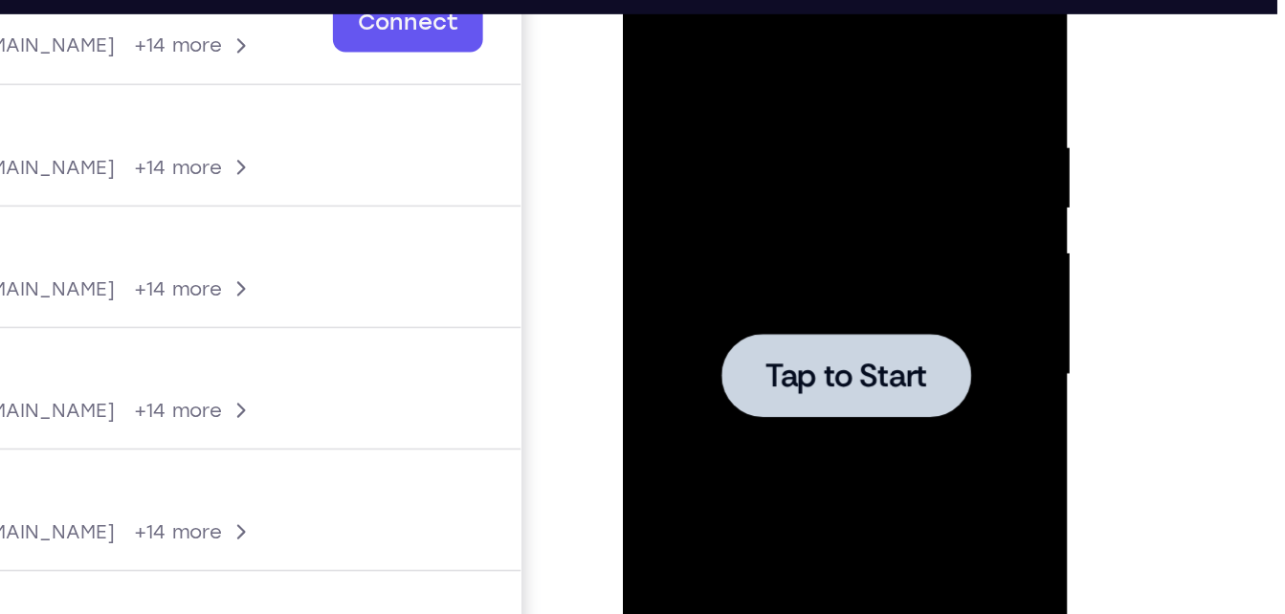
click at [698, 163] on div at bounding box center [757, 192] width 241 height 536
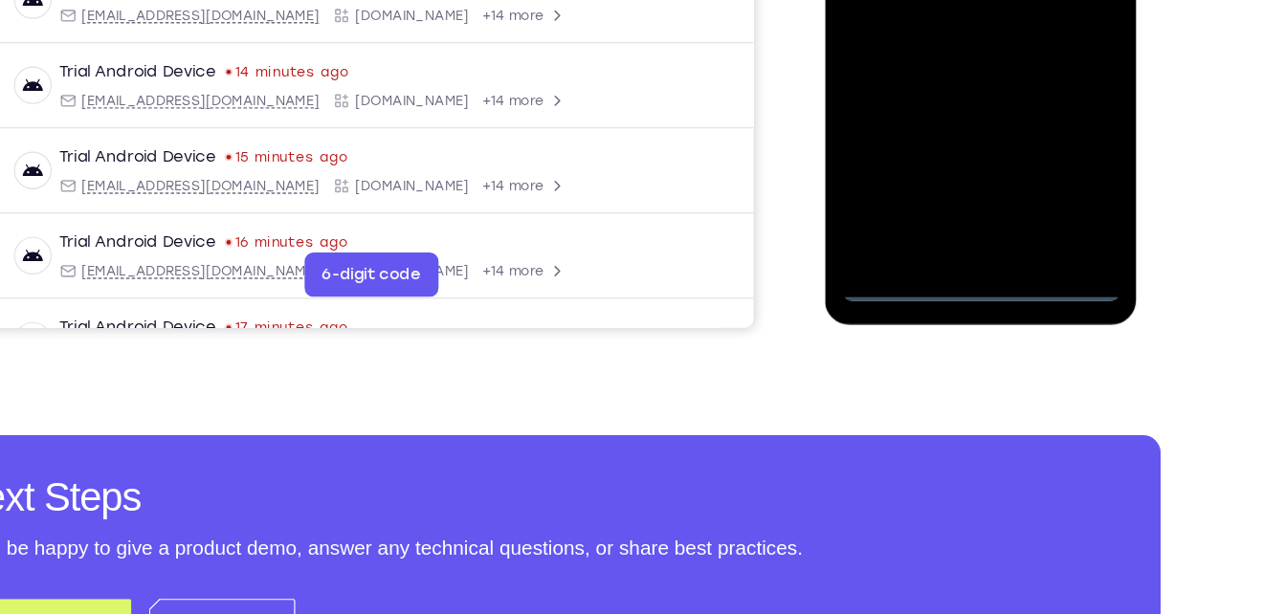
scroll to position [531, 0]
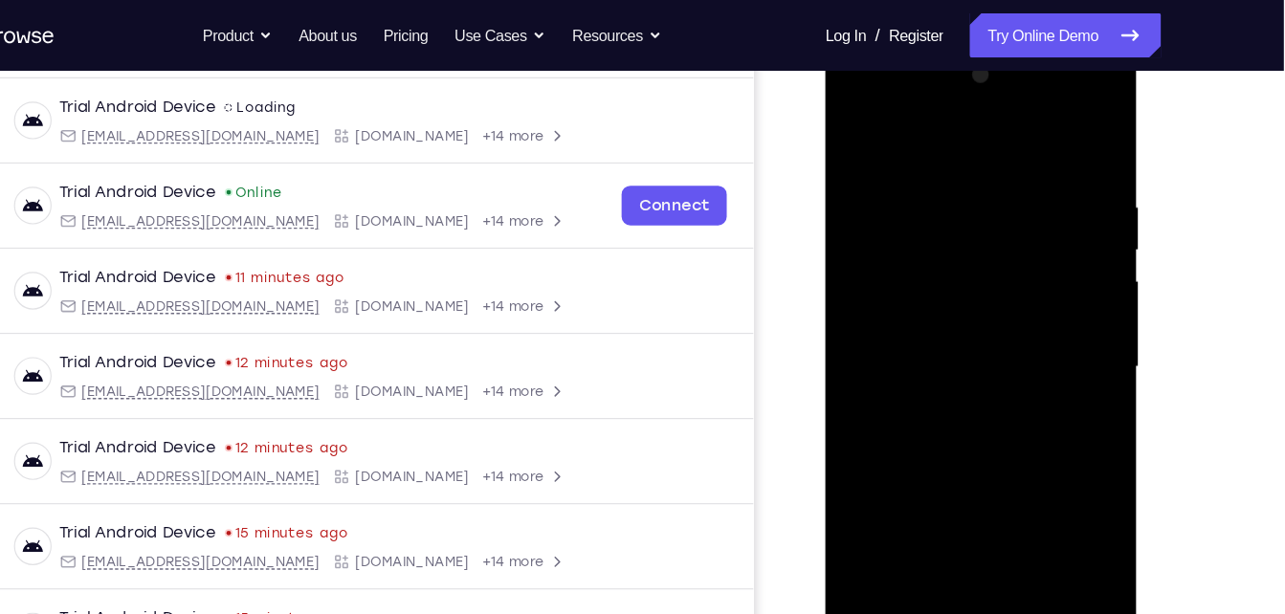
scroll to position [279, 0]
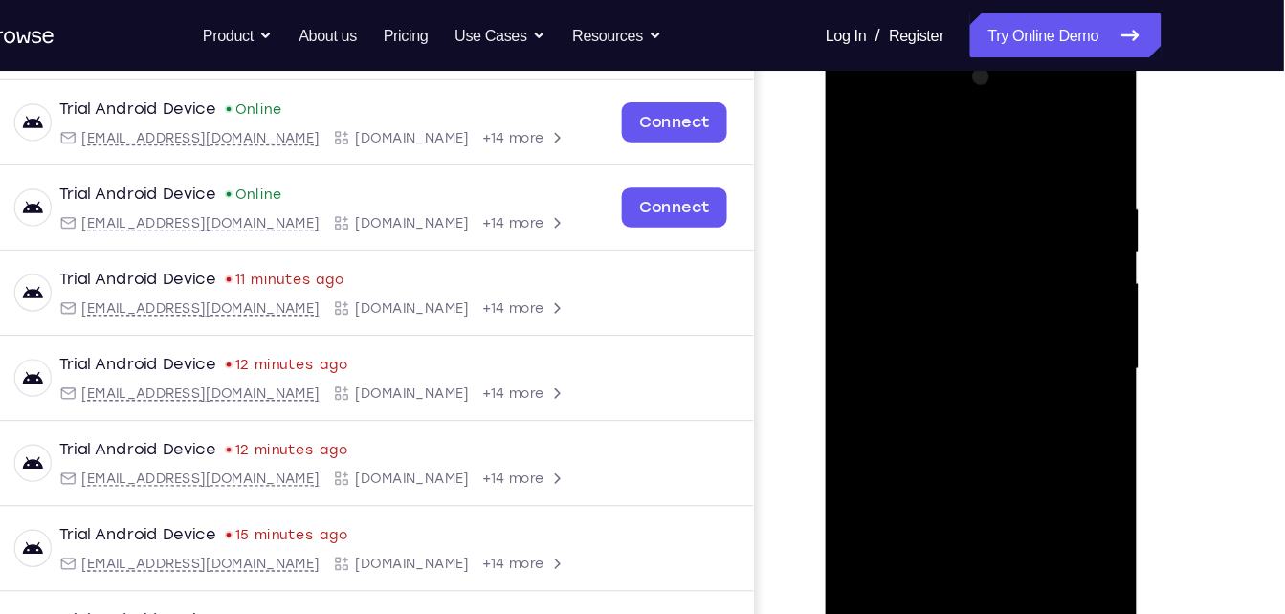
click at [1040, 503] on div at bounding box center [959, 325] width 241 height 536
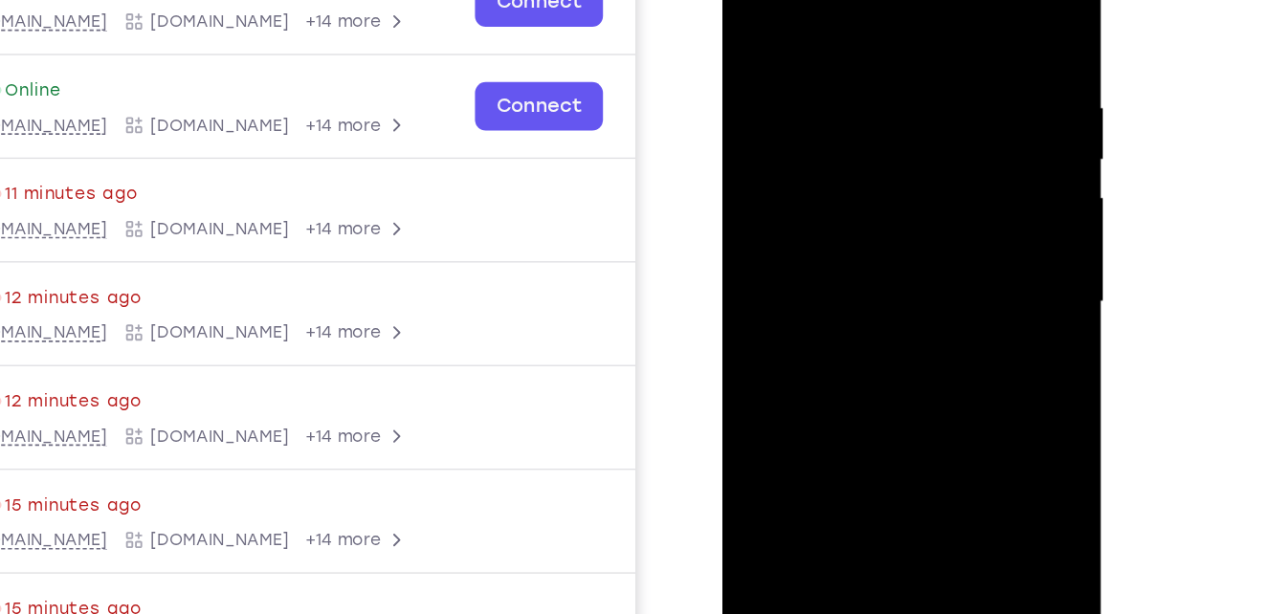
scroll to position [212, 0]
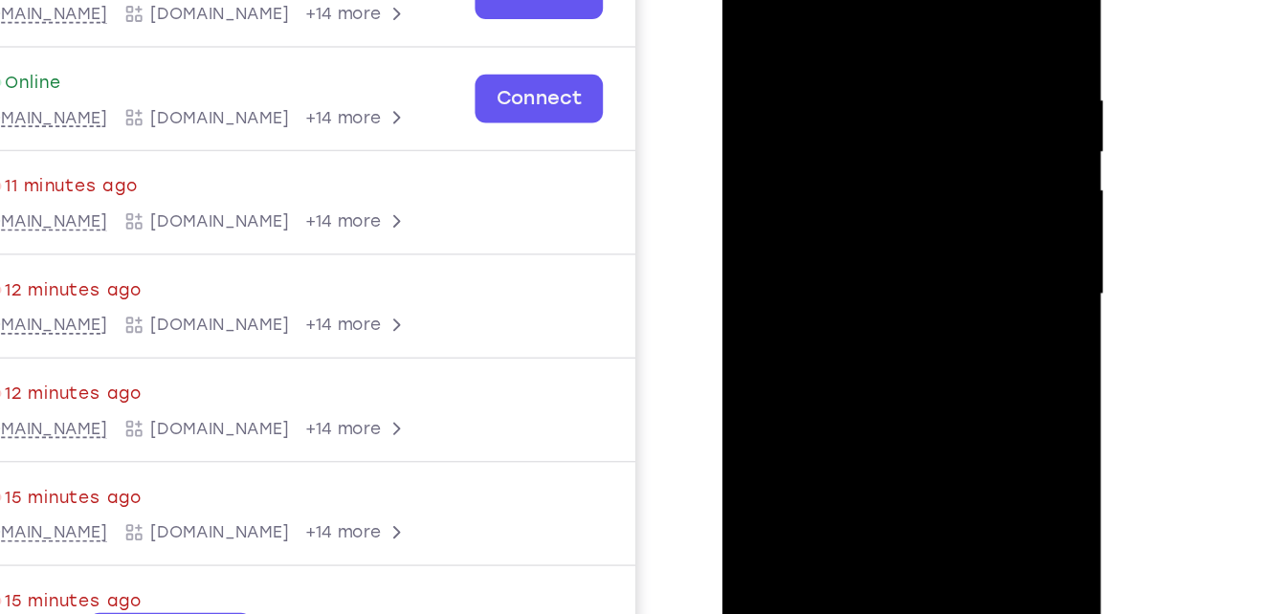
click at [813, 0] on div at bounding box center [856, 180] width 241 height 536
click at [933, 171] on div at bounding box center [856, 180] width 241 height 536
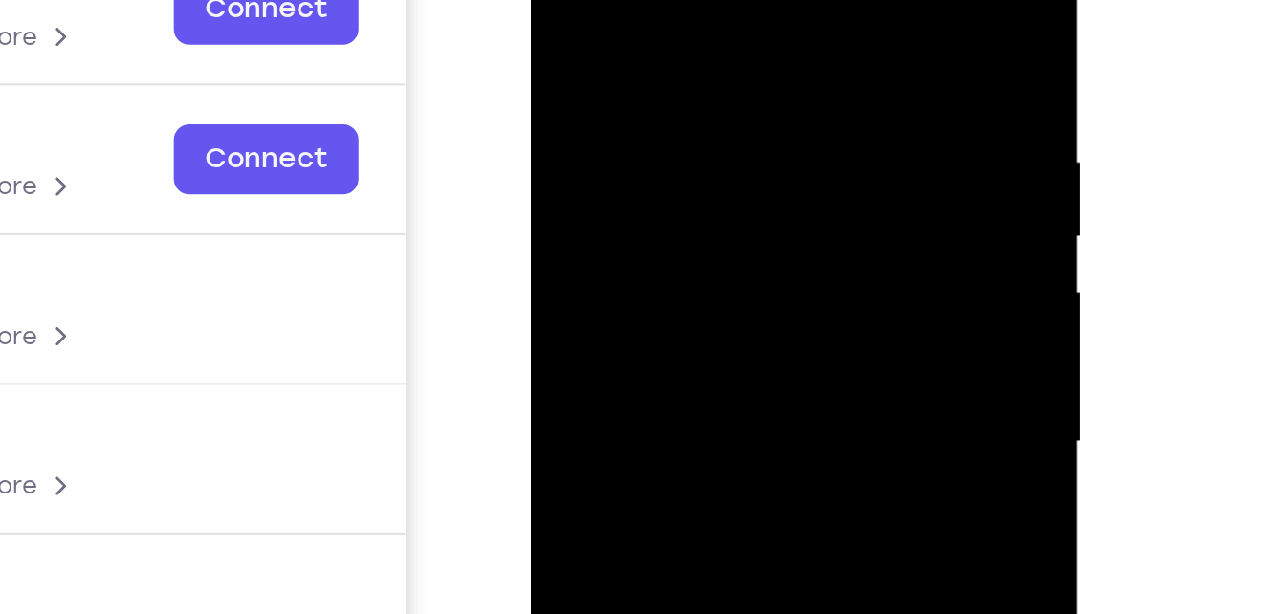
click at [644, 187] on div at bounding box center [665, 152] width 241 height 536
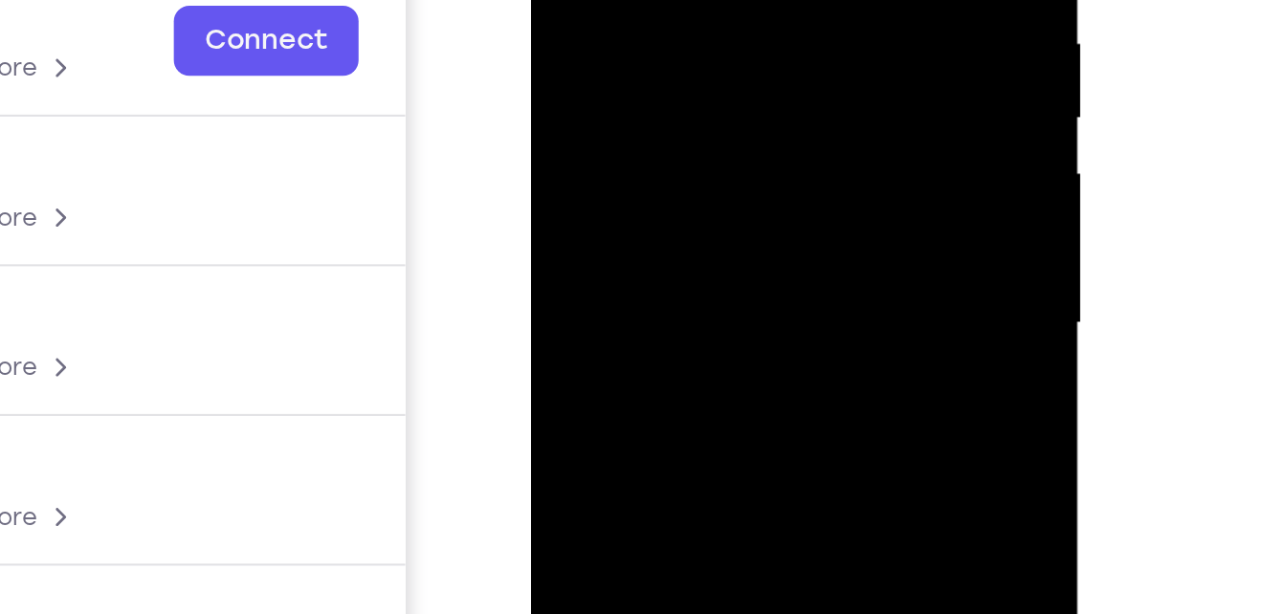
click at [617, 15] on div at bounding box center [665, 34] width 241 height 536
click at [610, 0] on div at bounding box center [665, 34] width 241 height 536
click at [665, 33] on div at bounding box center [665, 34] width 241 height 536
click at [665, 112] on div at bounding box center [665, 34] width 241 height 536
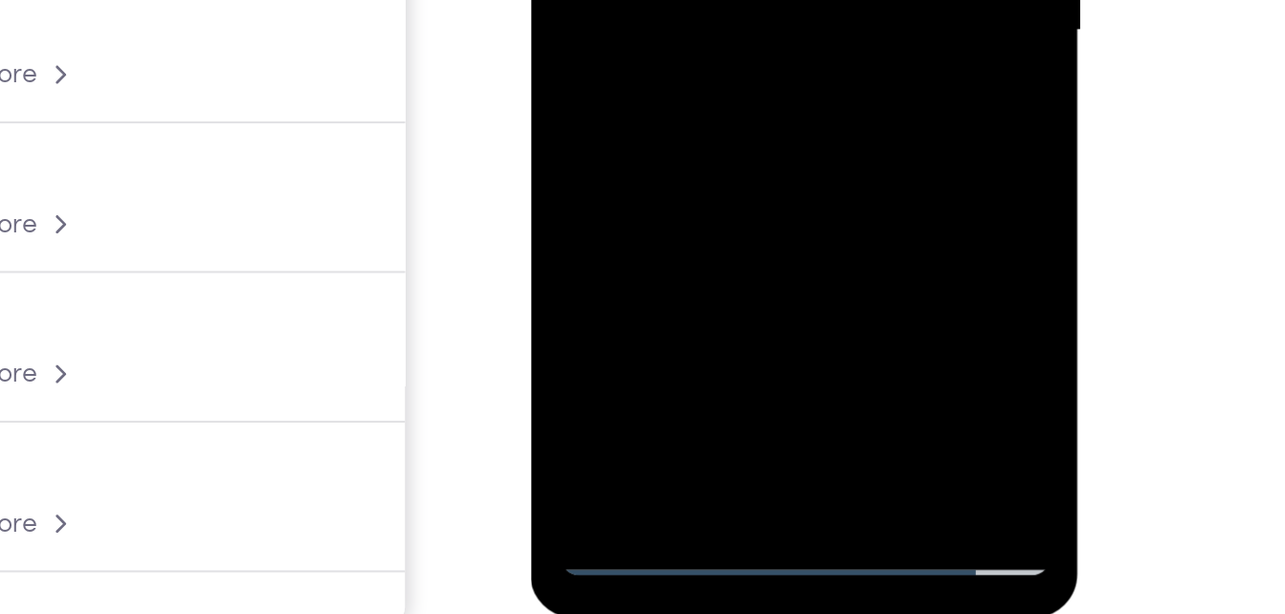
scroll to position [271, 0]
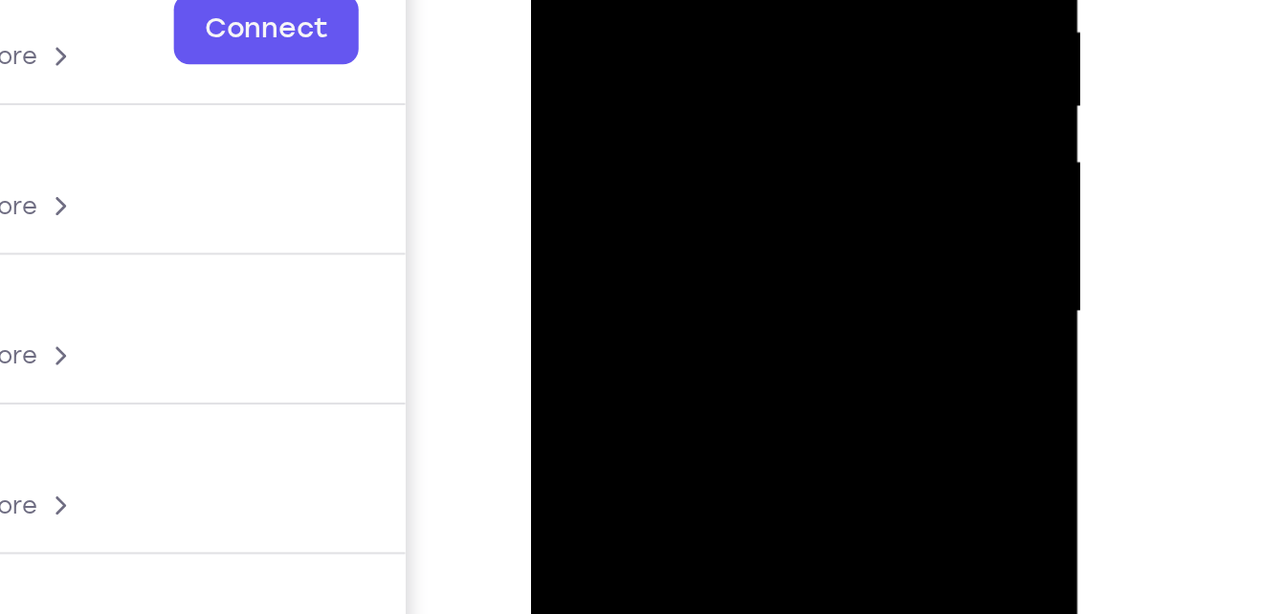
click at [644, 0] on div at bounding box center [665, 22] width 241 height 536
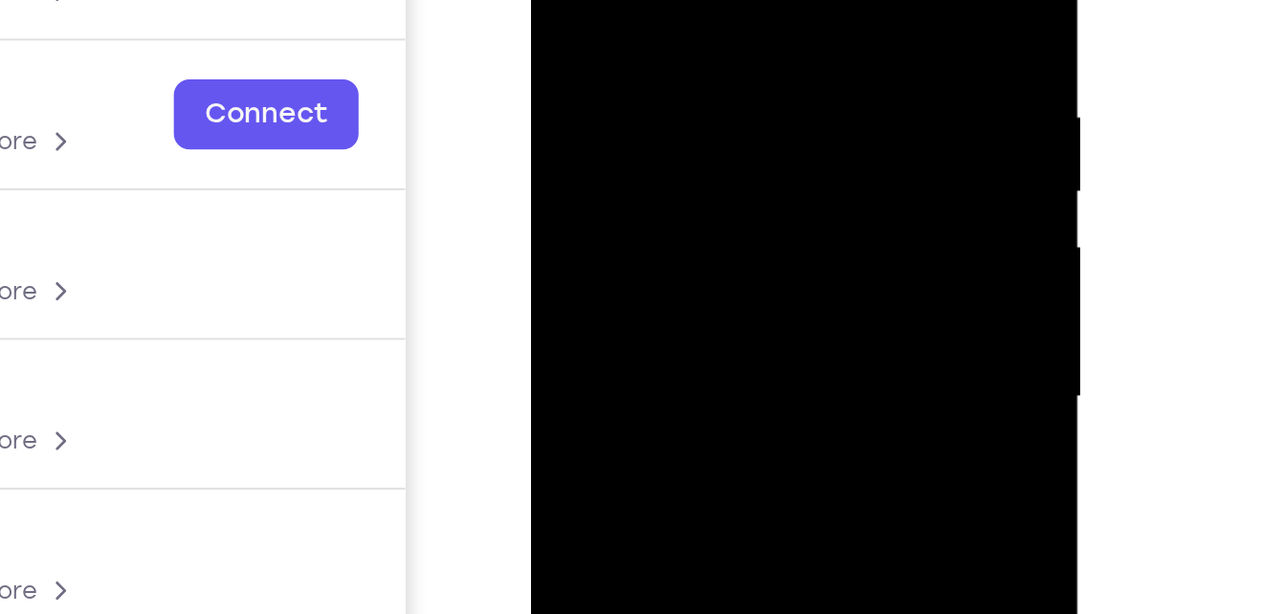
click at [674, 58] on div at bounding box center [665, 108] width 241 height 536
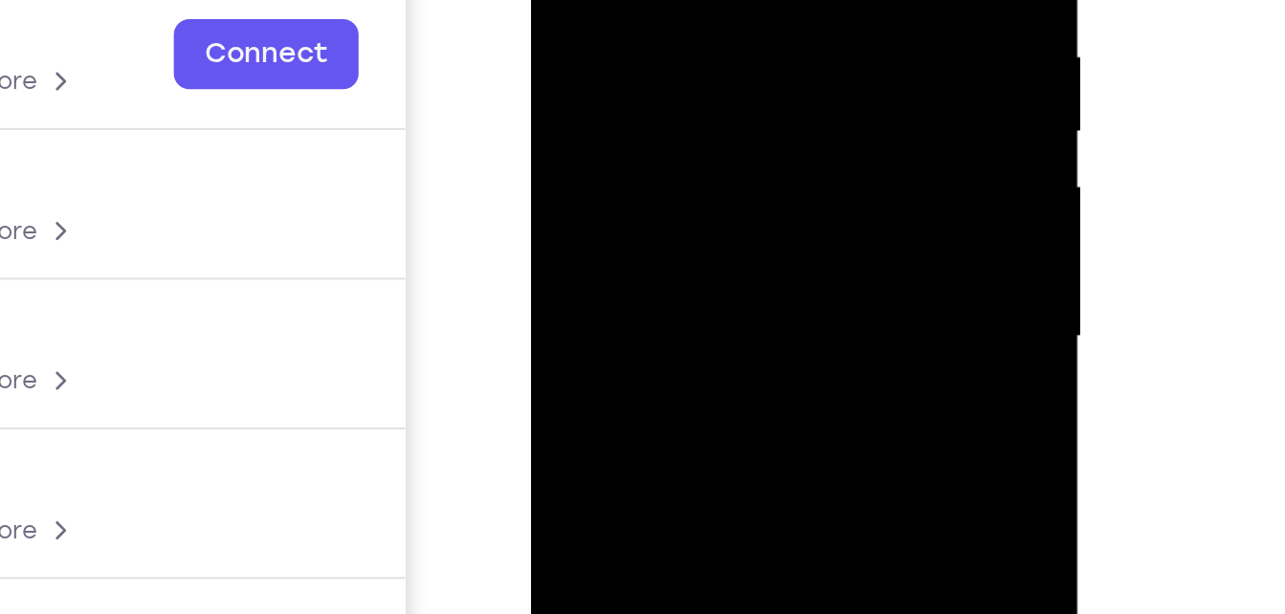
click at [758, 110] on div at bounding box center [665, 48] width 241 height 536
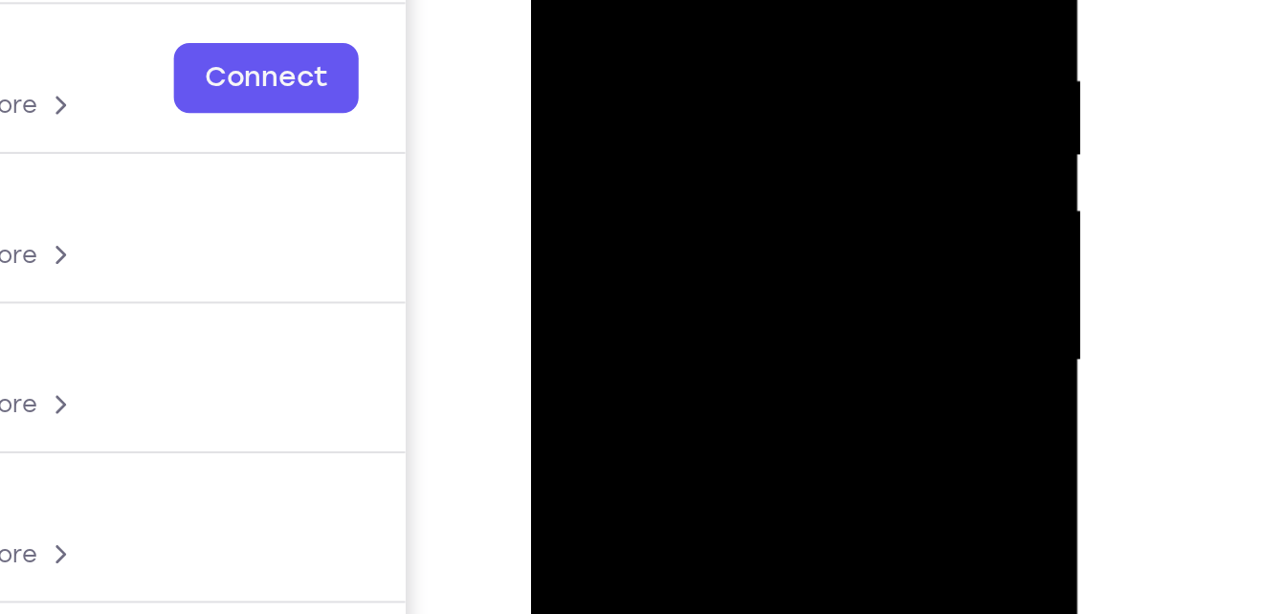
click at [640, 25] on div at bounding box center [665, 71] width 241 height 536
click at [762, 23] on div at bounding box center [665, 71] width 241 height 536
click at [666, 63] on div at bounding box center [665, 71] width 241 height 536
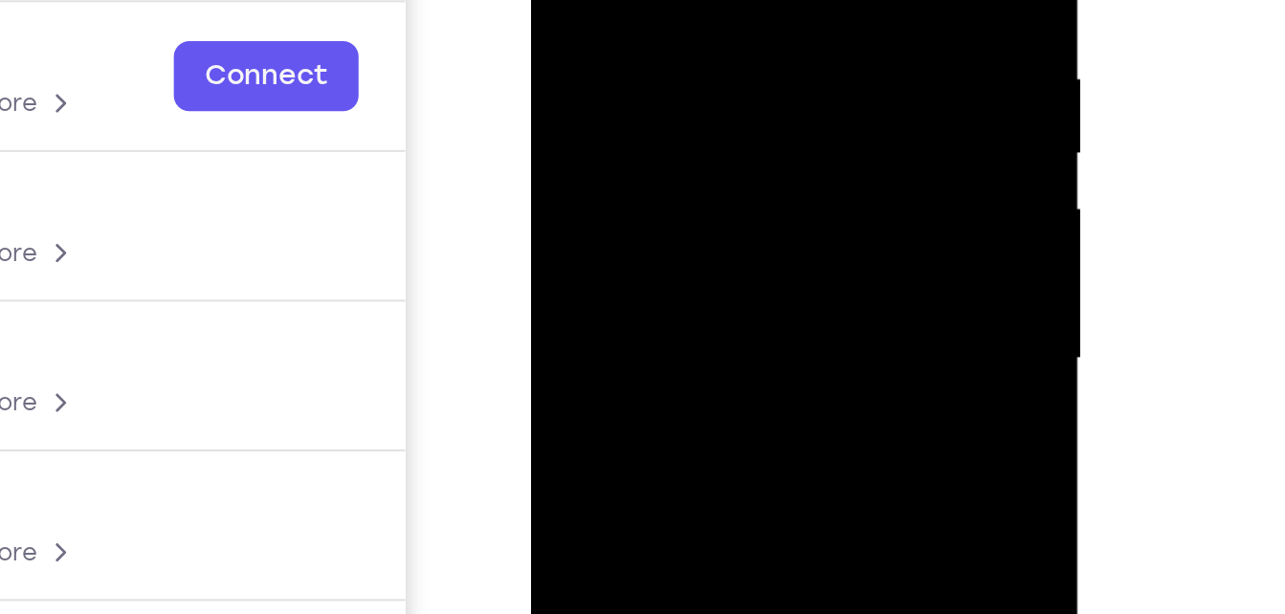
click at [658, 113] on div at bounding box center [665, 69] width 241 height 536
click at [657, 36] on div at bounding box center [665, 69] width 241 height 536
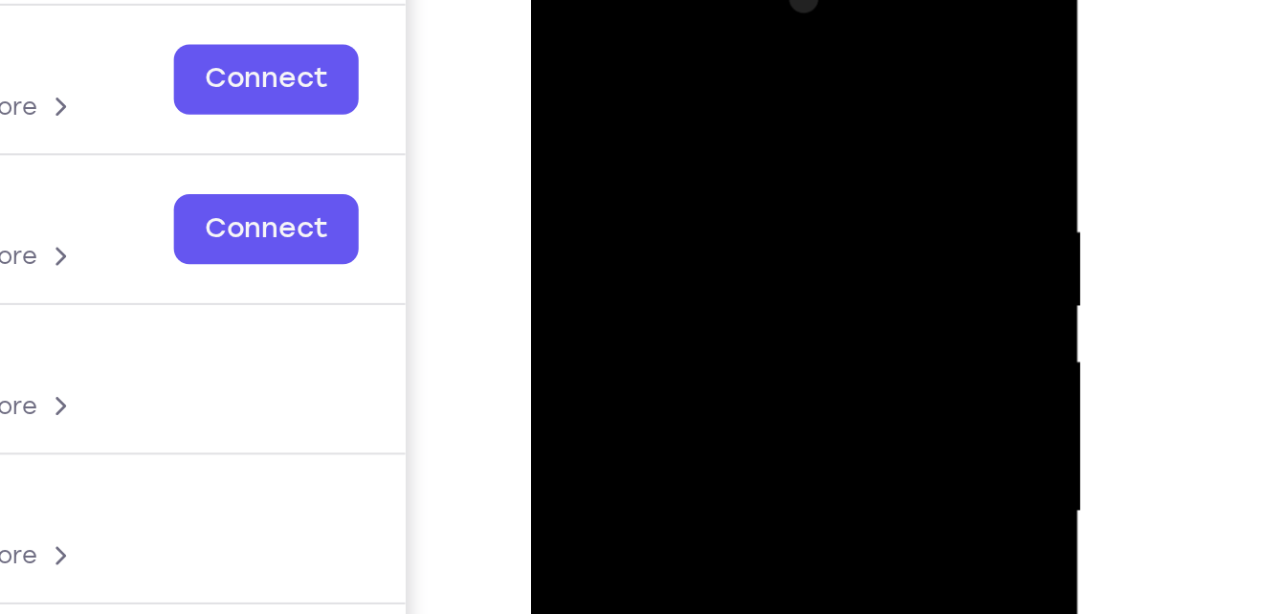
click at [620, 150] on div at bounding box center [665, 222] width 241 height 536
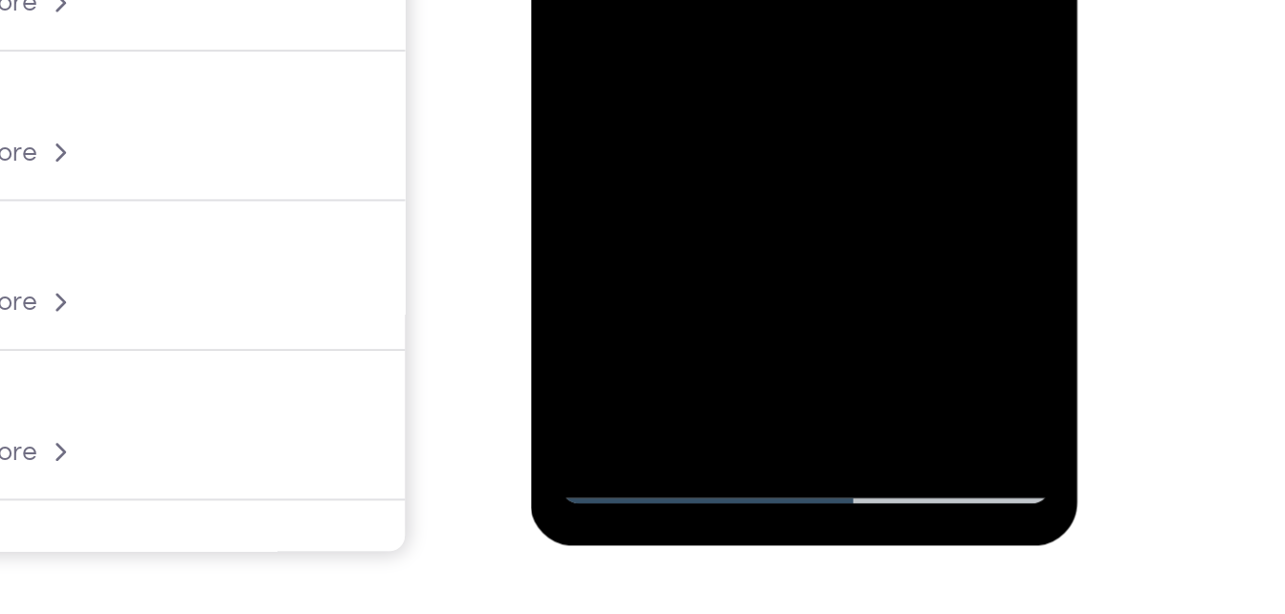
scroll to position [304, 0]
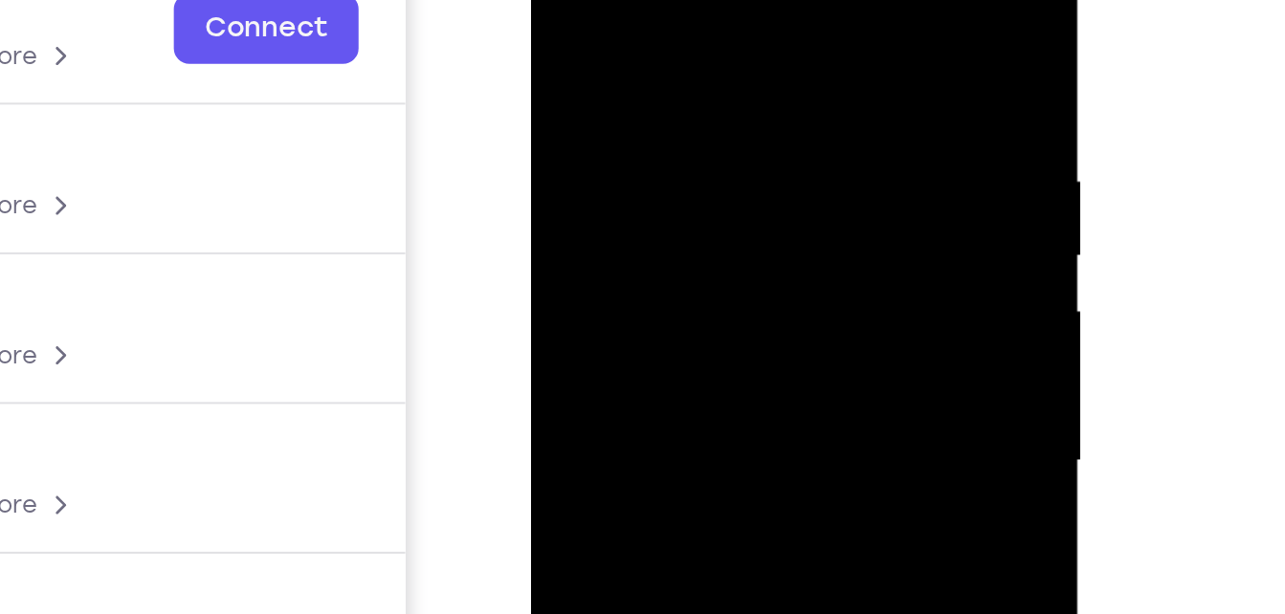
click at [585, 100] on div at bounding box center [665, 172] width 241 height 536
click at [640, 136] on div at bounding box center [665, 172] width 241 height 536
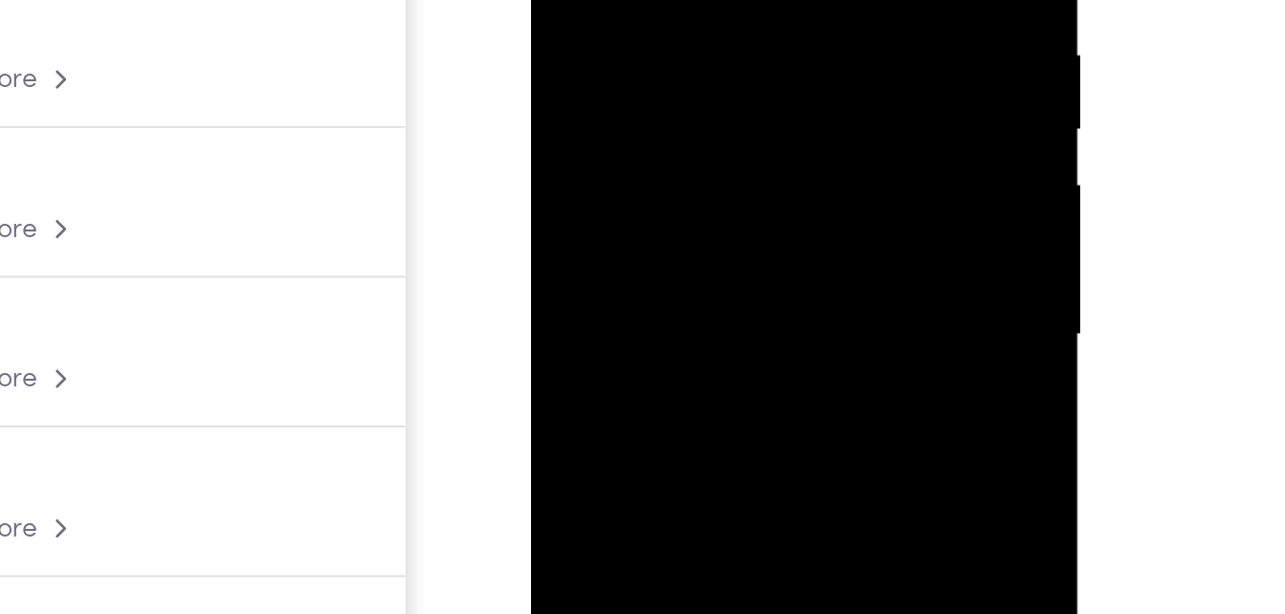
click at [662, 99] on div at bounding box center [665, 46] width 241 height 536
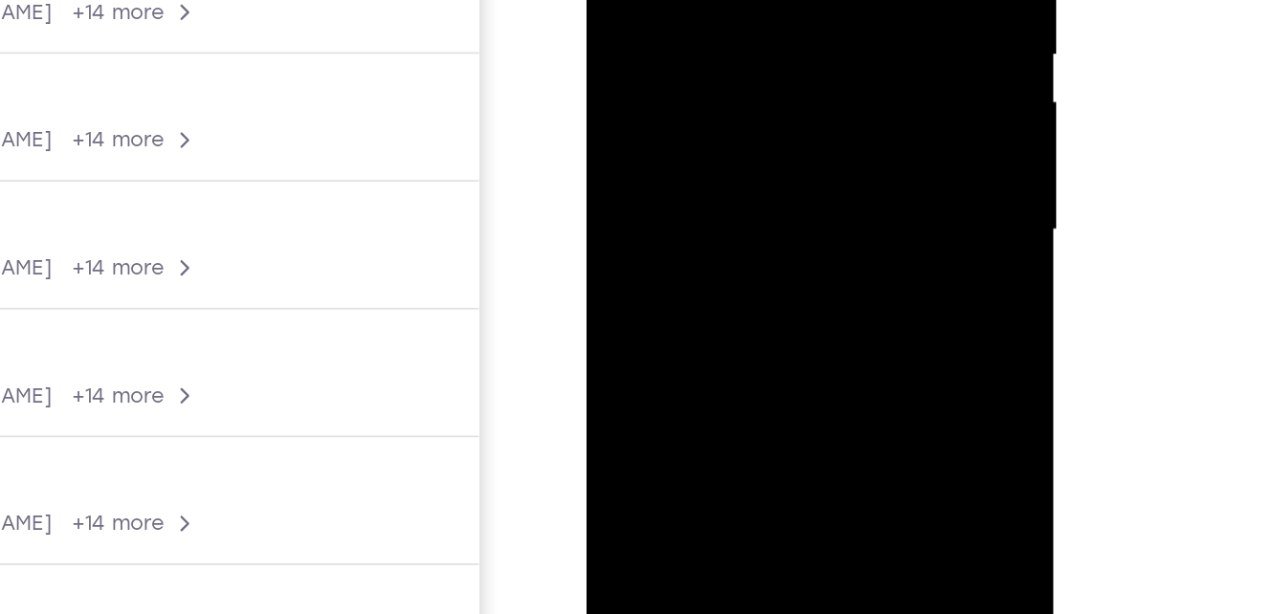
scroll to position [205, 0]
click at [727, 0] on div at bounding box center [721, 26] width 241 height 536
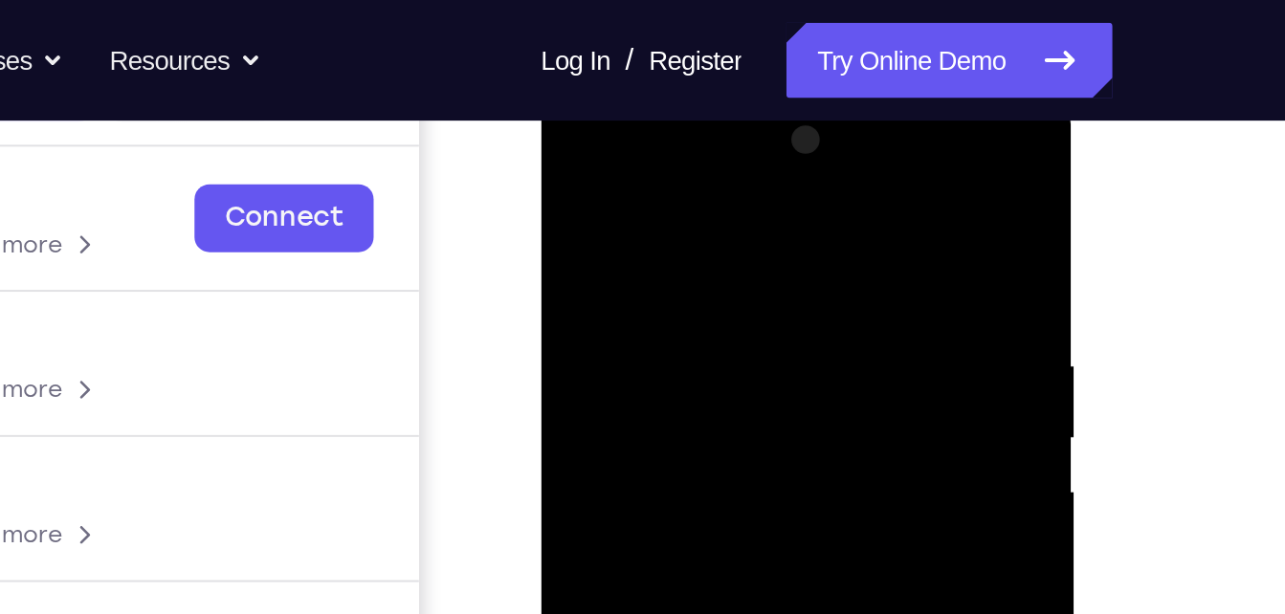
scroll to position [274, 0]
click at [569, 175] on div at bounding box center [675, 367] width 241 height 536
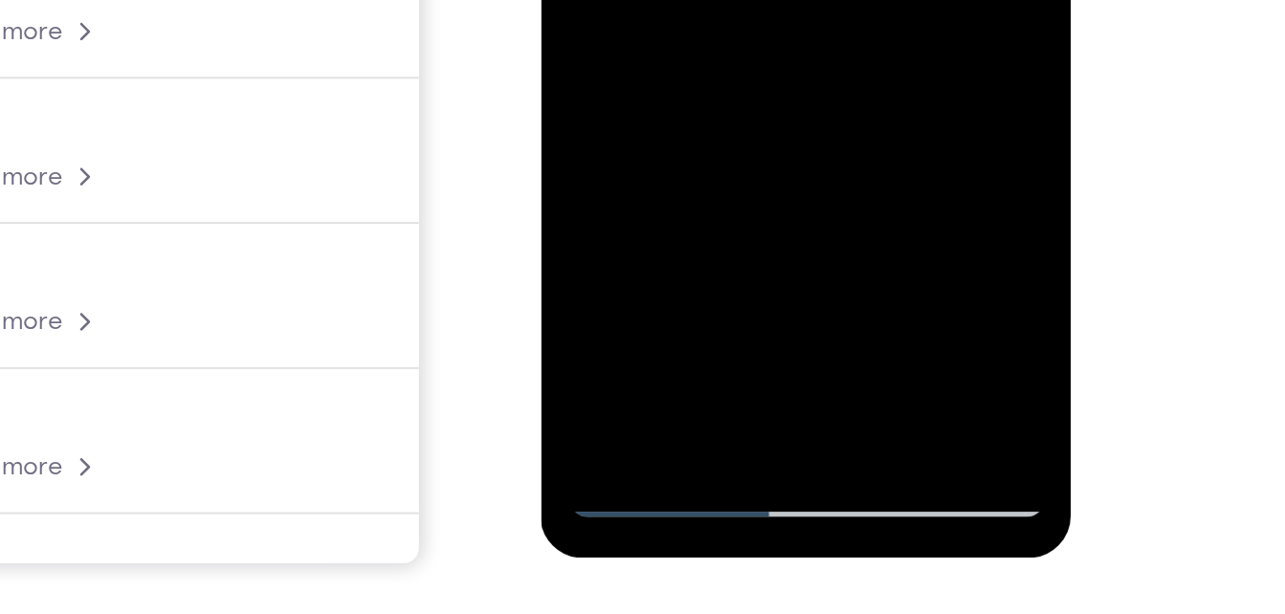
scroll to position [302, 0]
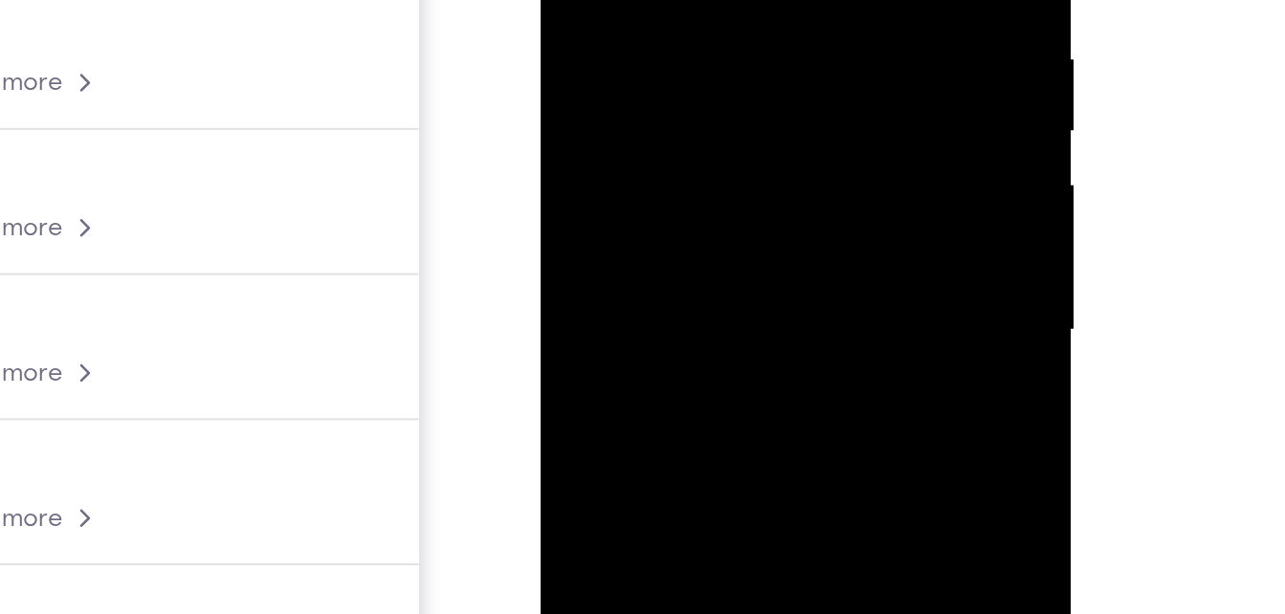
click at [605, 0] on div at bounding box center [675, 58] width 241 height 536
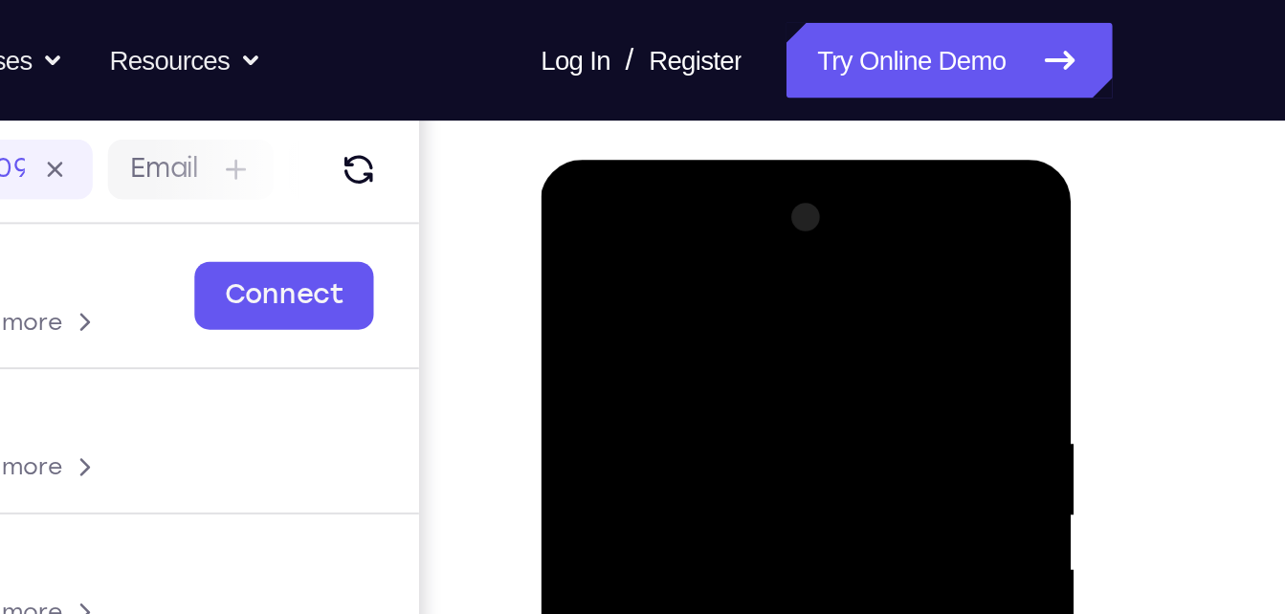
scroll to position [234, 0]
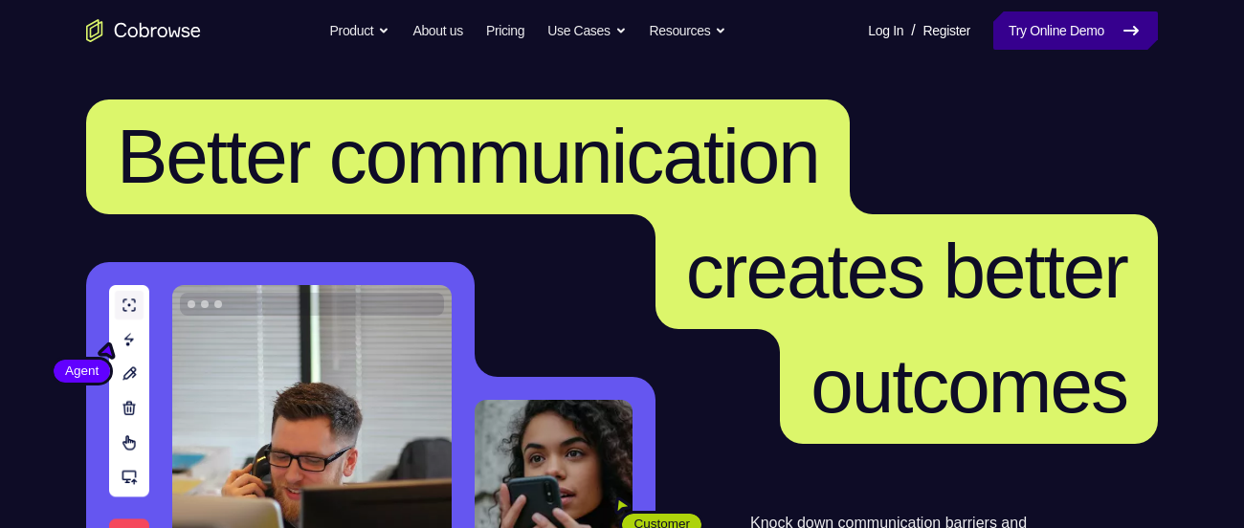
click at [1086, 29] on link "Try Online Demo" at bounding box center [1075, 30] width 165 height 38
click at [1112, 28] on link "Try Online Demo" at bounding box center [1075, 30] width 165 height 38
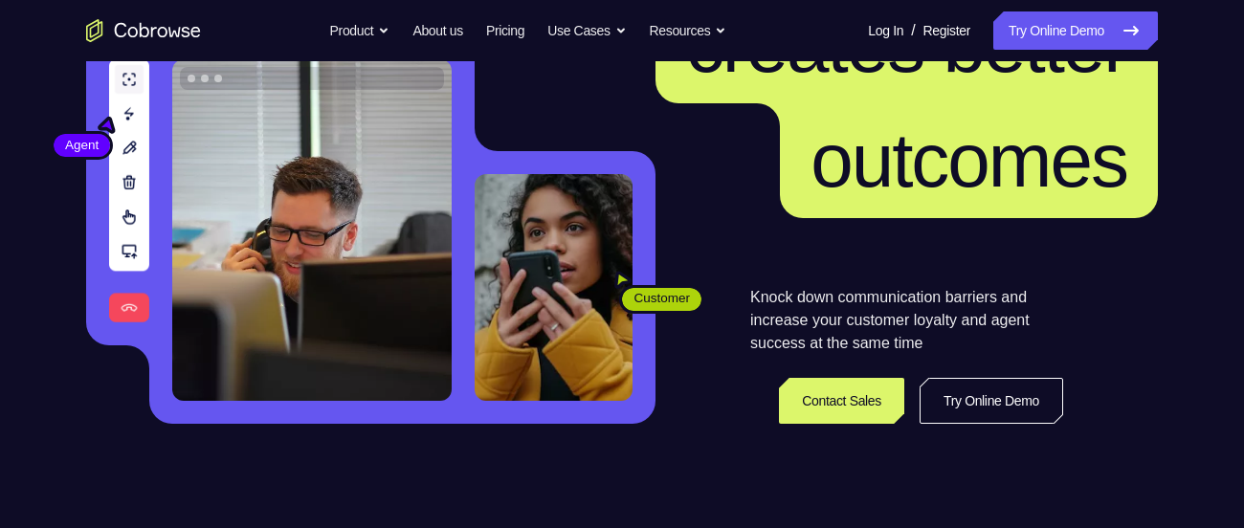
scroll to position [225, 0]
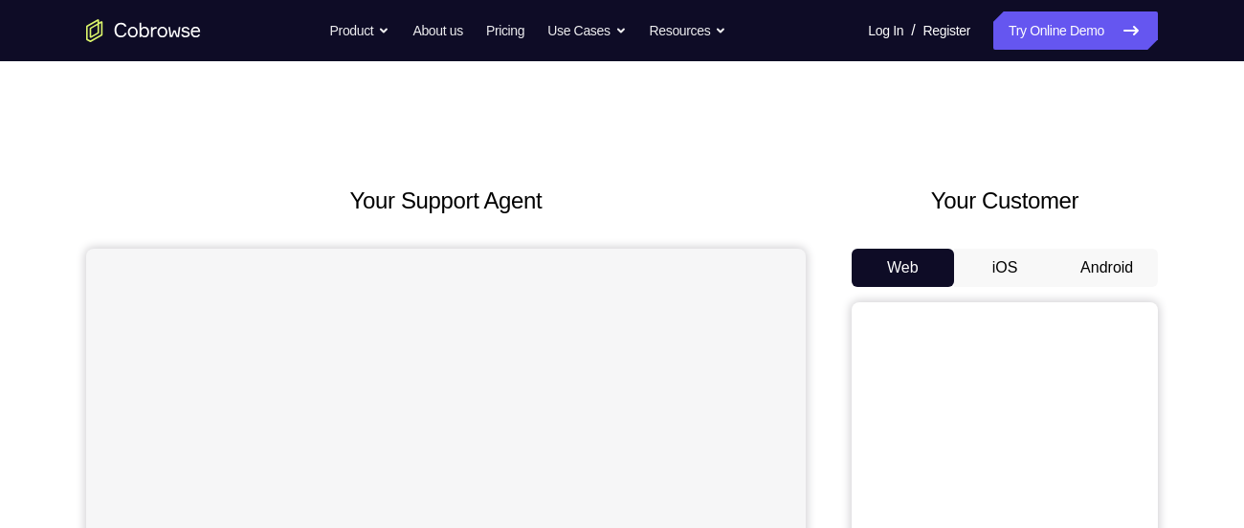
scroll to position [170, 0]
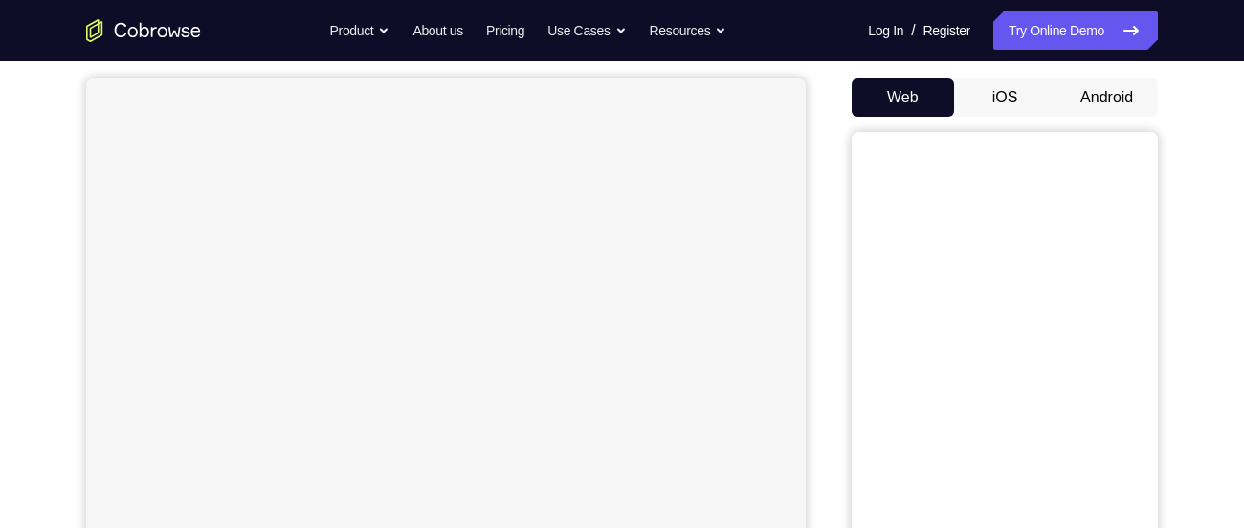
click at [1106, 83] on button "Android" at bounding box center [1107, 97] width 102 height 38
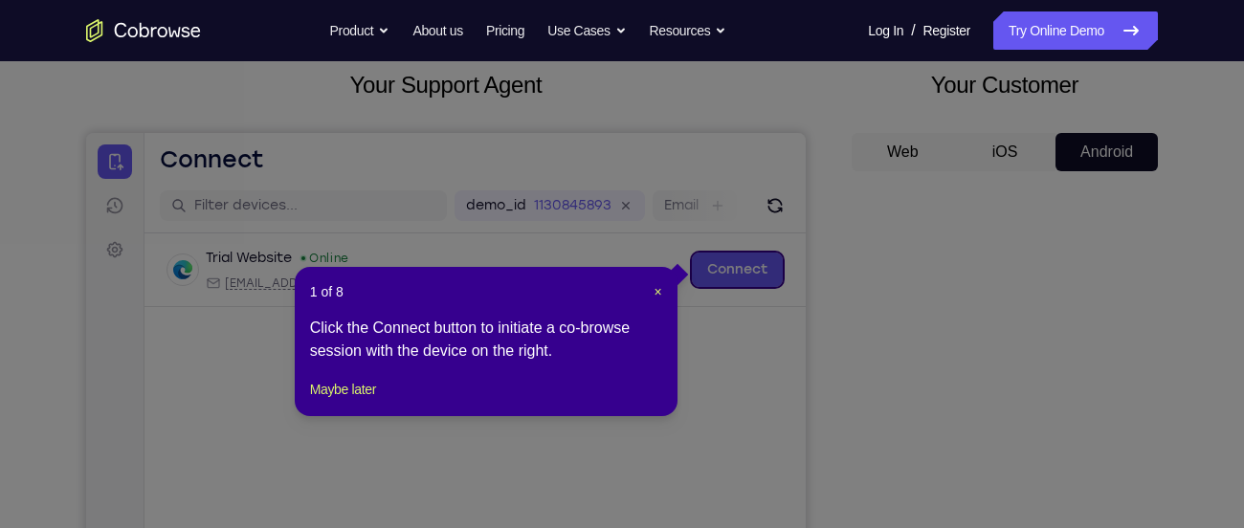
scroll to position [383, 0]
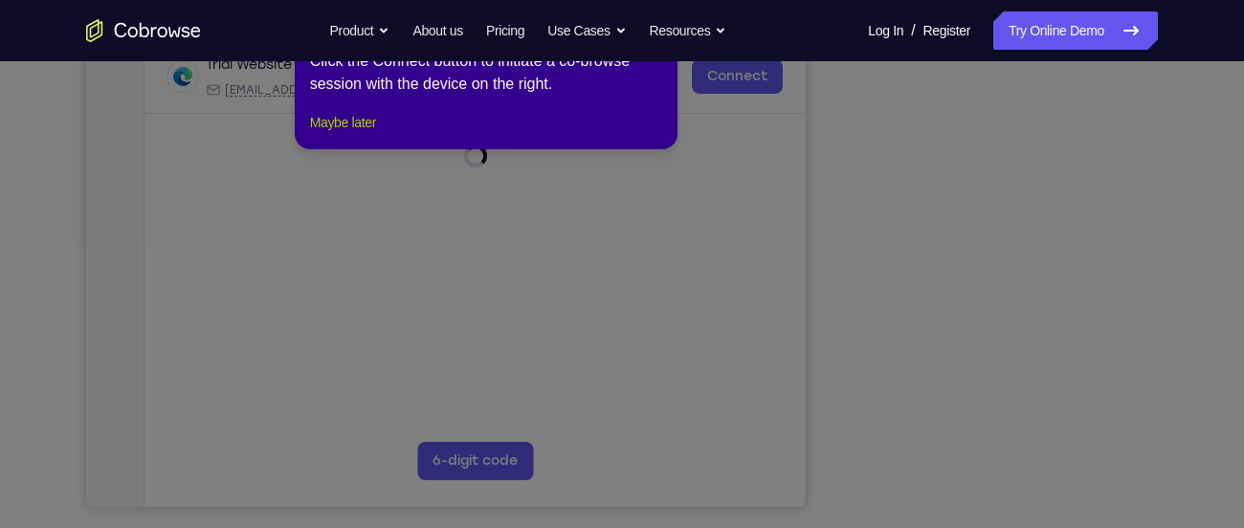
click at [350, 134] on button "Maybe later" at bounding box center [343, 122] width 66 height 23
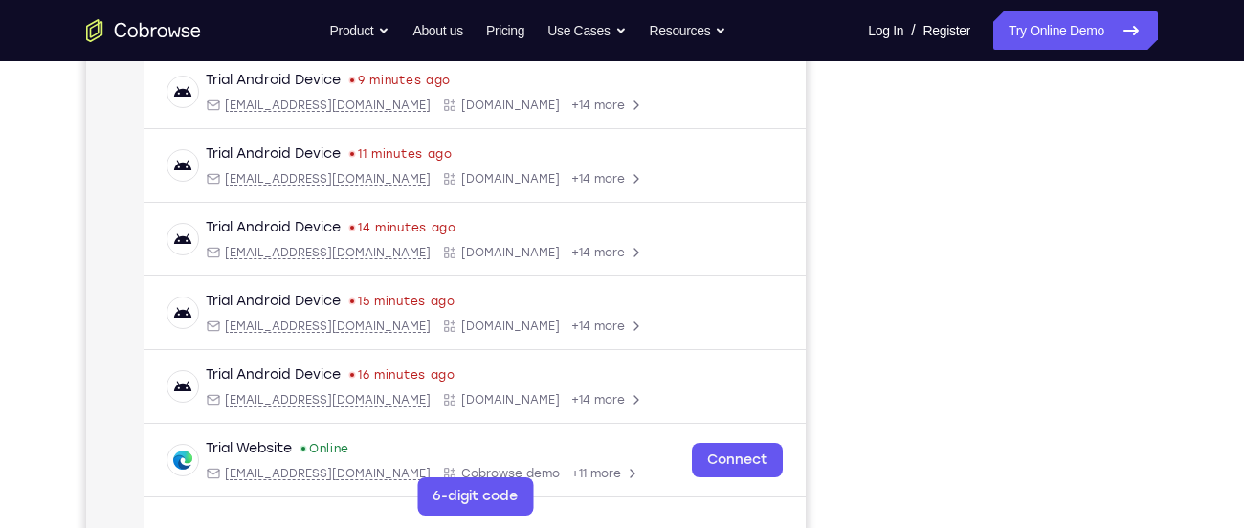
scroll to position [348, 0]
